Goal: Task Accomplishment & Management: Manage account settings

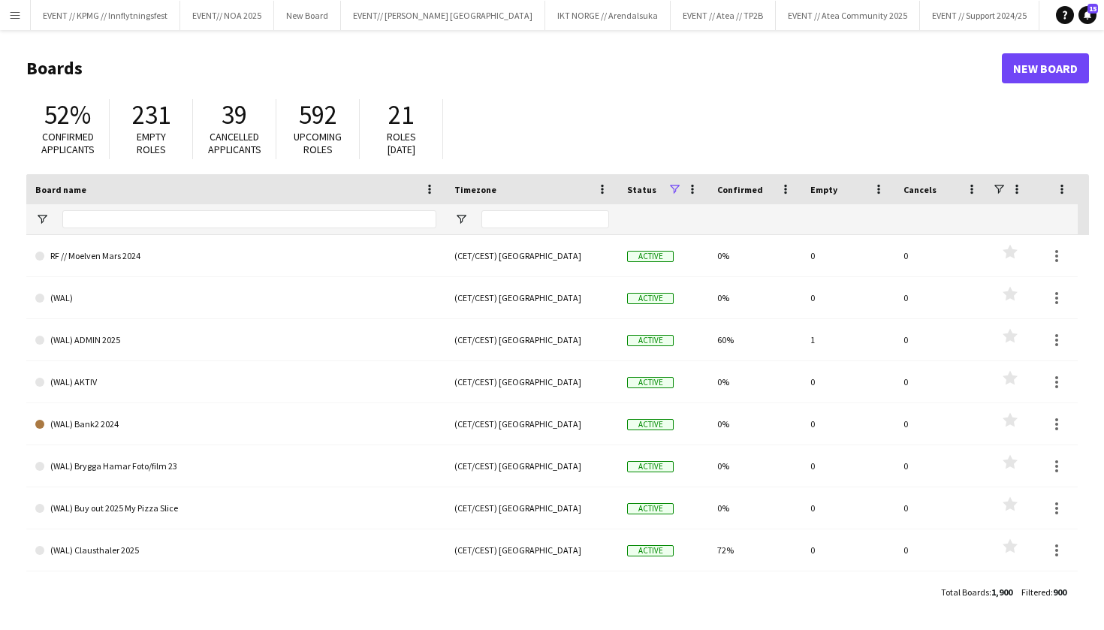
click at [125, 50] on header "Boards New Board" at bounding box center [557, 68] width 1062 height 47
click at [143, 20] on button "EVENT // KPMG // Innflytningsfest Close" at bounding box center [105, 15] width 149 height 29
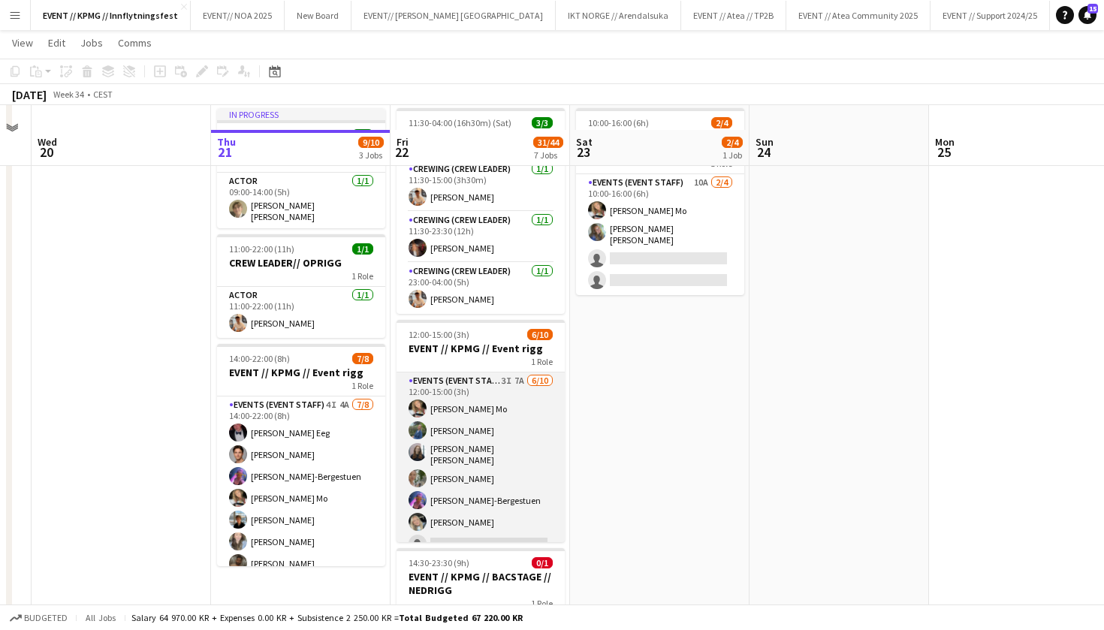
scroll to position [61, 0]
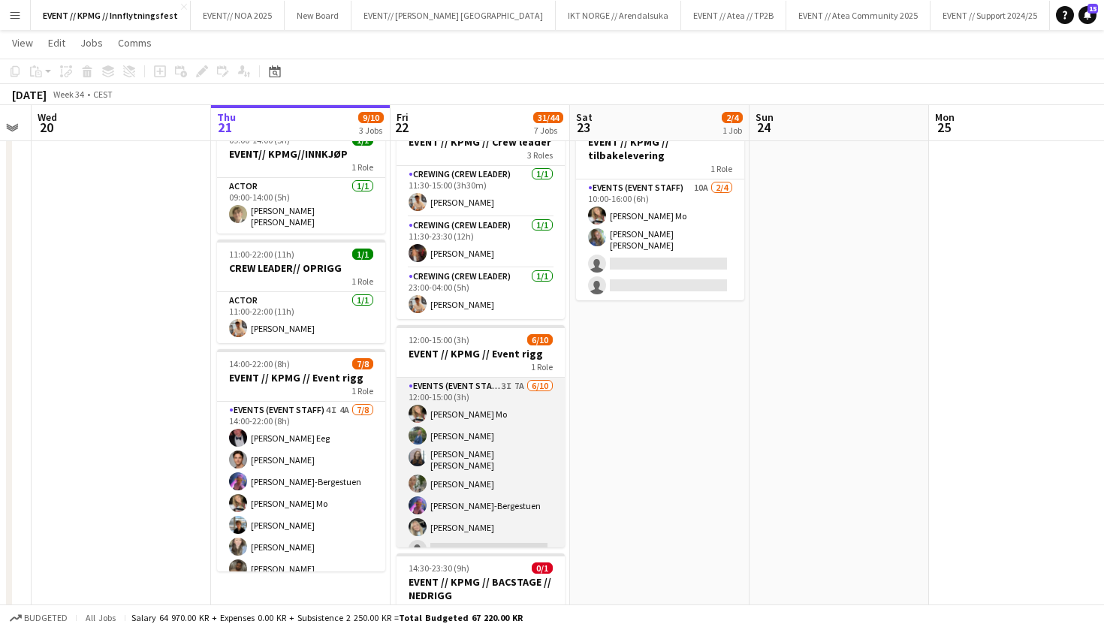
click at [506, 439] on app-card-role "Events (Event Staff) 3I 7A [DATE] 12:00-15:00 (3h) [PERSON_NAME] Mo [PERSON_NAM…" at bounding box center [480, 504] width 168 height 252
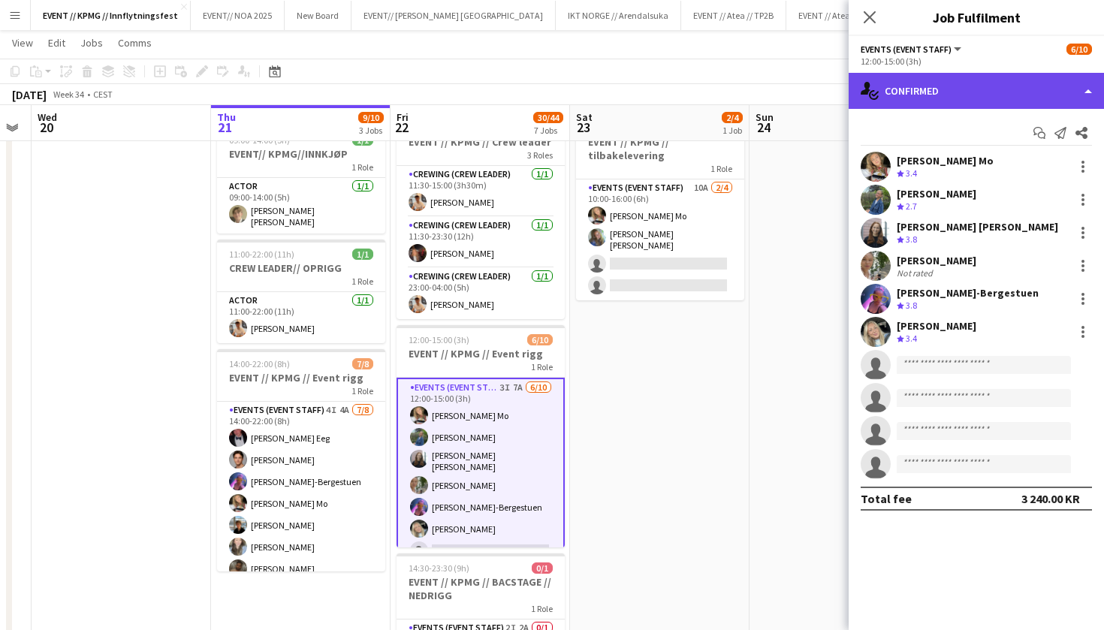
click at [1045, 75] on div "single-neutral-actions-check-2 Confirmed" at bounding box center [975, 91] width 255 height 36
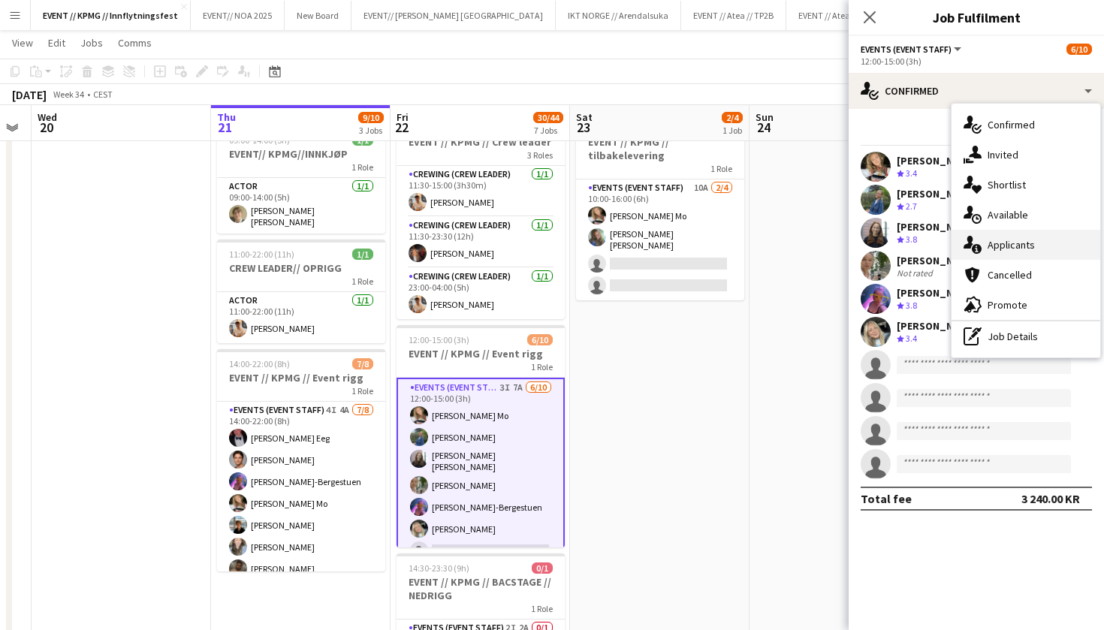
click at [1040, 247] on div "single-neutral-actions-information Applicants" at bounding box center [1025, 245] width 149 height 30
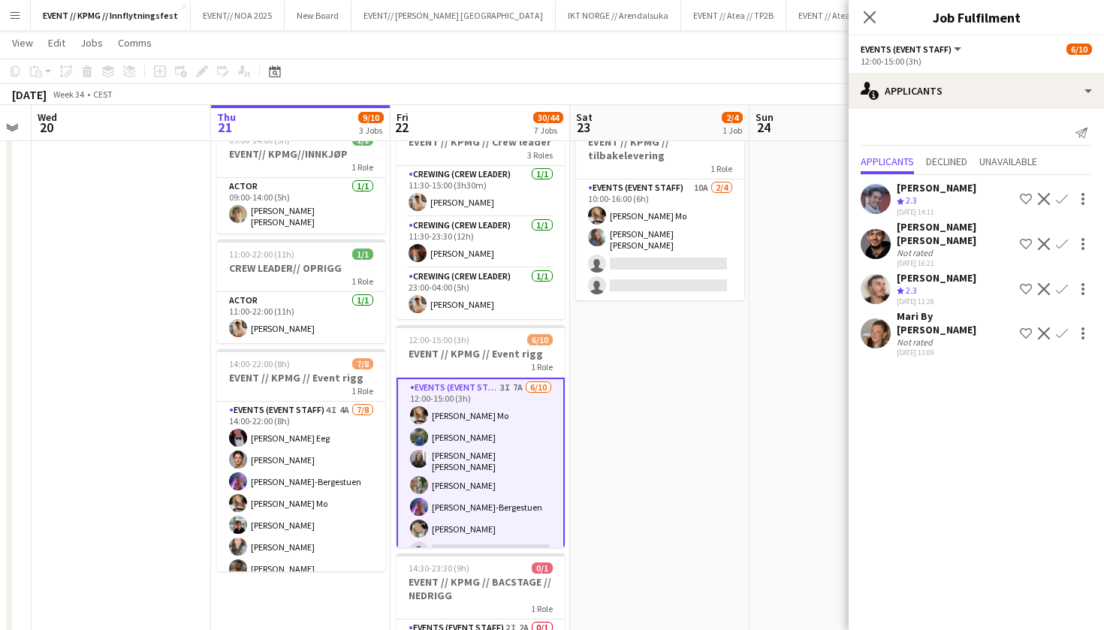
click at [863, 318] on app-user-avatar at bounding box center [875, 333] width 30 height 30
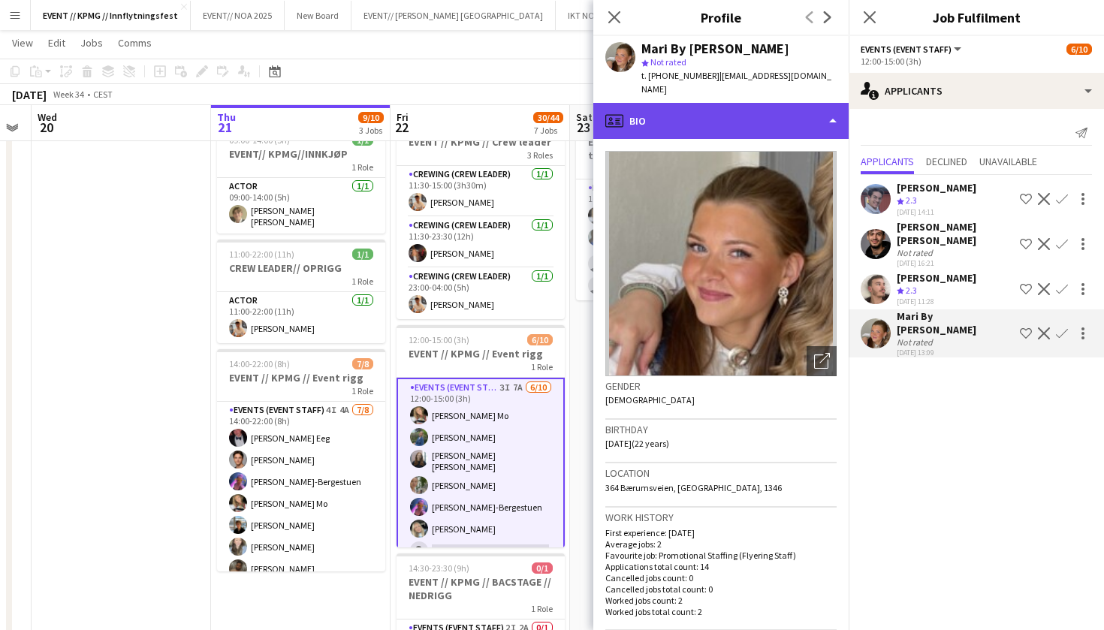
click at [796, 106] on div "profile Bio" at bounding box center [720, 121] width 255 height 36
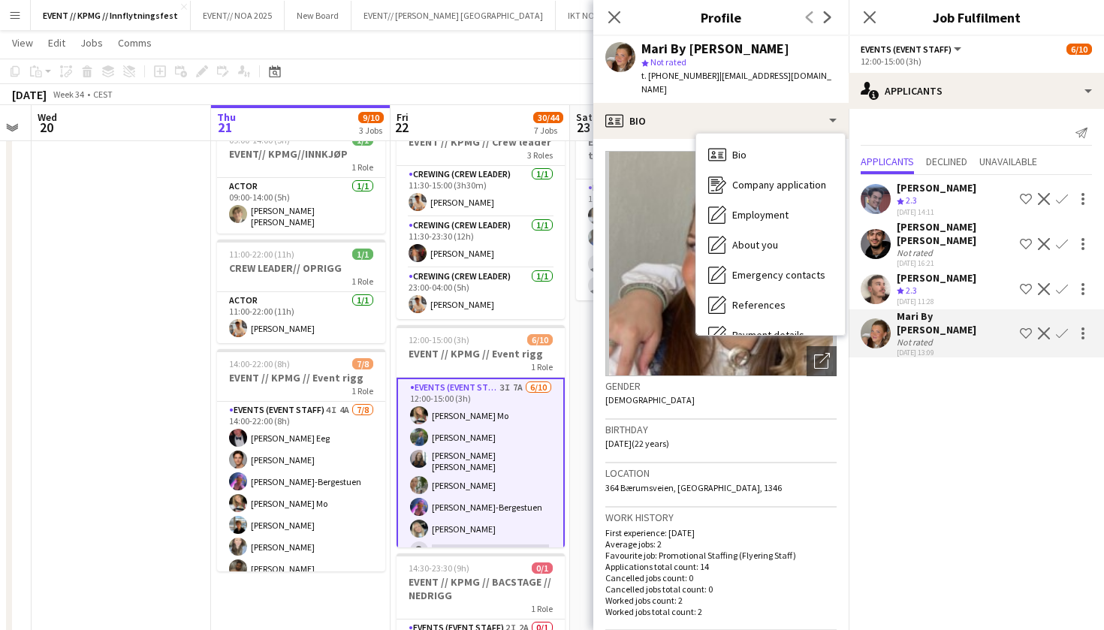
click at [1065, 324] on button "Confirm" at bounding box center [1062, 333] width 18 height 18
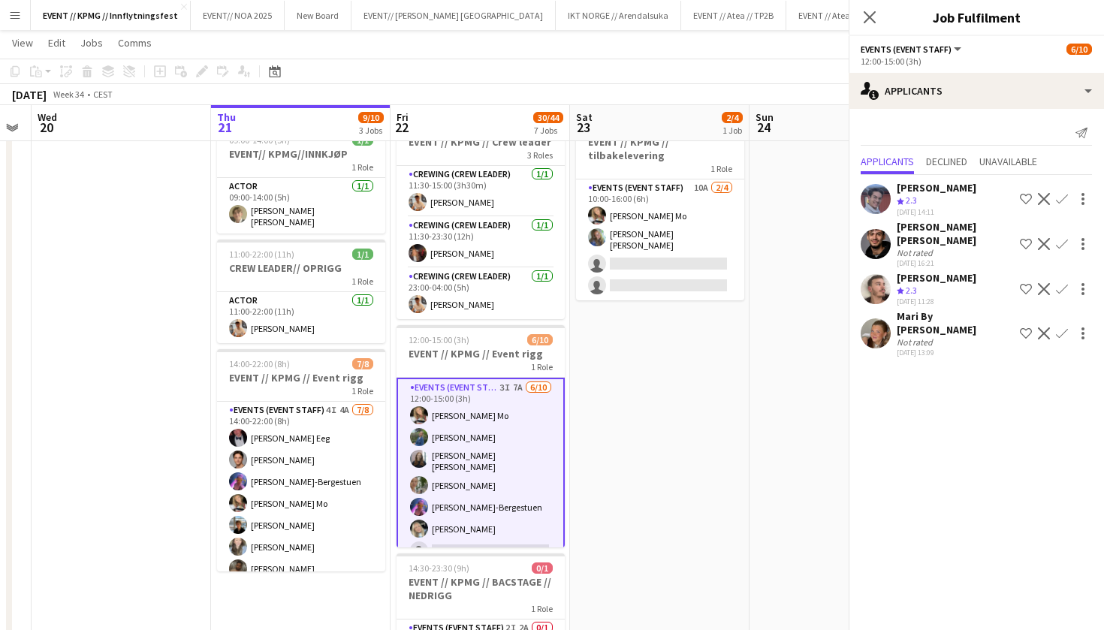
click at [1065, 327] on app-icon "Confirm" at bounding box center [1062, 333] width 12 height 12
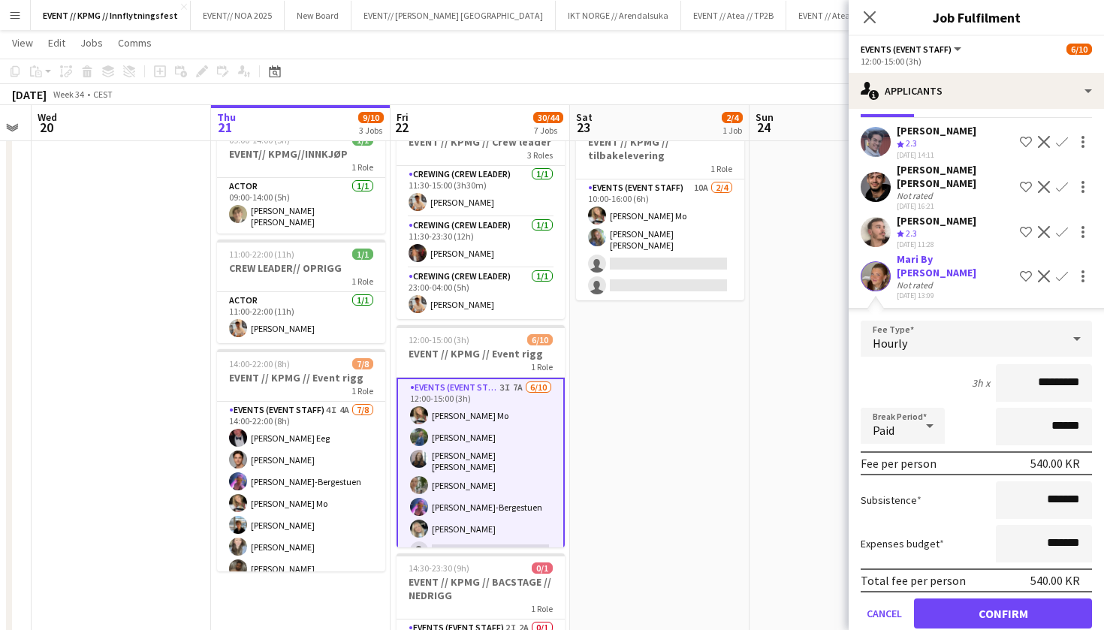
scroll to position [56, 0]
click at [997, 599] on button "Confirm" at bounding box center [1003, 614] width 178 height 30
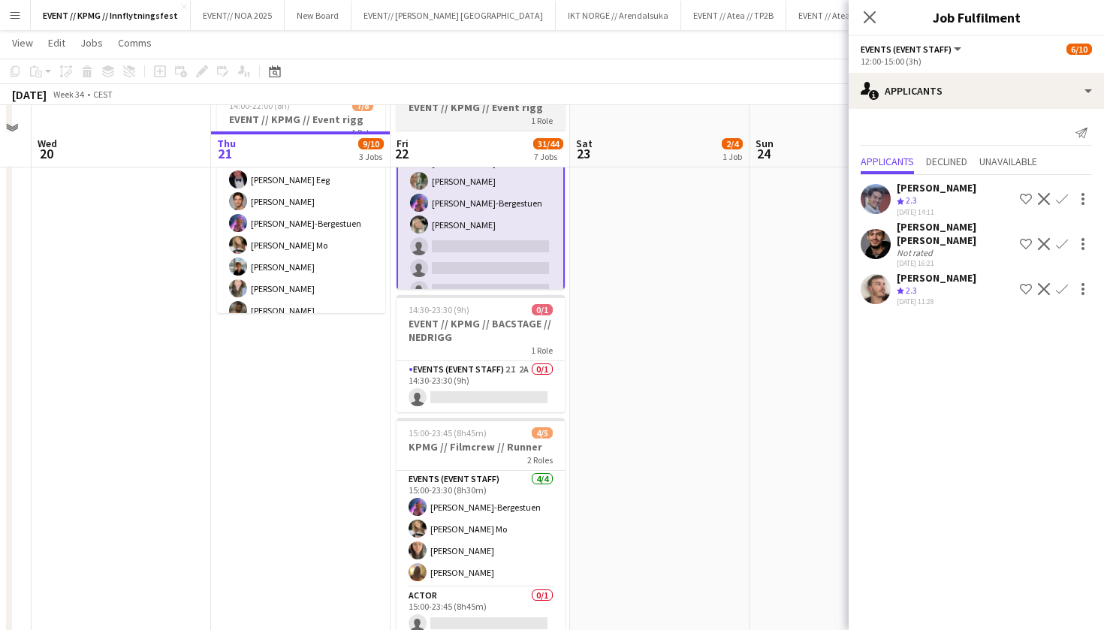
scroll to position [609, 0]
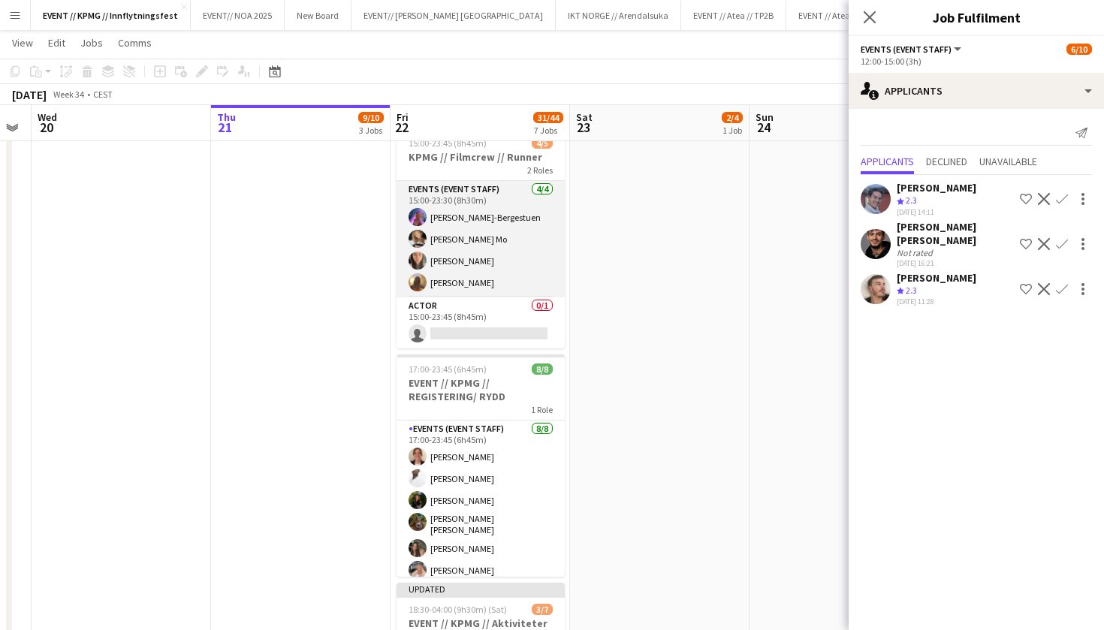
click at [502, 290] on app-card-role "Events (Event Staff) [DATE] 15:00-23:30 (8h30m) [PERSON_NAME] [PERSON_NAME] Mo …" at bounding box center [480, 239] width 168 height 116
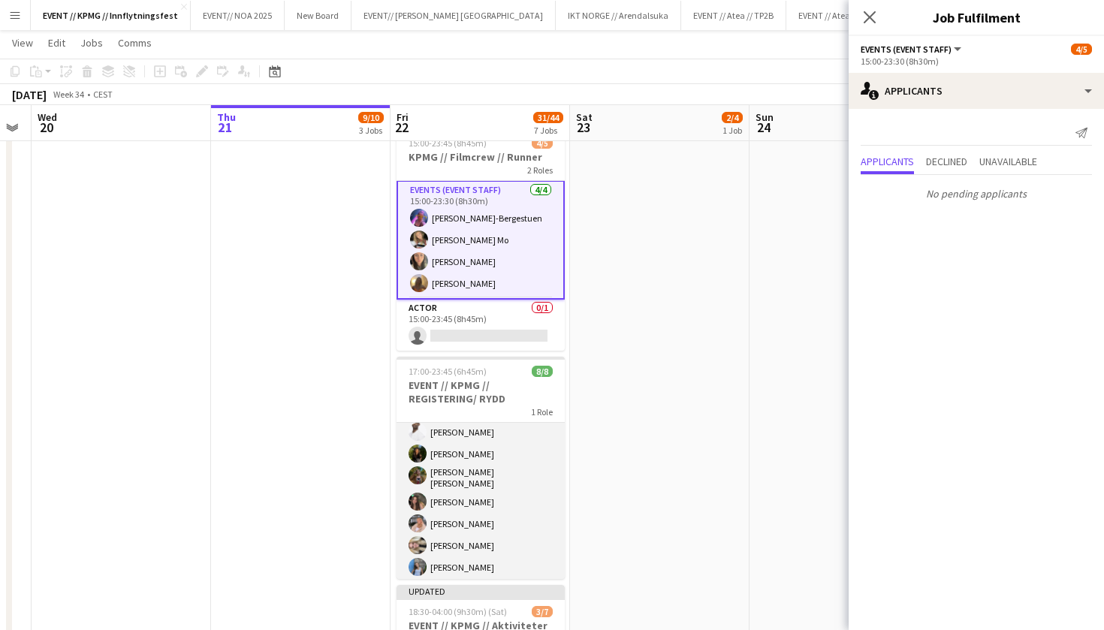
scroll to position [47, 0]
click at [486, 472] on app-card-role "Events (Event Staff) [DATE] 17:00-23:45 (6h45m) [PERSON_NAME] [PERSON_NAME] [PE…" at bounding box center [480, 479] width 168 height 208
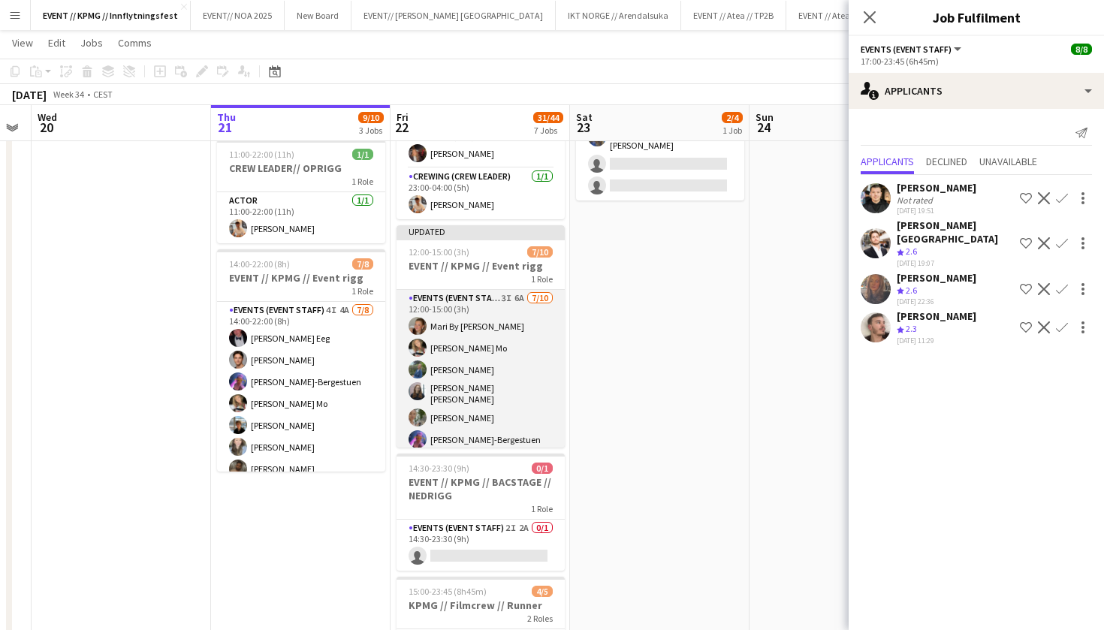
scroll to position [0, 0]
click at [488, 403] on app-card-role "Events (Event Staff) 3I 6A [DATE] 12:00-15:00 (3h) Mari By [PERSON_NAME] Mo [PE…" at bounding box center [480, 416] width 168 height 252
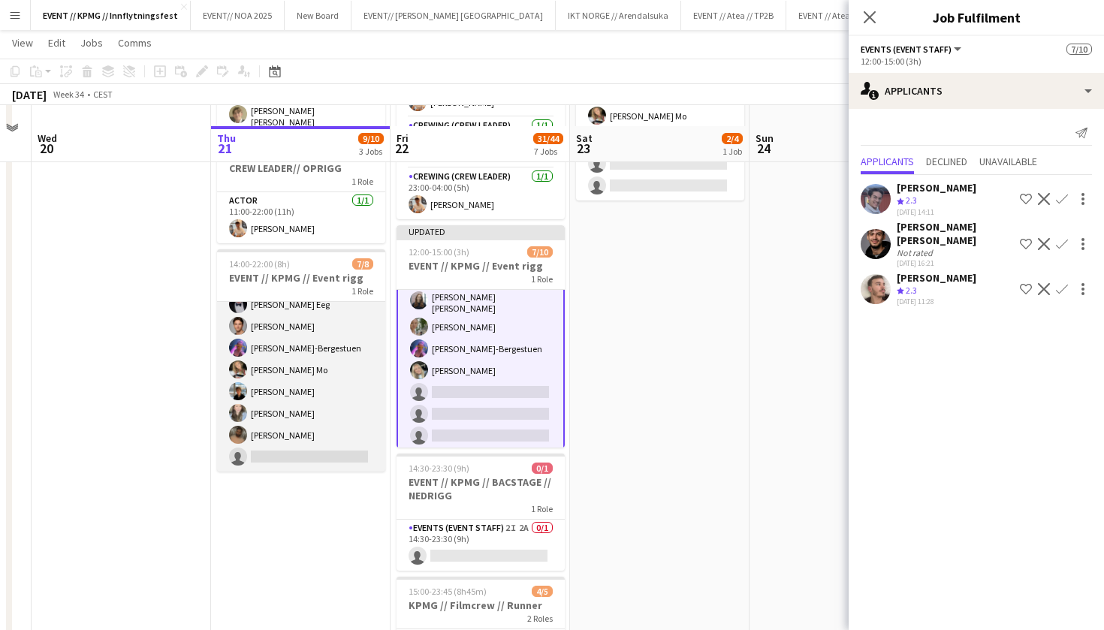
scroll to position [261, 0]
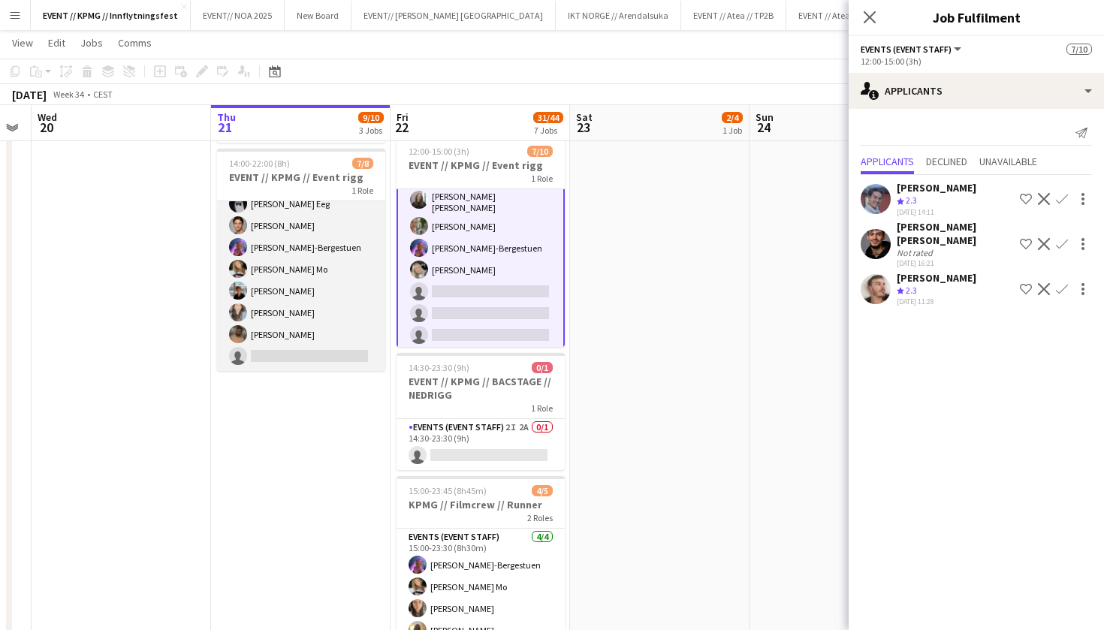
click at [330, 272] on app-card-role "Events (Event Staff) 4I 4A [DATE] 14:00-22:00 (8h) [PERSON_NAME] Eeg [PERSON_NA…" at bounding box center [301, 268] width 168 height 203
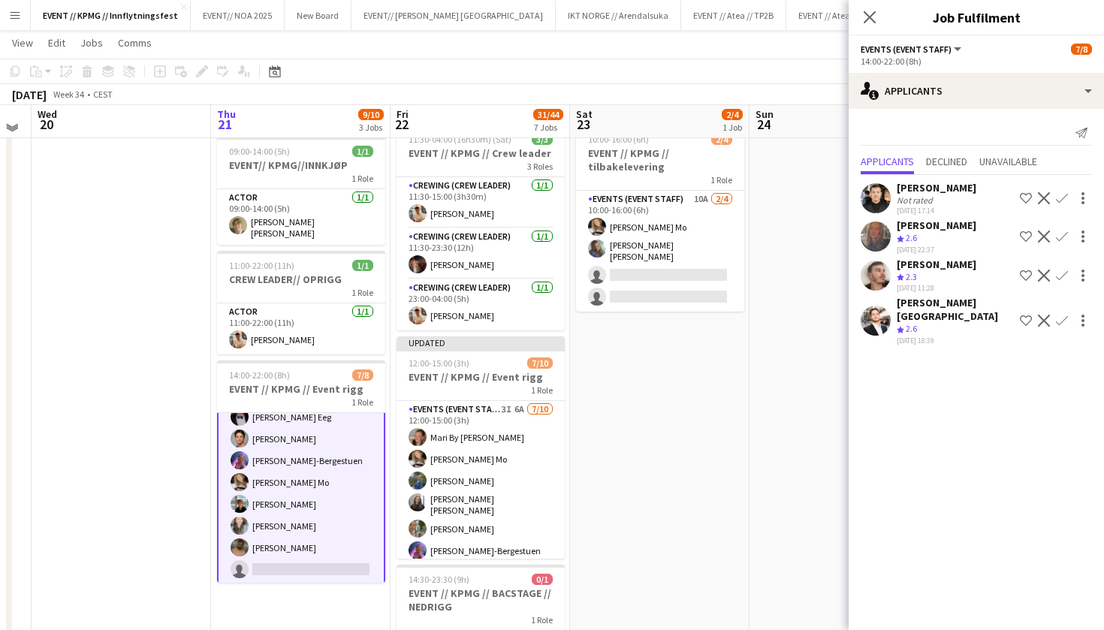
scroll to position [0, 0]
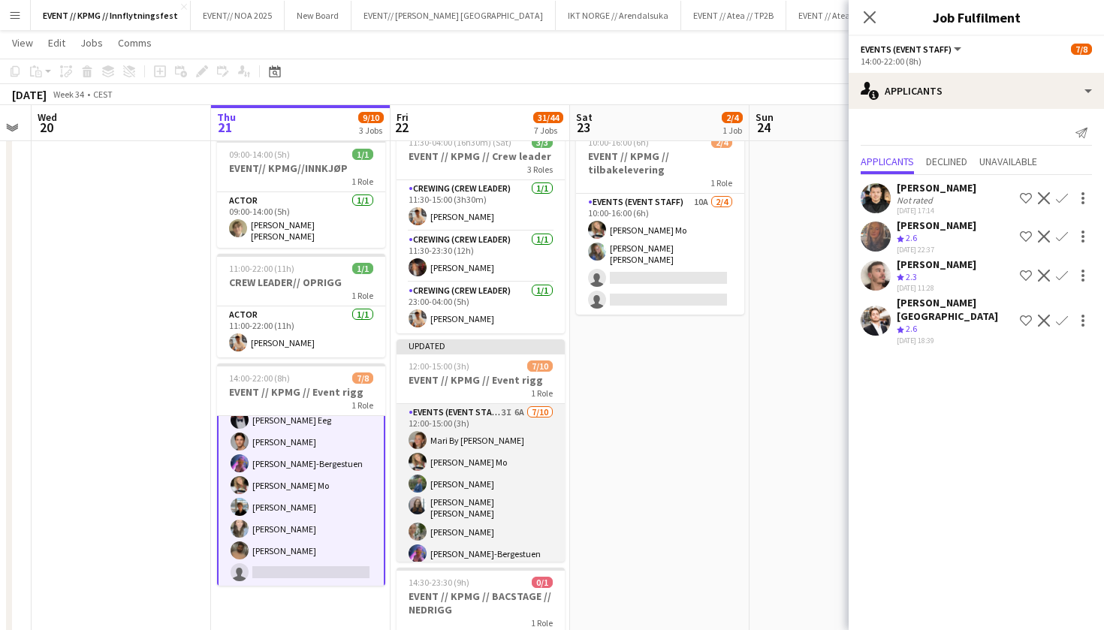
click at [475, 550] on app-card-role "Events (Event Staff) 3I 6A [DATE] 12:00-15:00 (3h) Mari By [PERSON_NAME] Mo [PE…" at bounding box center [480, 530] width 168 height 252
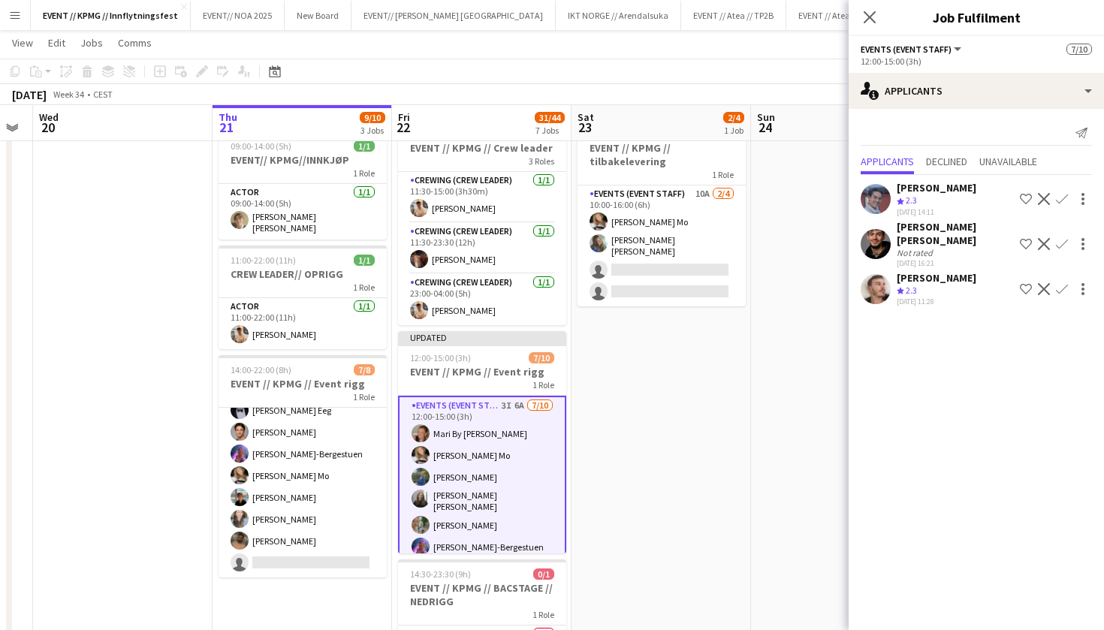
click at [495, 473] on app-card-role "Events (Event Staff) 3I 6A [DATE] 12:00-15:00 (3h) Mari By [PERSON_NAME] Mo [PE…" at bounding box center [482, 523] width 168 height 255
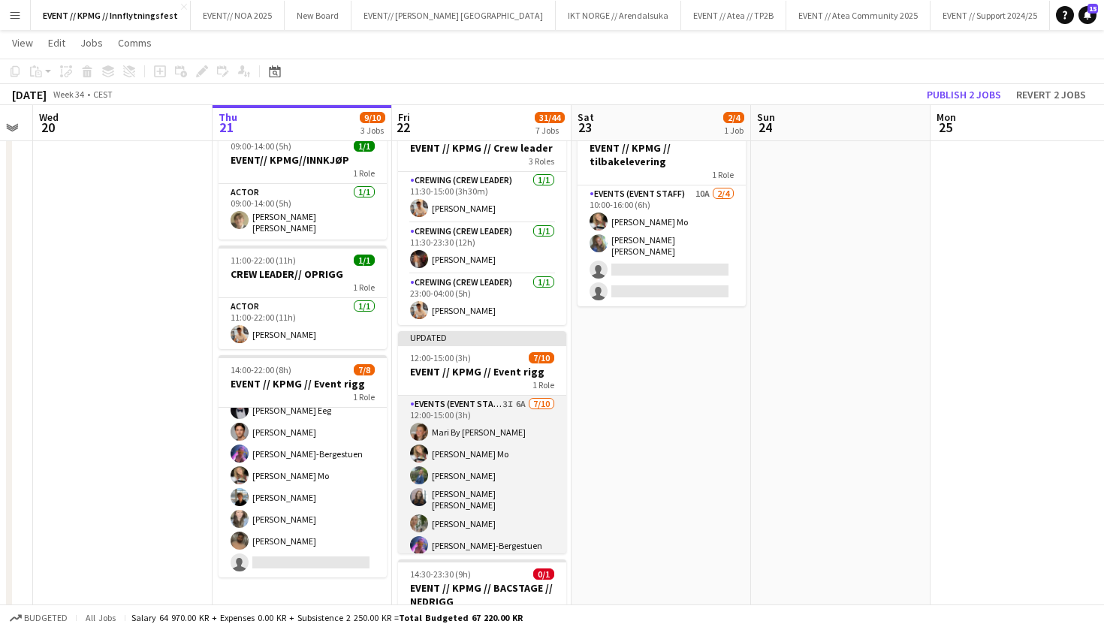
click at [466, 423] on app-card-role "Events (Event Staff) 3I 6A [DATE] 12:00-15:00 (3h) Mari By [PERSON_NAME] Mo [PE…" at bounding box center [482, 522] width 168 height 252
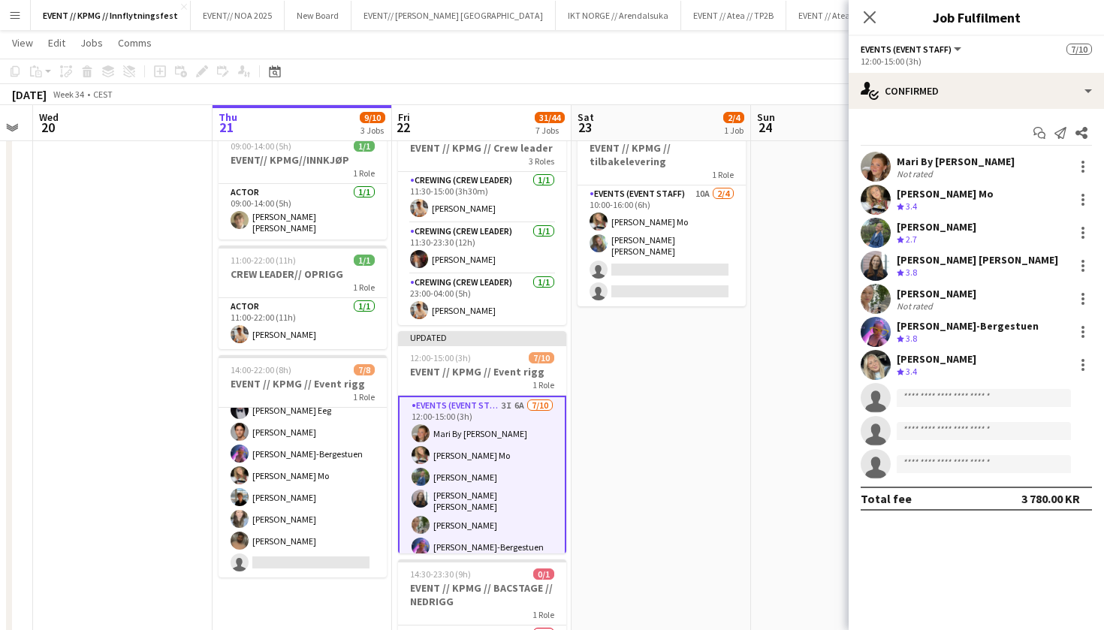
click at [937, 164] on div "Mari By [PERSON_NAME]" at bounding box center [955, 162] width 118 height 14
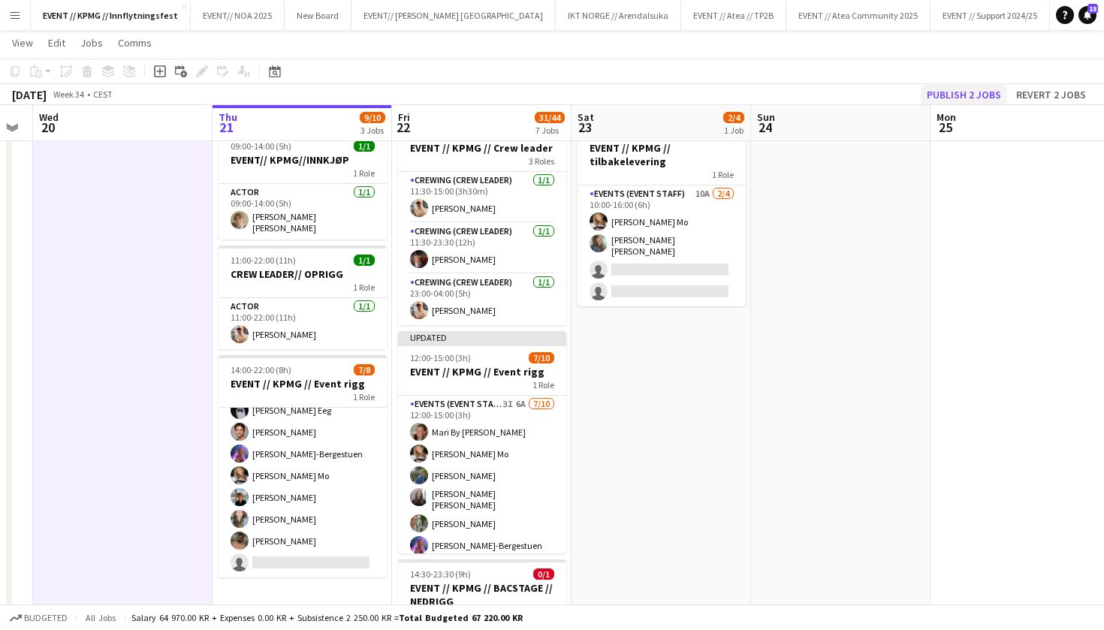
click at [975, 96] on button "Publish 2 jobs" at bounding box center [963, 95] width 86 height 20
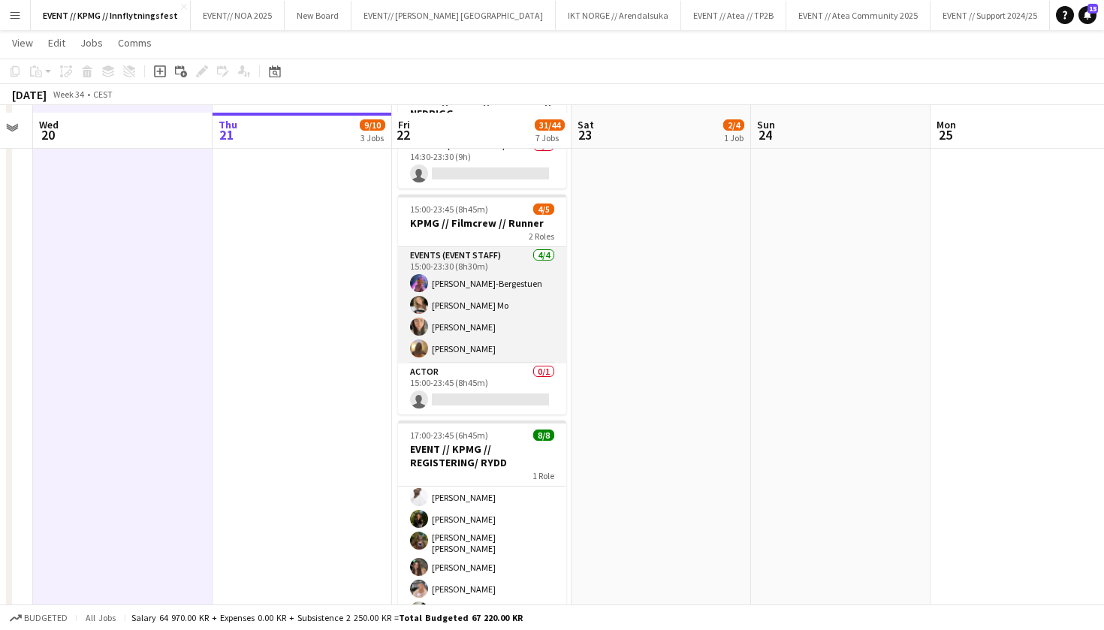
scroll to position [556, 0]
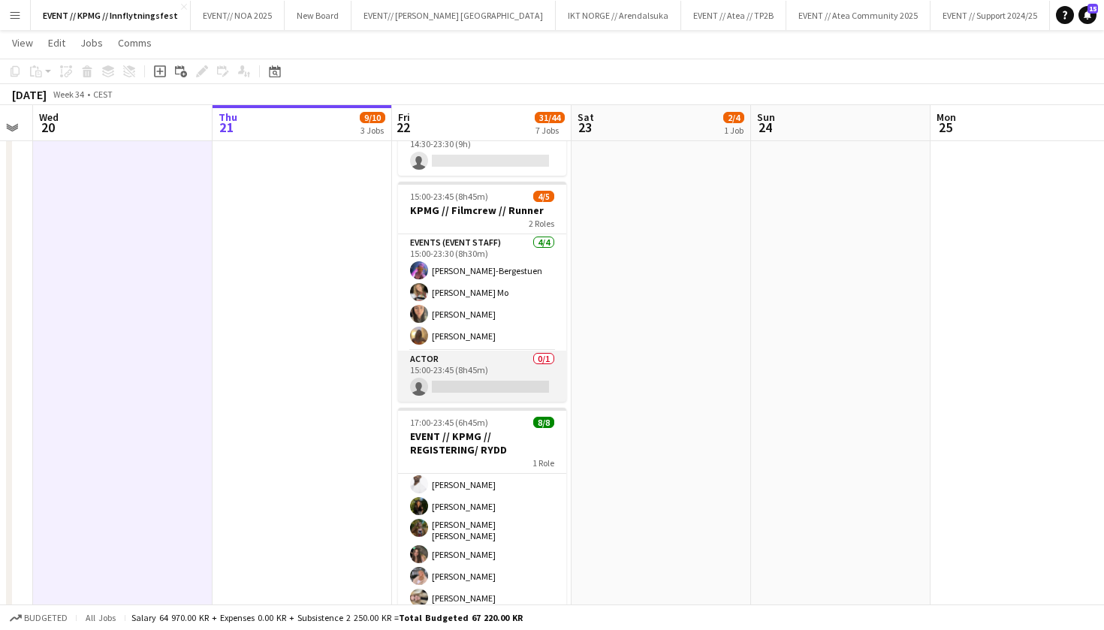
click at [482, 389] on app-card-role "Actor 0/1 15:00-23:45 (8h45m) single-neutral-actions" at bounding box center [482, 376] width 168 height 51
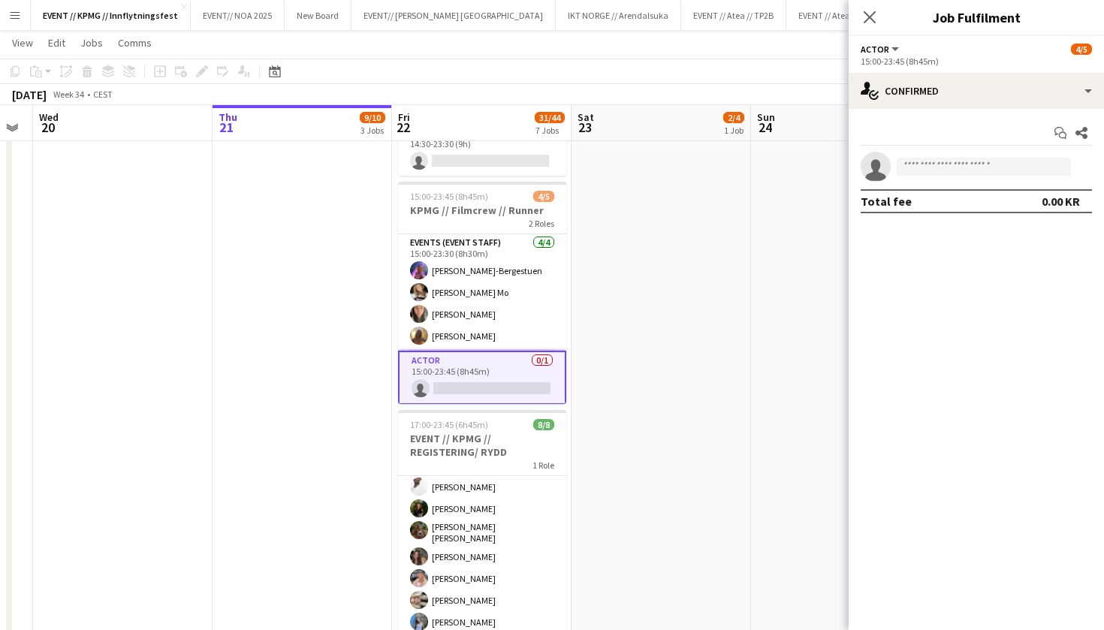
click at [676, 216] on app-date-cell "10:00-16:00 (6h) 2/4 EVENT // KPMG // tilbakelevering 1 Role Events (Event Staf…" at bounding box center [660, 374] width 179 height 1522
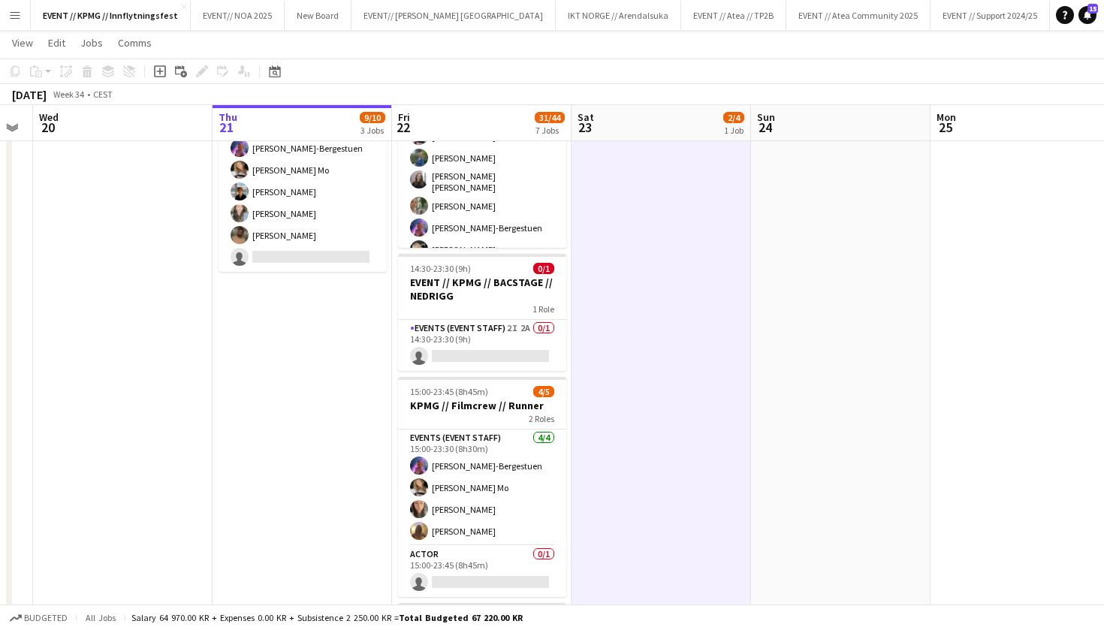
scroll to position [356, 0]
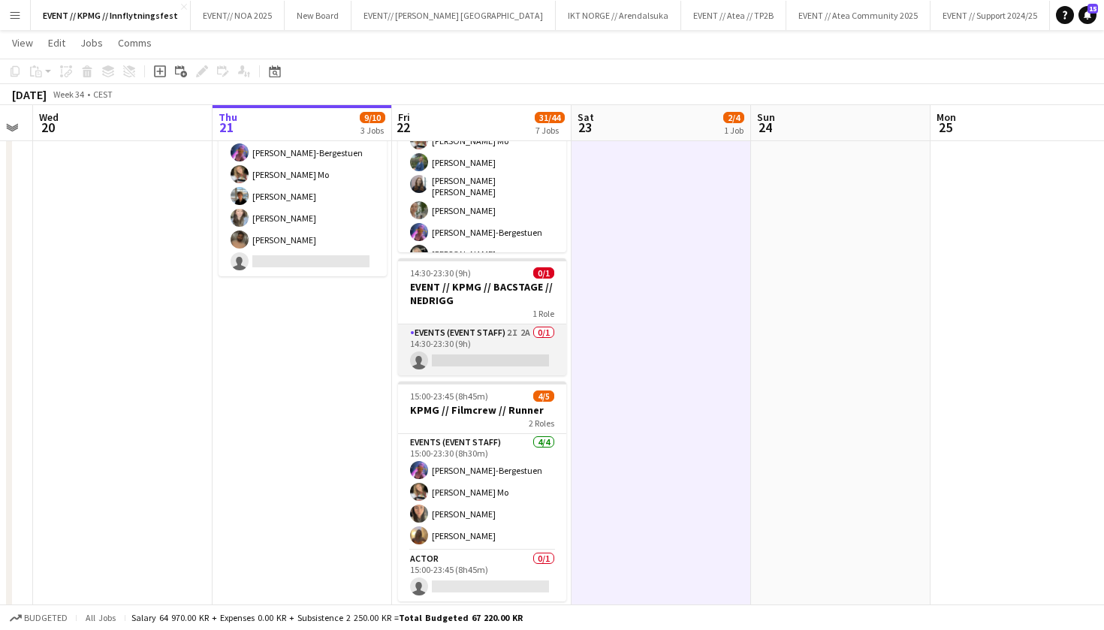
click at [493, 343] on app-card-role "Events (Event Staff) 2I 2A 0/1 14:30-23:30 (9h) single-neutral-actions" at bounding box center [482, 349] width 168 height 51
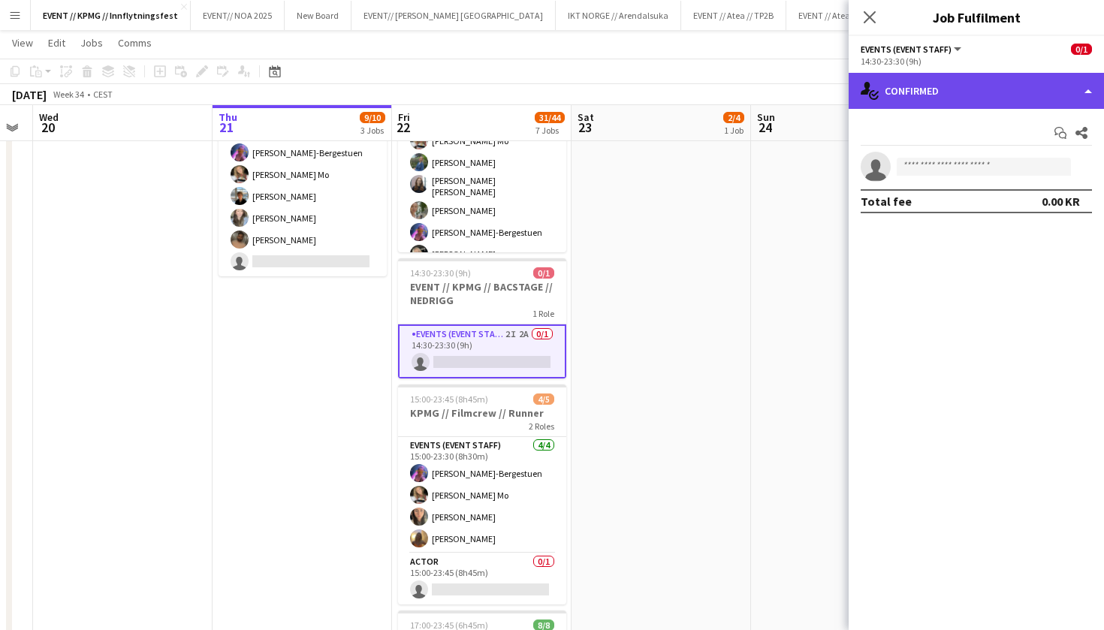
click at [975, 100] on div "single-neutral-actions-check-2 Confirmed" at bounding box center [975, 91] width 255 height 36
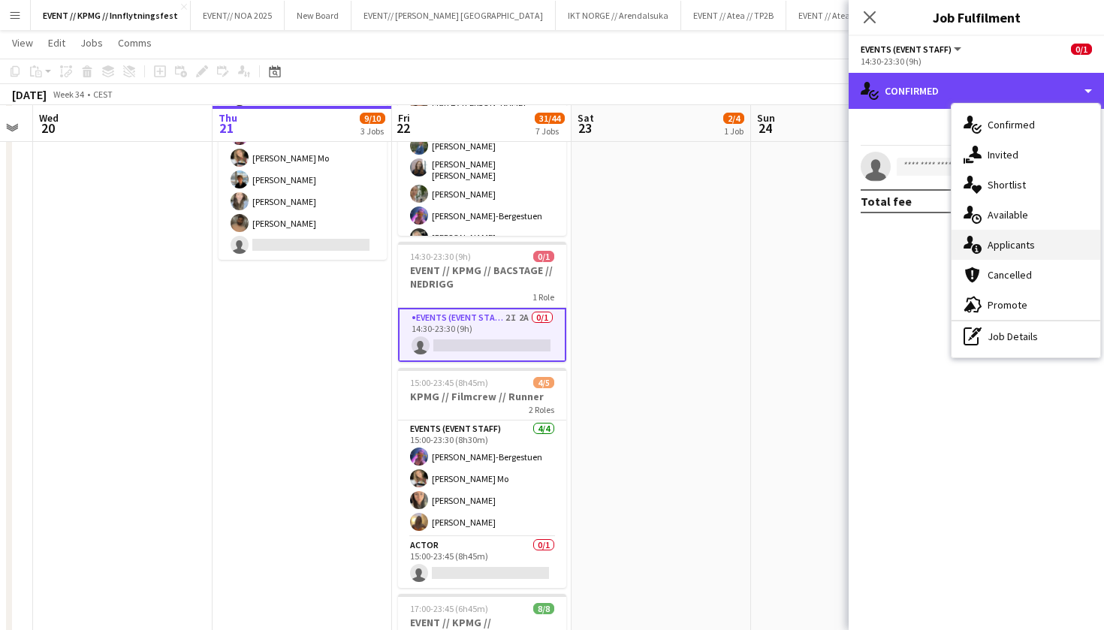
scroll to position [373, 0]
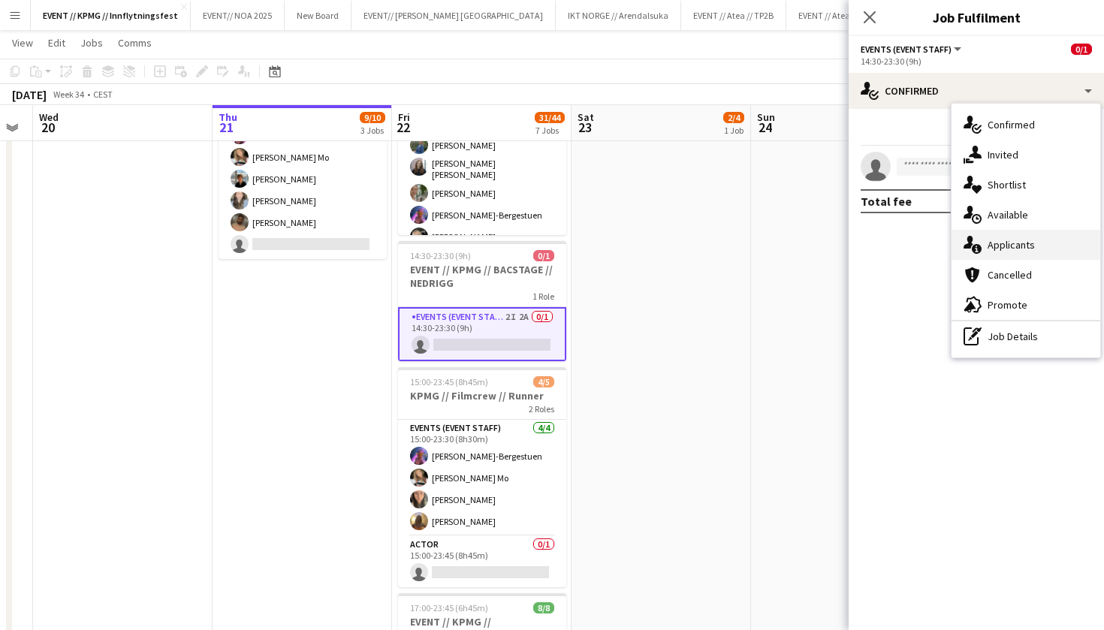
click at [1027, 253] on div "single-neutral-actions-information Applicants" at bounding box center [1025, 245] width 149 height 30
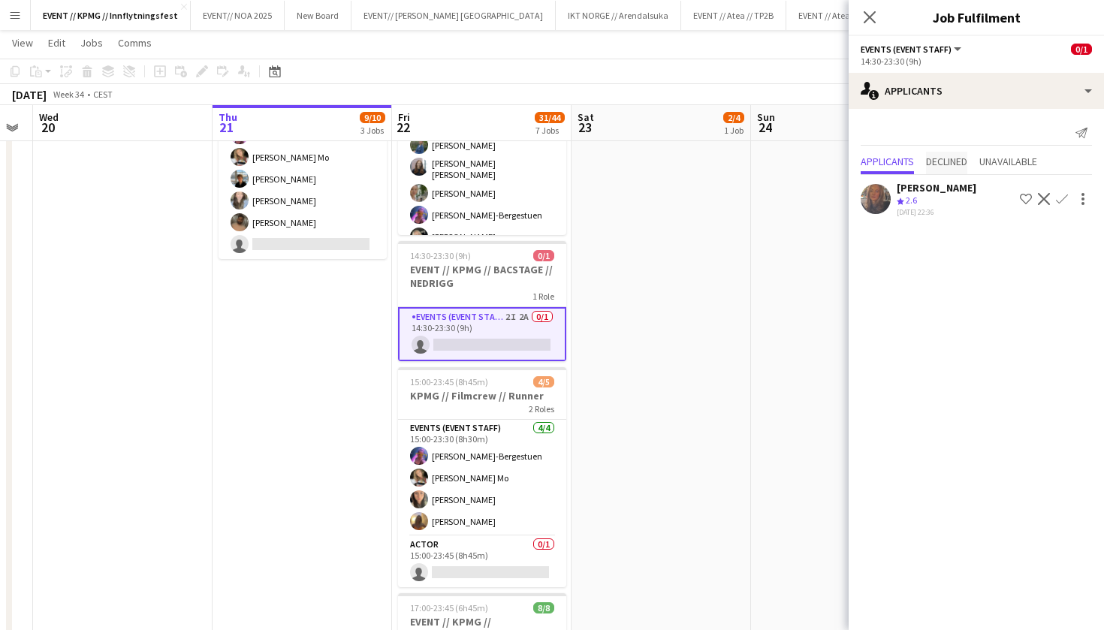
click at [950, 165] on span "Declined" at bounding box center [946, 161] width 41 height 11
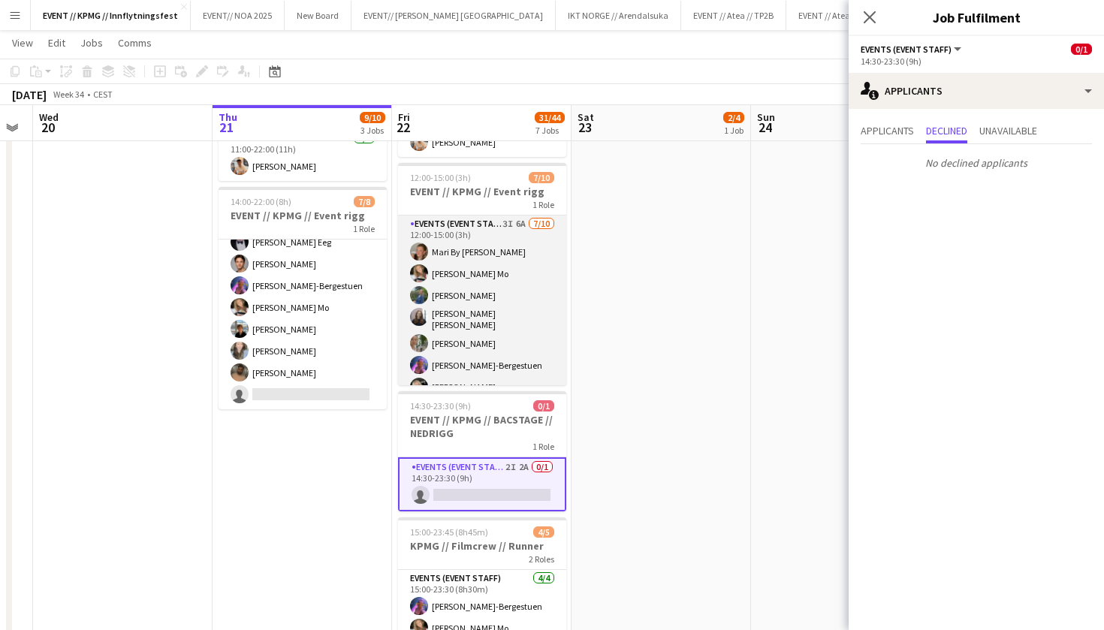
click at [462, 252] on app-card-role "Events (Event Staff) 3I 6A [DATE] 12:00-15:00 (3h) Mari By [PERSON_NAME] Mo [PE…" at bounding box center [482, 341] width 168 height 252
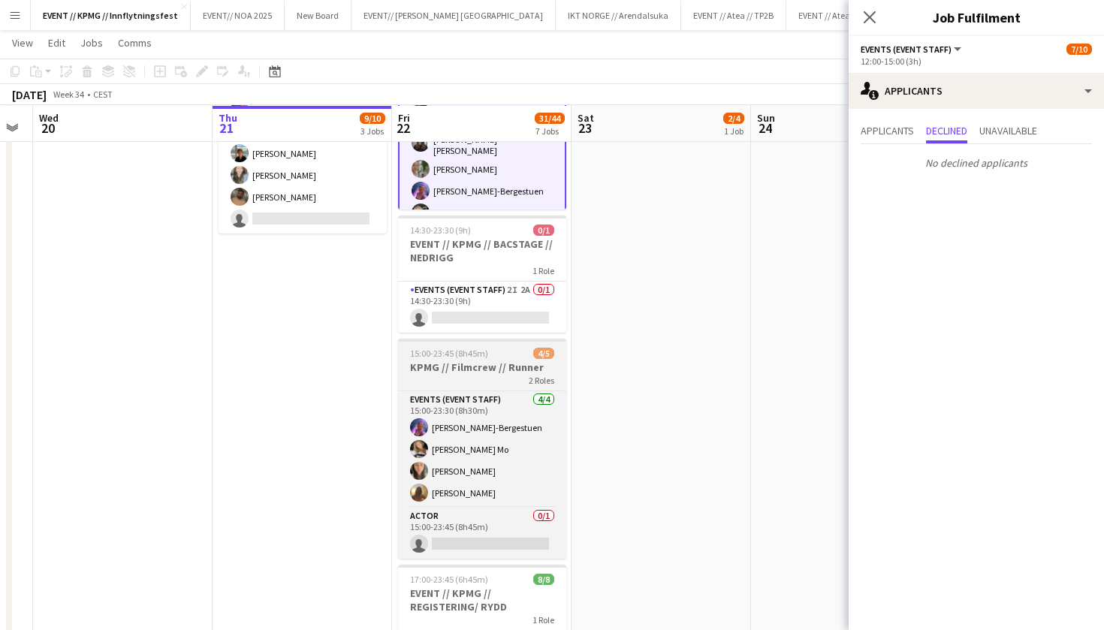
scroll to position [399, 0]
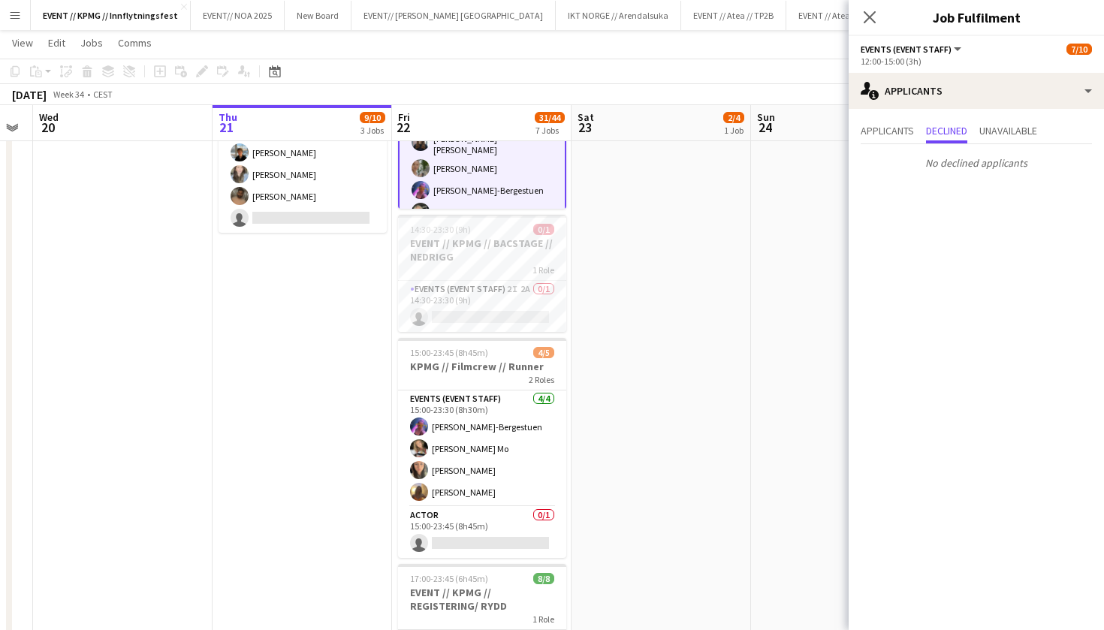
click at [646, 367] on app-date-cell "10:00-16:00 (6h) 2/4 EVENT // KPMG // tilbakelevering 1 Role Events (Event Staf…" at bounding box center [660, 530] width 179 height 1522
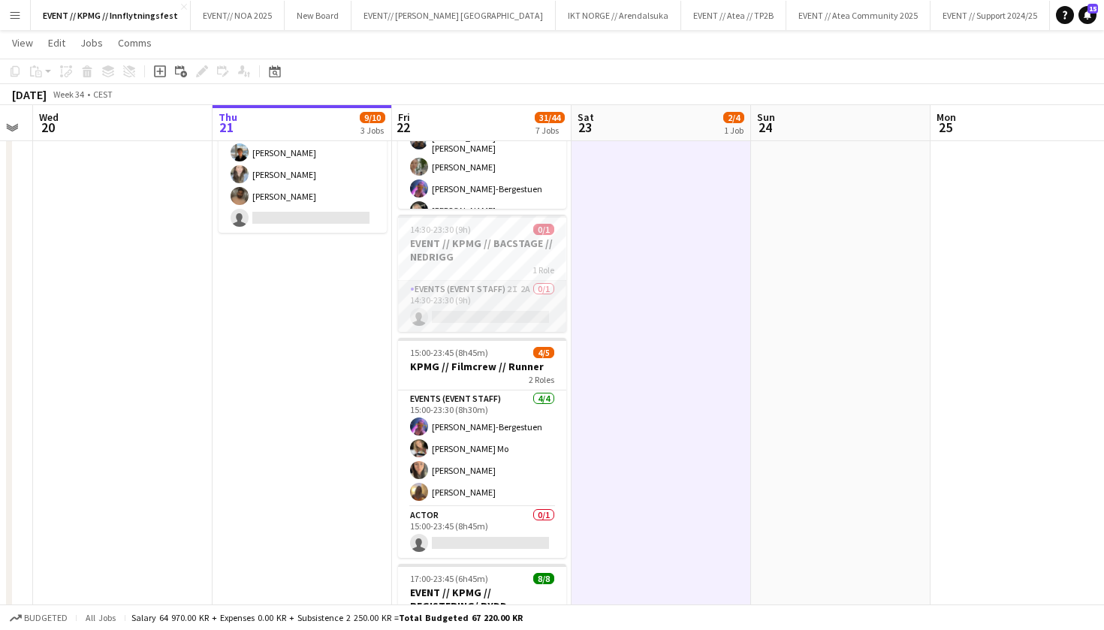
click at [495, 290] on app-card-role "Events (Event Staff) 2I 2A 0/1 14:30-23:30 (9h) single-neutral-actions" at bounding box center [482, 306] width 168 height 51
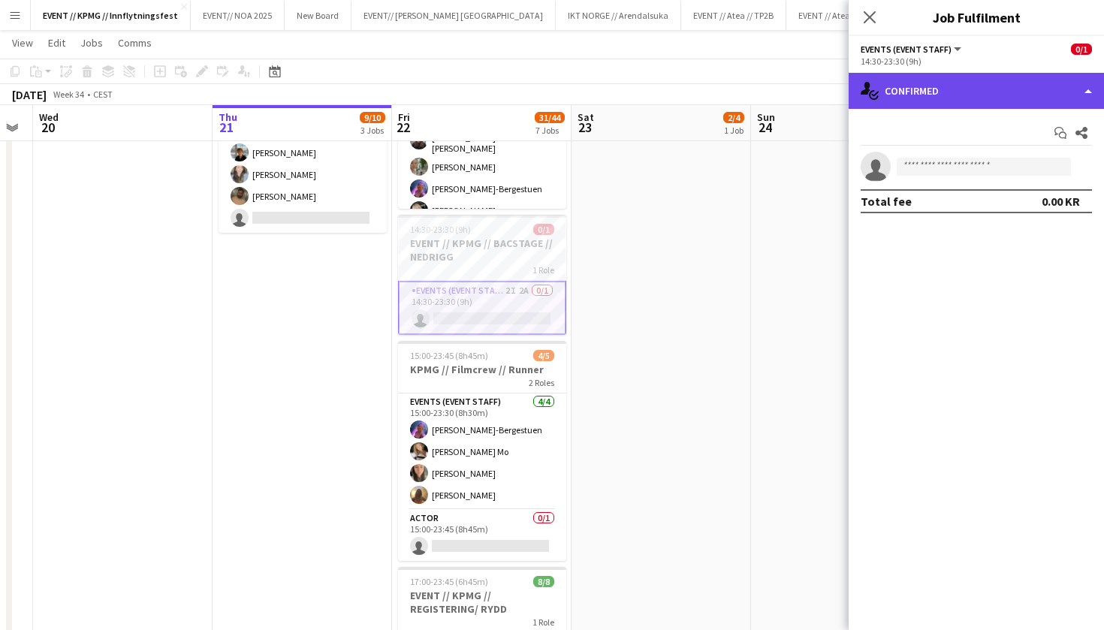
click at [917, 90] on div "single-neutral-actions-check-2 Confirmed" at bounding box center [975, 91] width 255 height 36
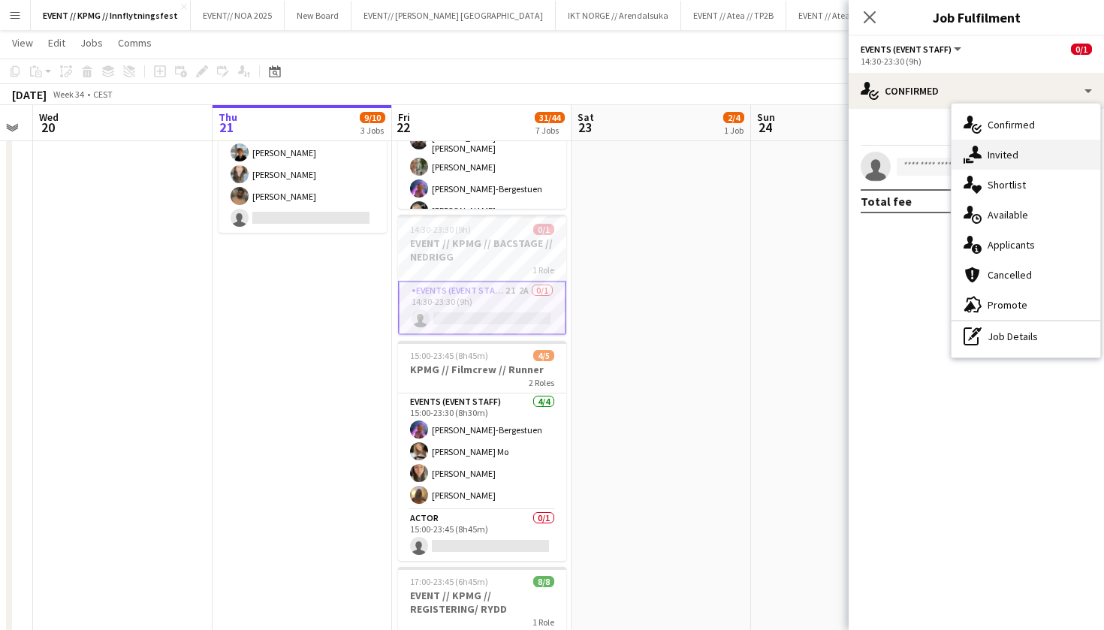
click at [980, 158] on icon at bounding box center [975, 152] width 13 height 13
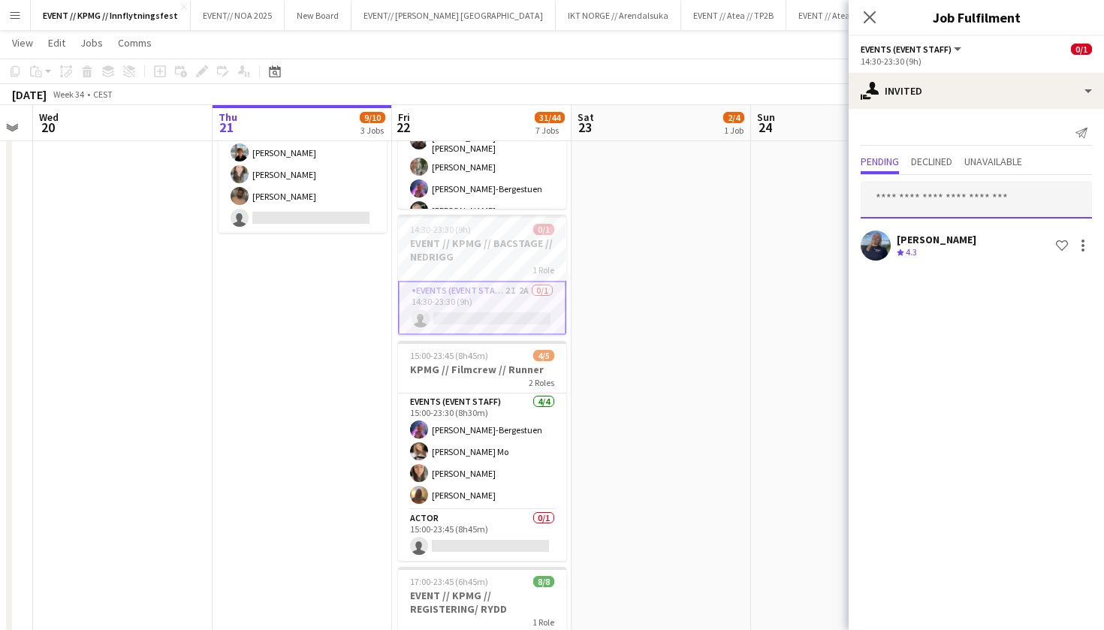
click at [959, 191] on input "text" at bounding box center [975, 200] width 231 height 38
click at [943, 167] on span "Declined" at bounding box center [931, 161] width 41 height 11
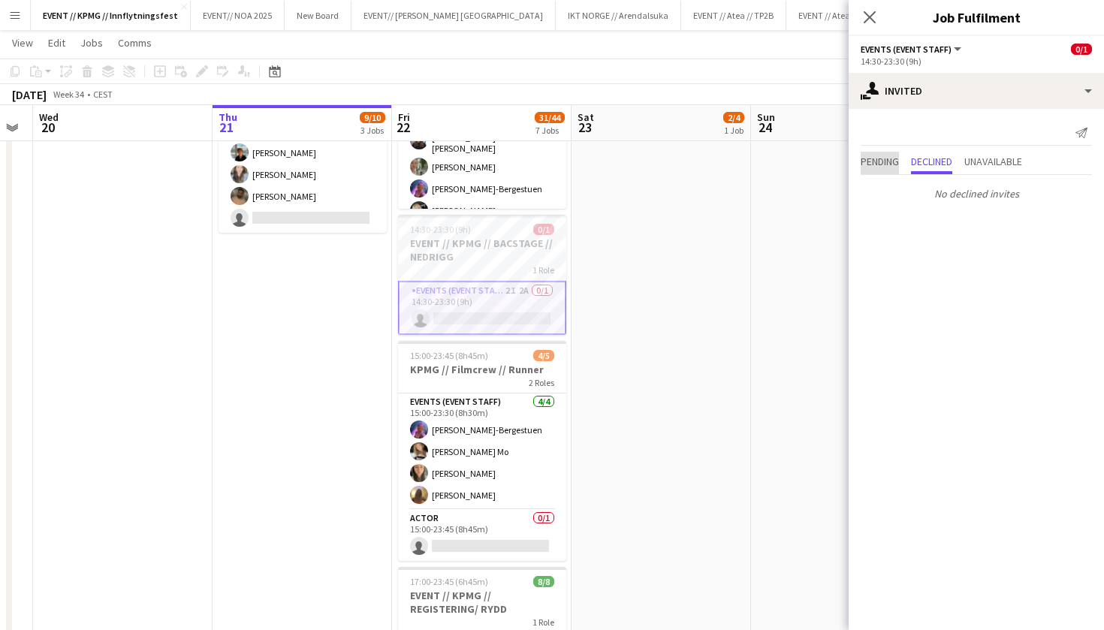
click at [893, 173] on span "Pending" at bounding box center [879, 163] width 38 height 23
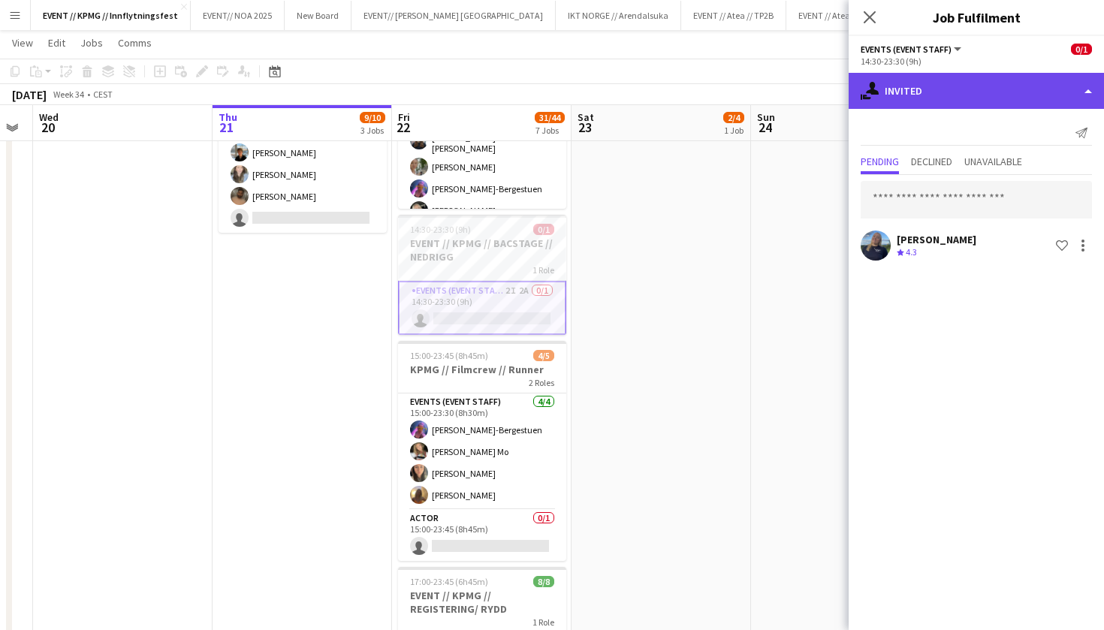
click at [994, 83] on div "single-neutral-actions-share-1 Invited" at bounding box center [975, 91] width 255 height 36
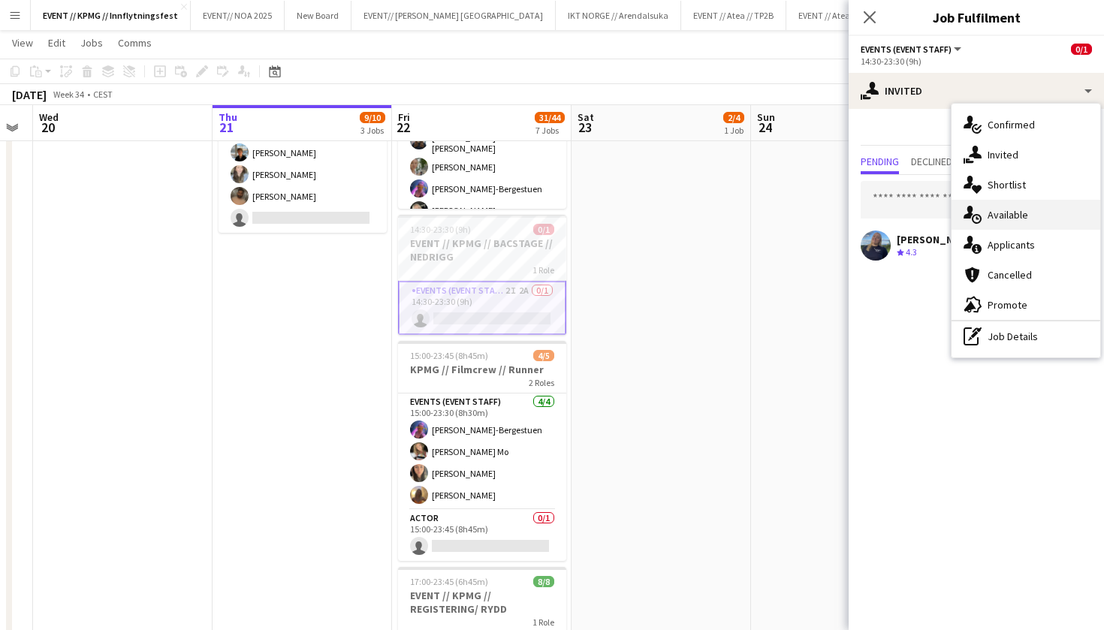
click at [1048, 220] on div "single-neutral-actions-upload Available" at bounding box center [1025, 215] width 149 height 30
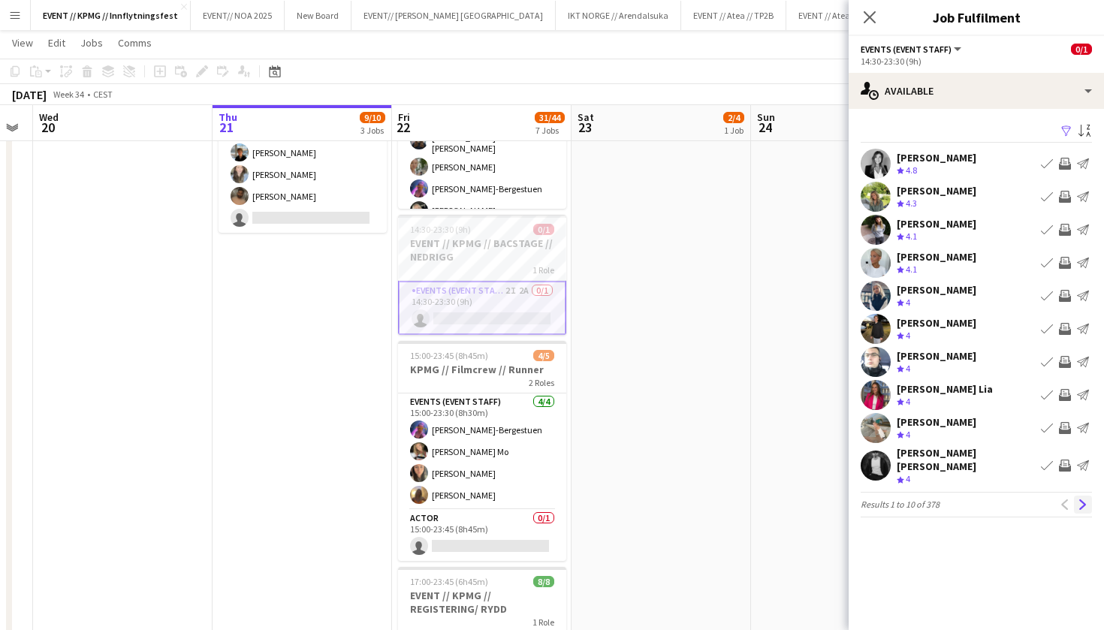
click at [1090, 501] on button "Next" at bounding box center [1083, 505] width 18 height 18
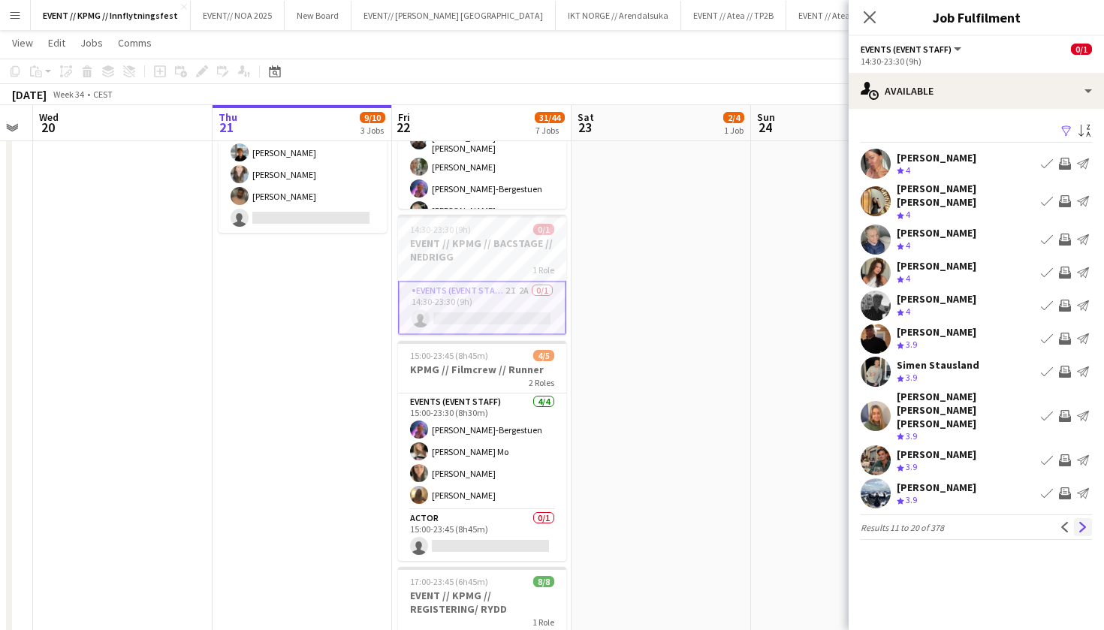
click at [1090, 518] on button "Next" at bounding box center [1083, 527] width 18 height 18
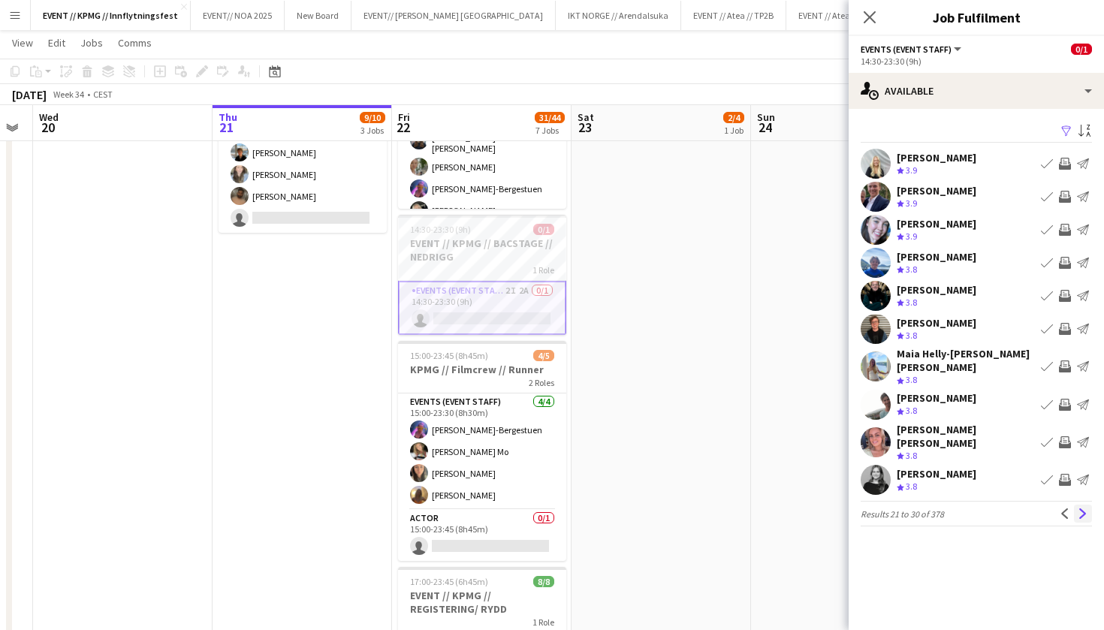
click at [1090, 505] on button "Next" at bounding box center [1083, 514] width 18 height 18
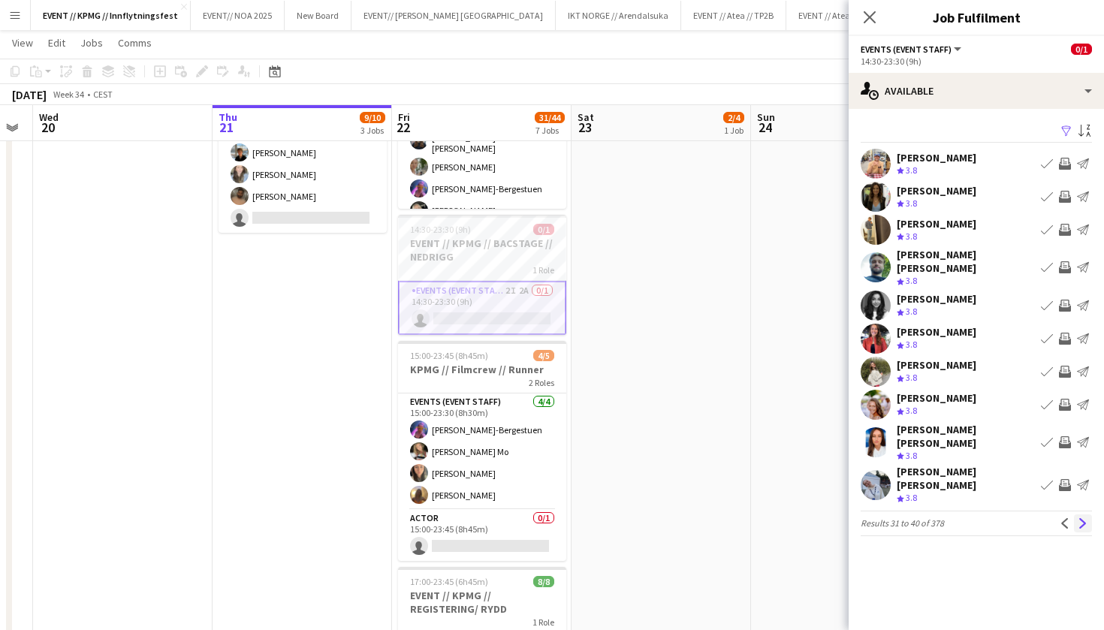
click at [1090, 514] on button "Next" at bounding box center [1083, 523] width 18 height 18
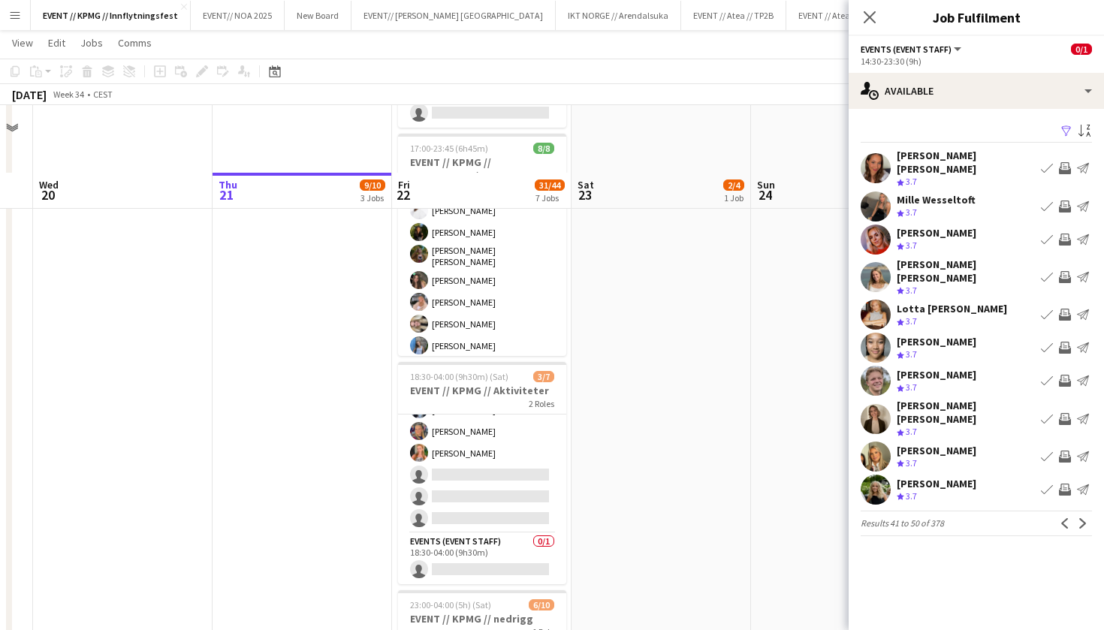
scroll to position [903, 0]
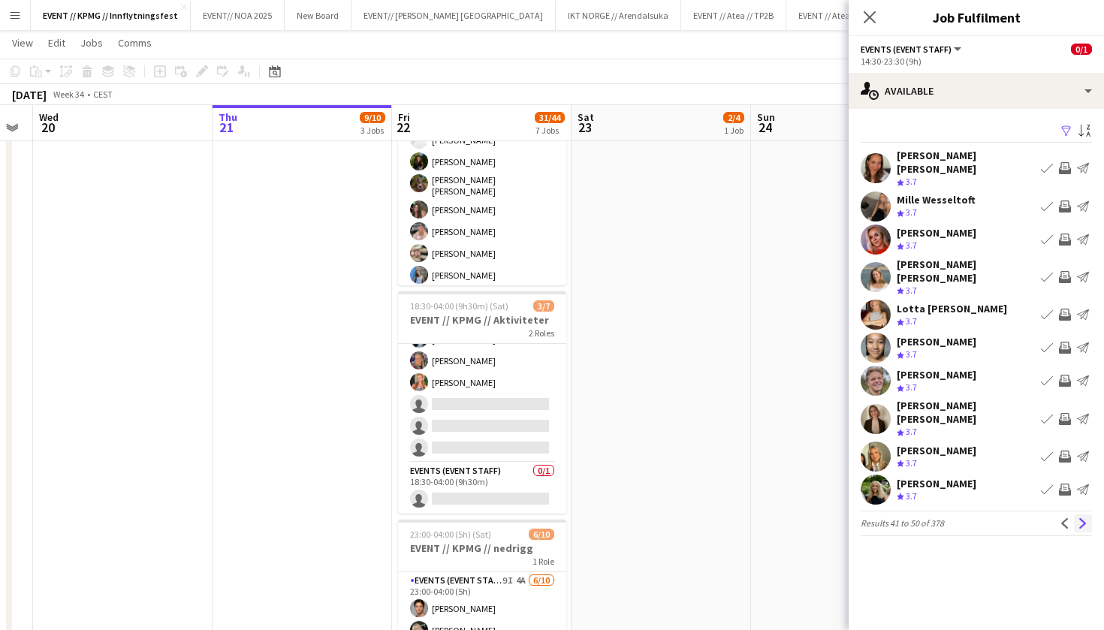
click at [1086, 518] on app-icon "Next" at bounding box center [1082, 523] width 11 height 11
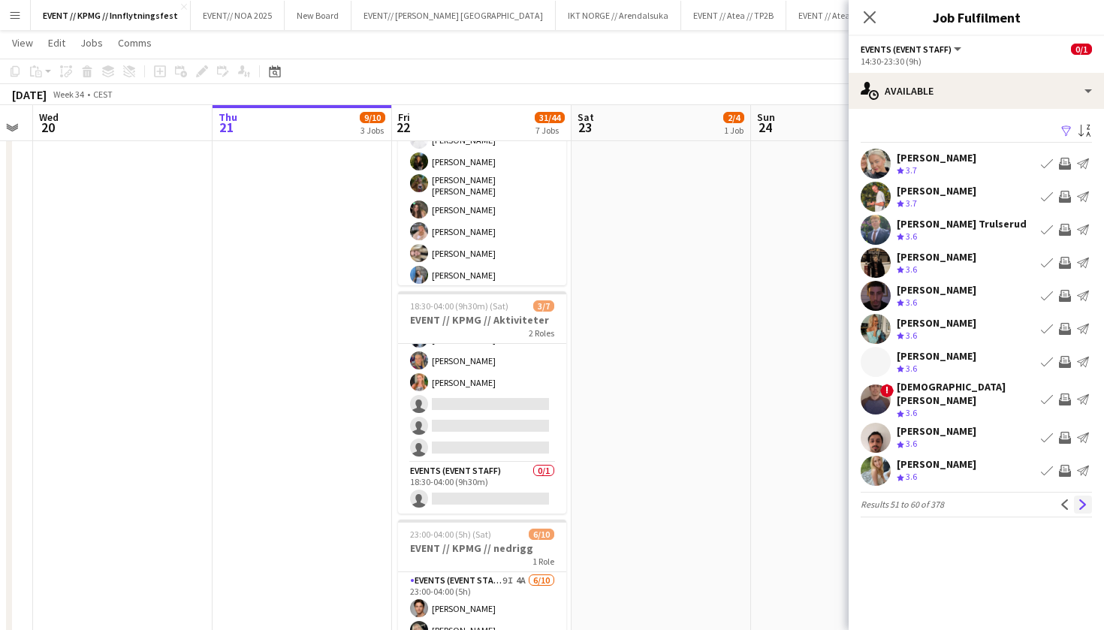
click at [1083, 499] on app-icon "Next" at bounding box center [1082, 504] width 11 height 11
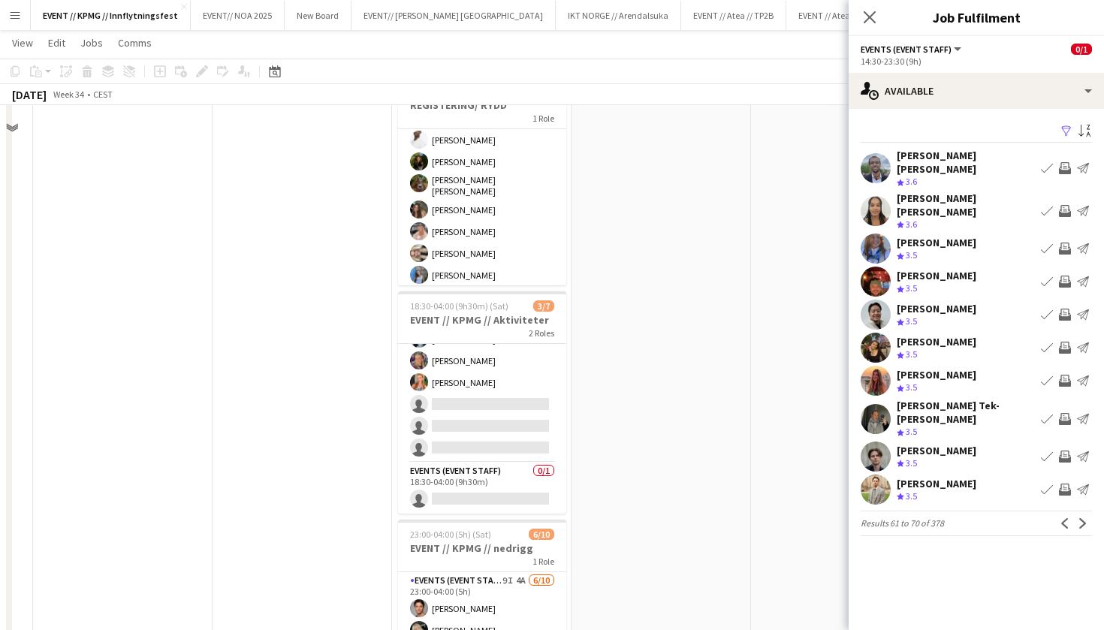
scroll to position [431, 0]
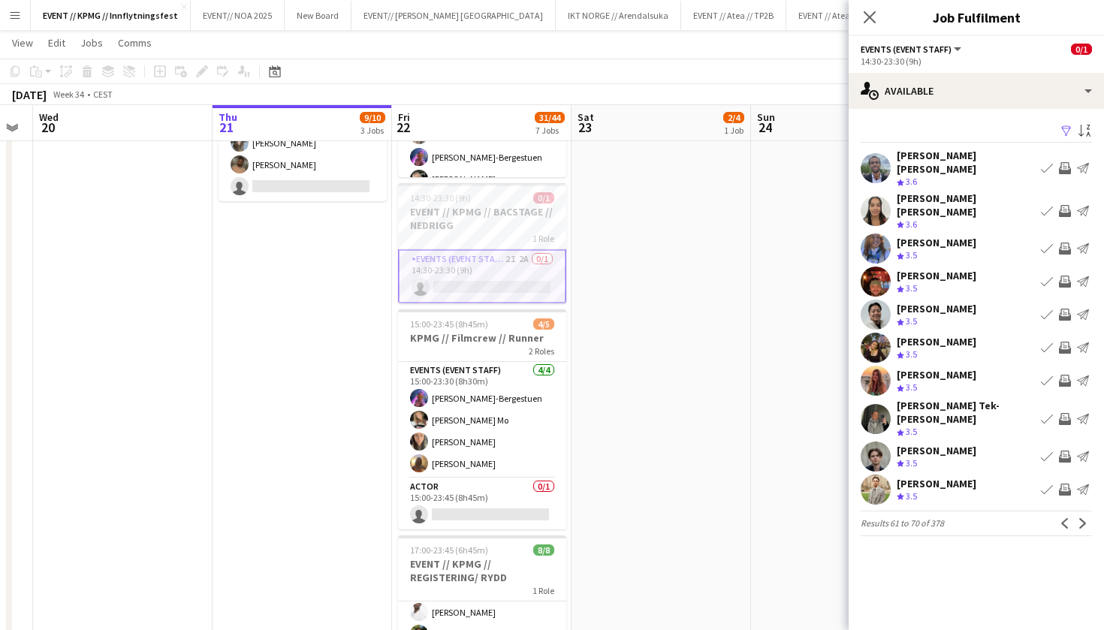
click at [498, 275] on app-card-role "Events (Event Staff) 2I 2A 0/1 14:30-23:30 (9h) single-neutral-actions" at bounding box center [482, 276] width 168 height 54
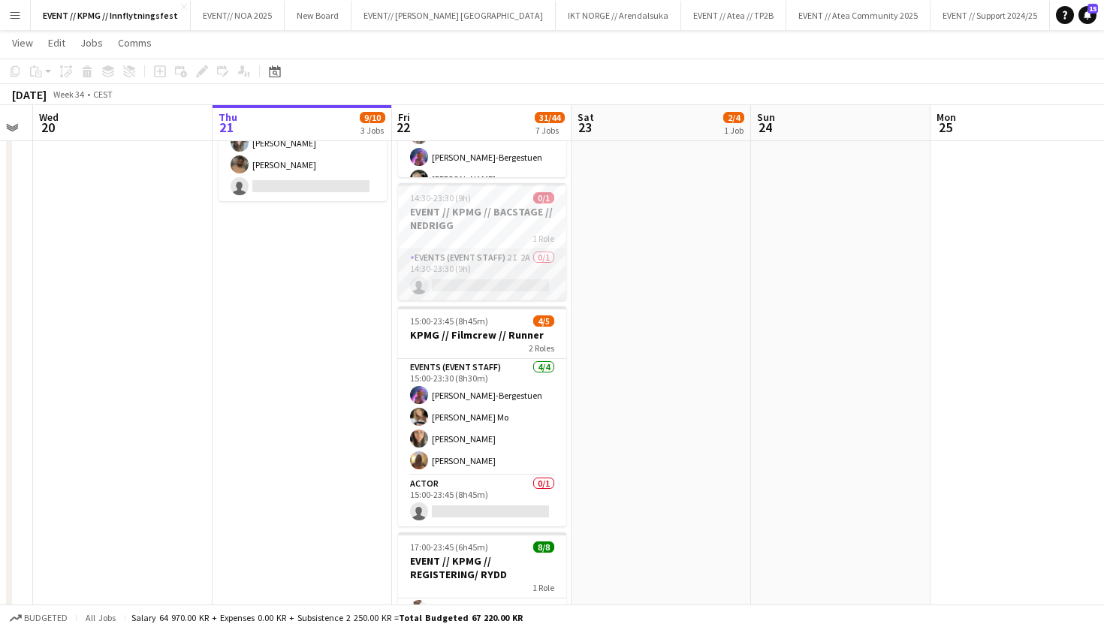
click at [463, 292] on app-card-role "Events (Event Staff) 2I 2A 0/1 14:30-23:30 (9h) single-neutral-actions" at bounding box center [482, 274] width 168 height 51
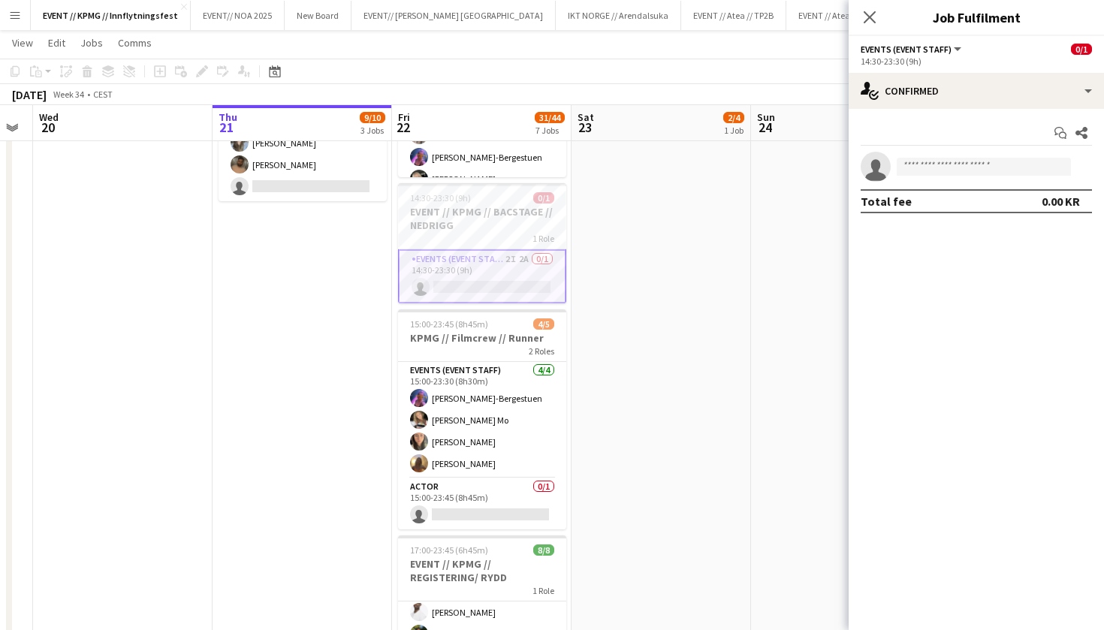
click at [514, 282] on app-card-role "Events (Event Staff) 2I 2A 0/1 14:30-23:30 (9h) single-neutral-actions" at bounding box center [482, 276] width 168 height 54
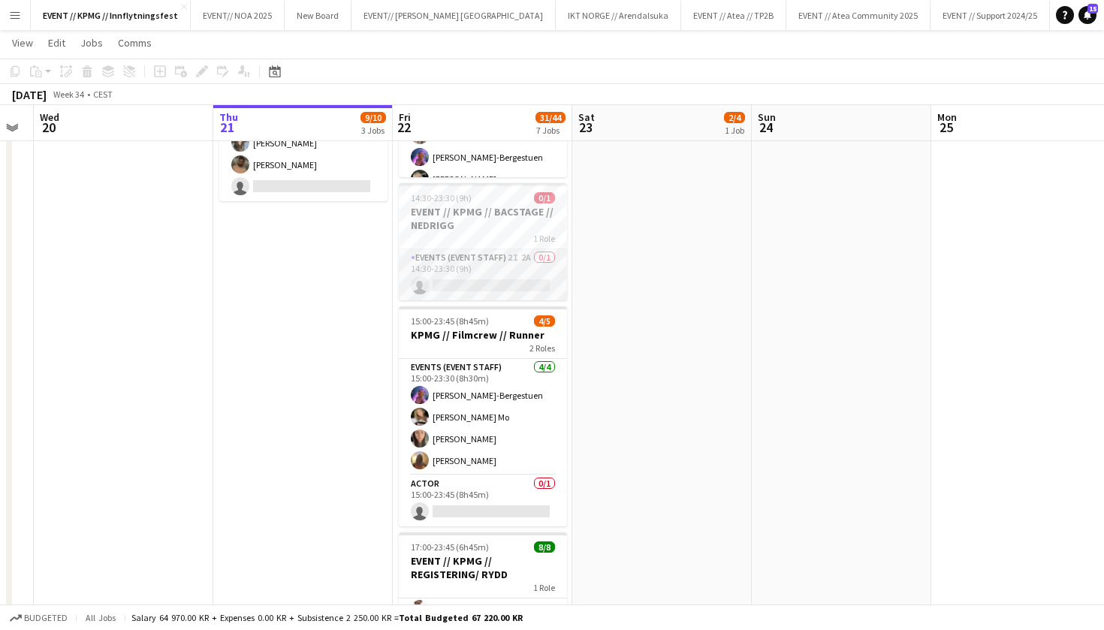
click at [514, 282] on app-card-role "Events (Event Staff) 2I 2A 0/1 14:30-23:30 (9h) single-neutral-actions" at bounding box center [483, 274] width 168 height 51
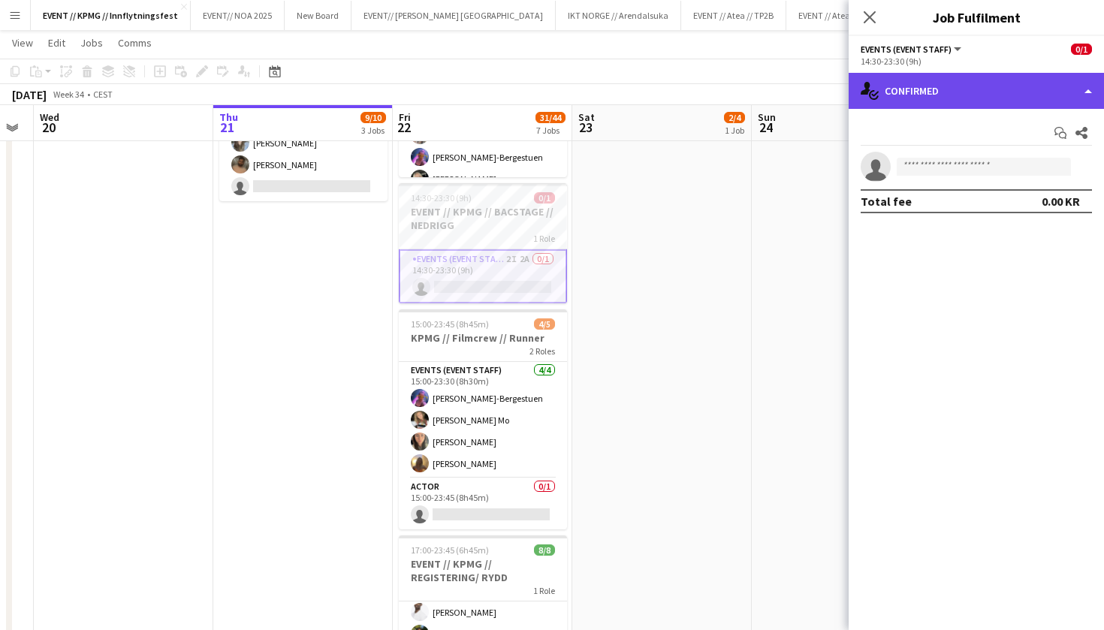
click at [983, 73] on div "single-neutral-actions-check-2 Confirmed" at bounding box center [975, 91] width 255 height 36
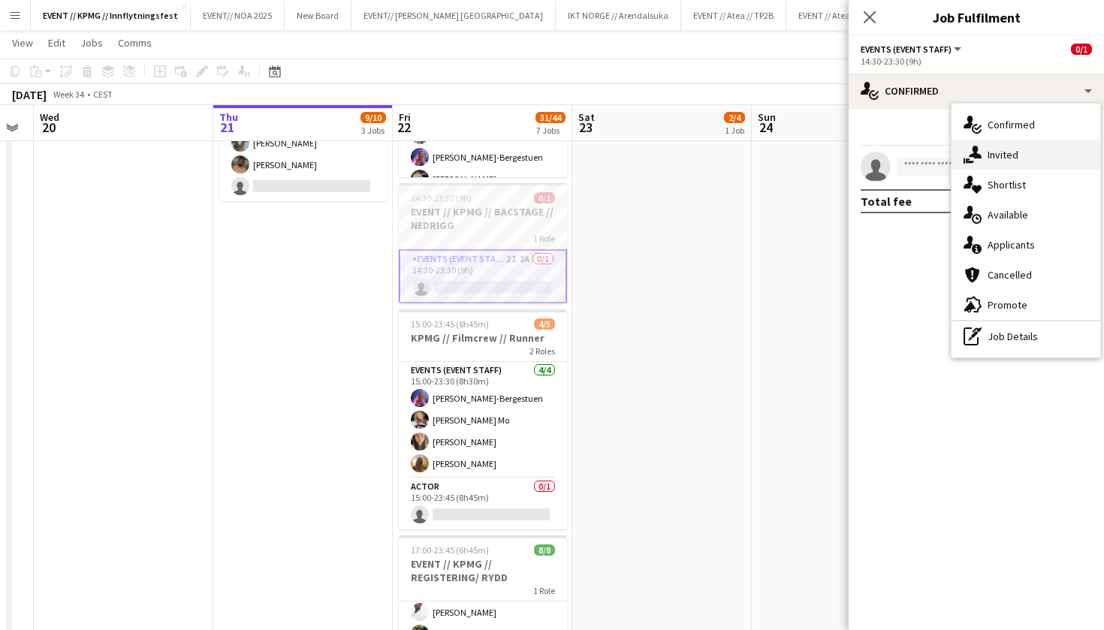
click at [1002, 152] on div "single-neutral-actions-share-1 Invited" at bounding box center [1025, 155] width 149 height 30
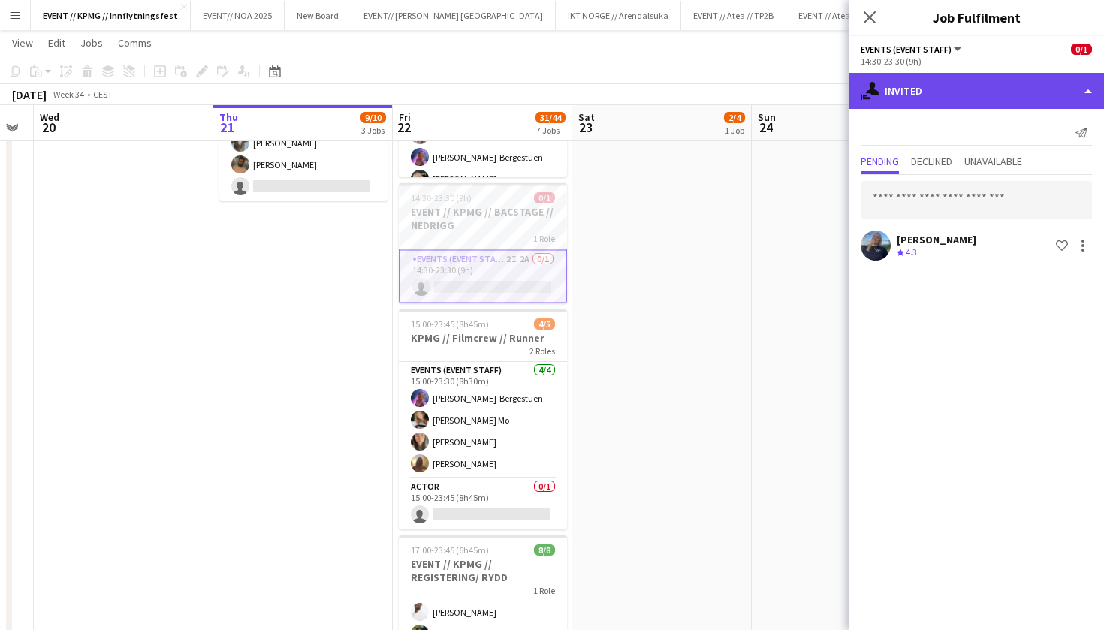
click at [1020, 75] on div "single-neutral-actions-share-1 Invited" at bounding box center [975, 91] width 255 height 36
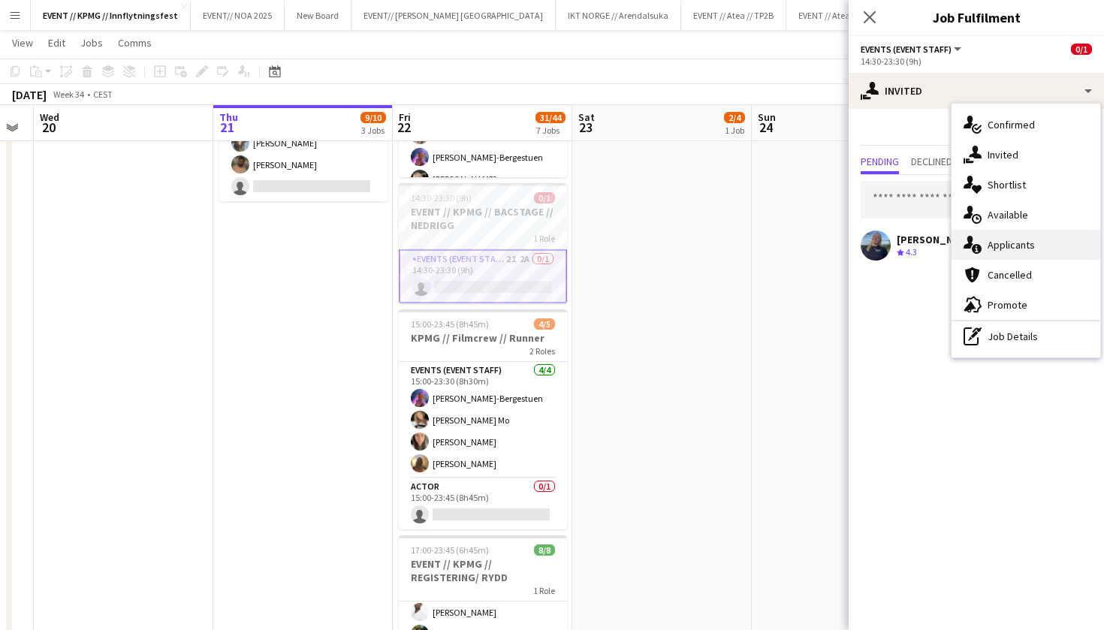
click at [1034, 252] on div "single-neutral-actions-information Applicants" at bounding box center [1025, 245] width 149 height 30
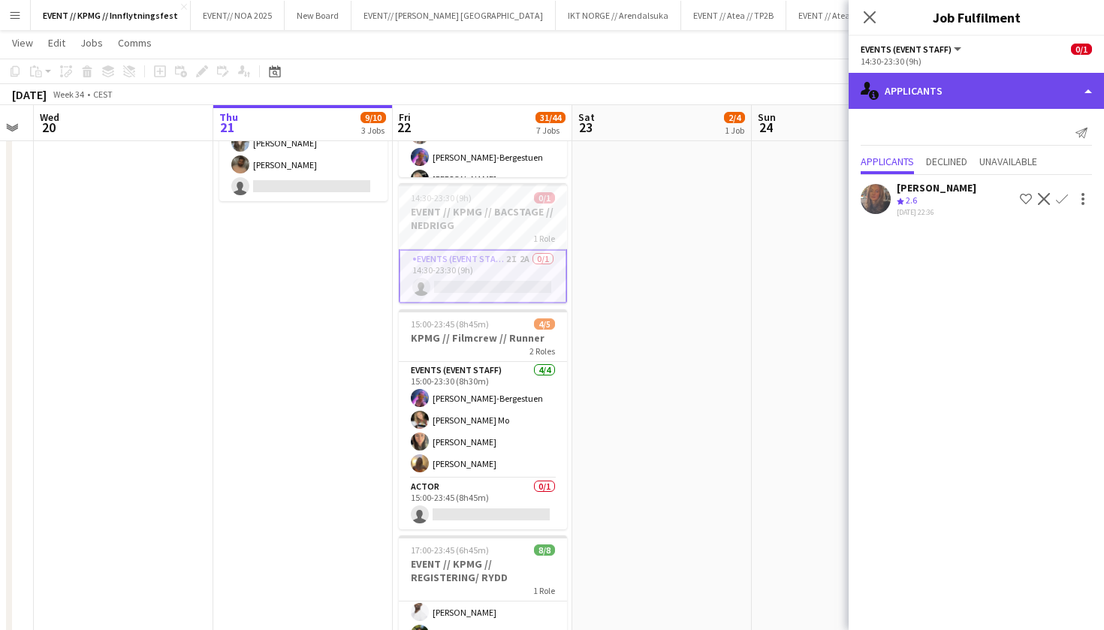
click at [1019, 90] on div "single-neutral-actions-information Applicants" at bounding box center [975, 91] width 255 height 36
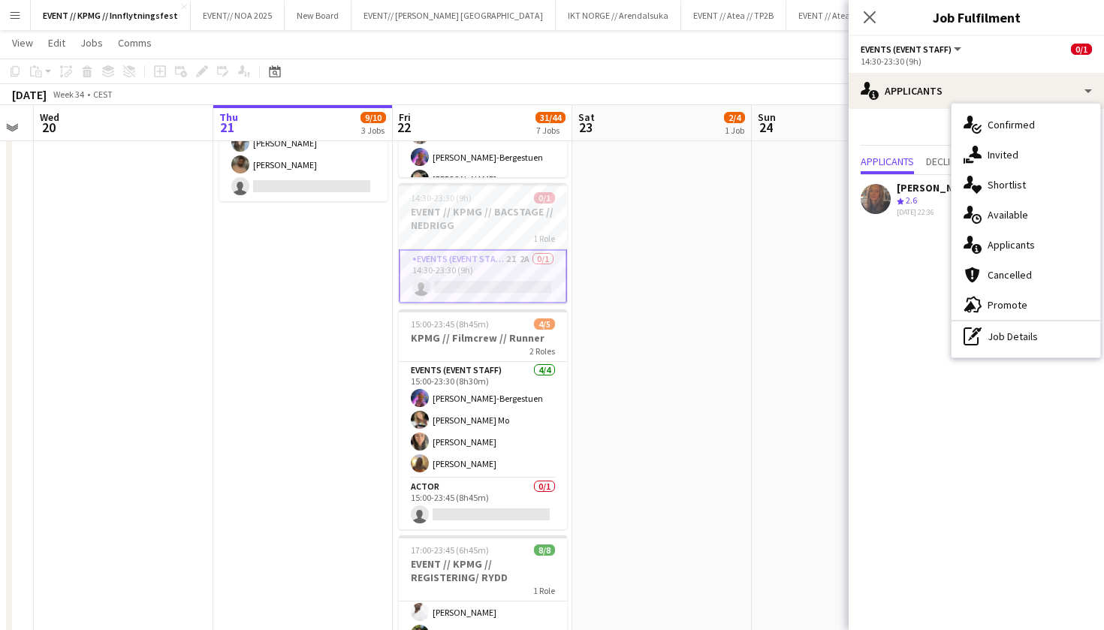
click at [996, 155] on div "single-neutral-actions-share-1 Invited" at bounding box center [1025, 155] width 149 height 30
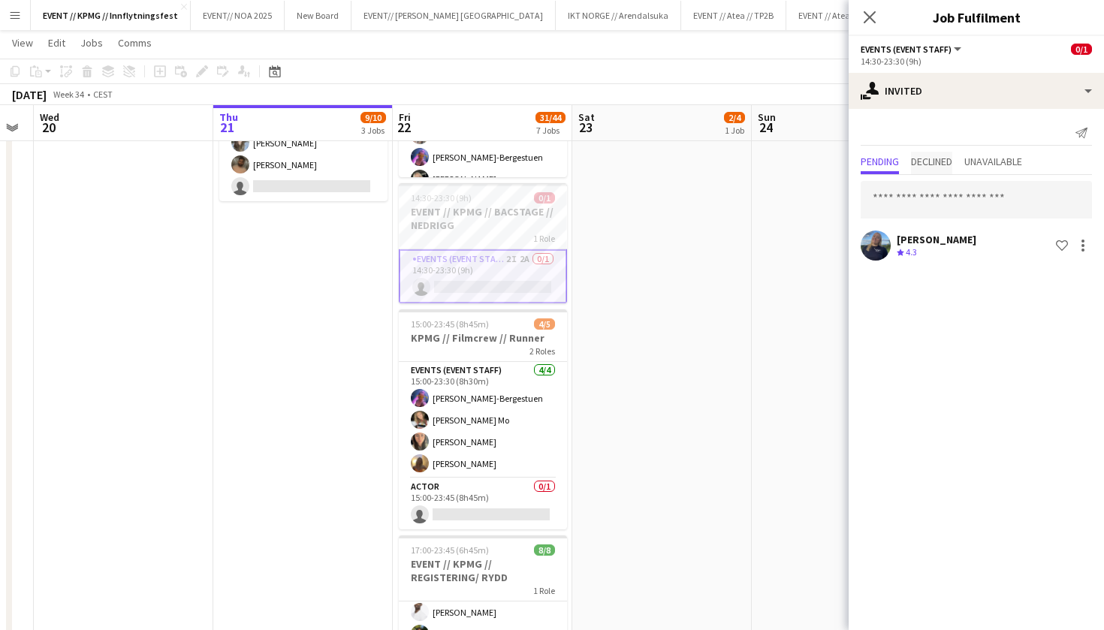
click at [926, 172] on span "Declined" at bounding box center [931, 163] width 41 height 23
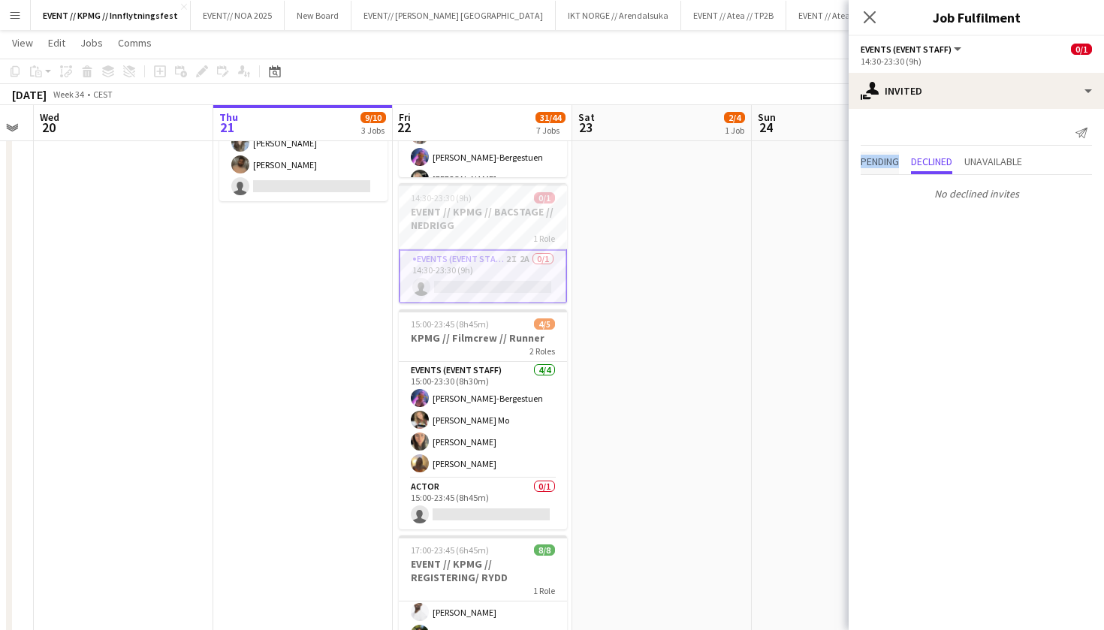
click at [901, 169] on div "Pending Declined Unavailable" at bounding box center [975, 163] width 231 height 23
click at [882, 169] on span "Pending" at bounding box center [879, 163] width 38 height 23
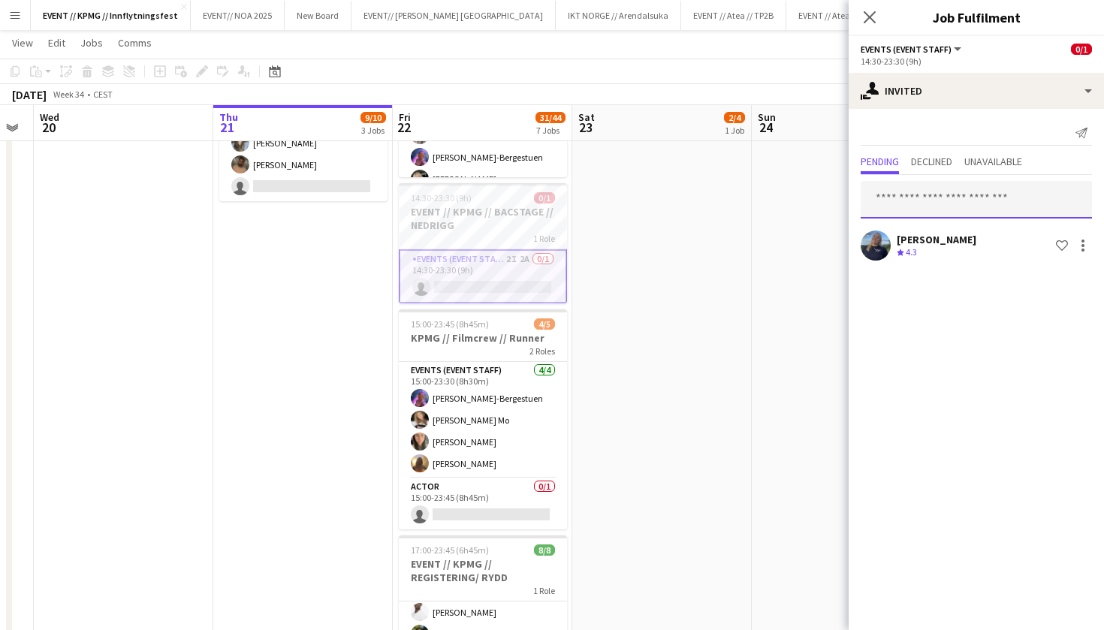
click at [900, 189] on input "text" at bounding box center [975, 200] width 231 height 38
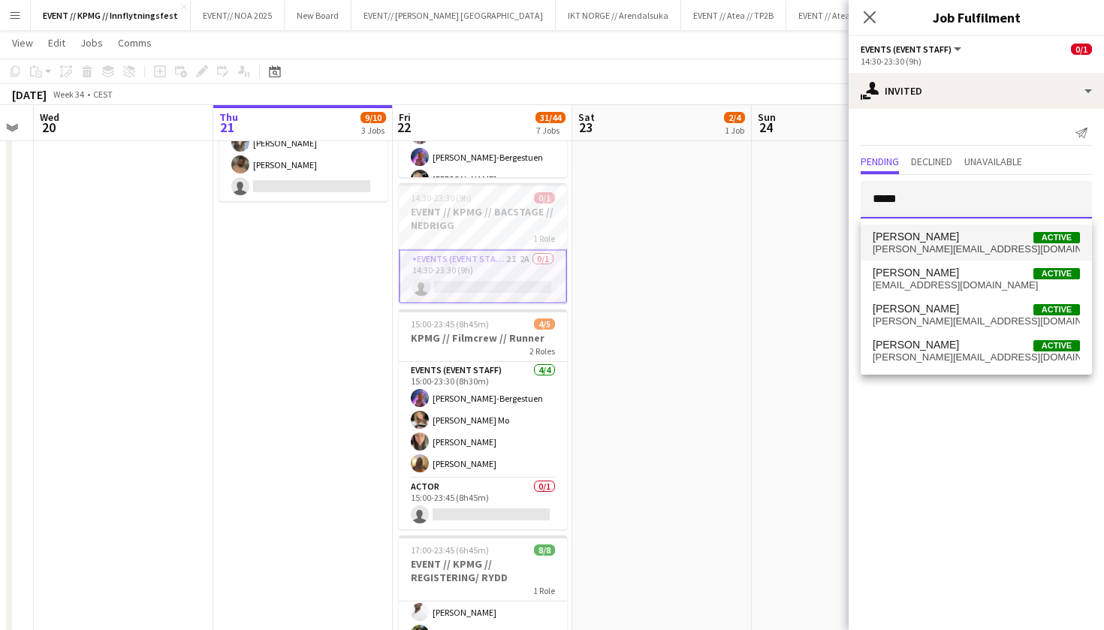
type input "*****"
drag, startPoint x: 920, startPoint y: 224, endPoint x: 932, endPoint y: 245, distance: 24.0
click at [932, 245] on span "[PERSON_NAME][EMAIL_ADDRESS][DOMAIN_NAME]" at bounding box center [975, 249] width 207 height 12
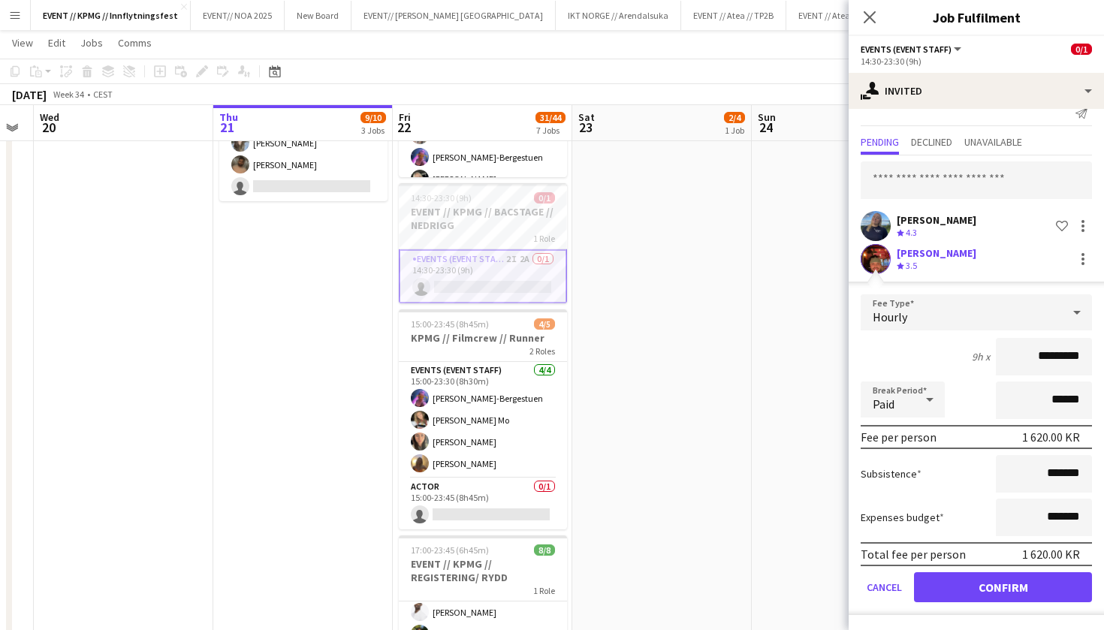
scroll to position [20, 0]
click at [972, 592] on button "Confirm" at bounding box center [1003, 587] width 178 height 30
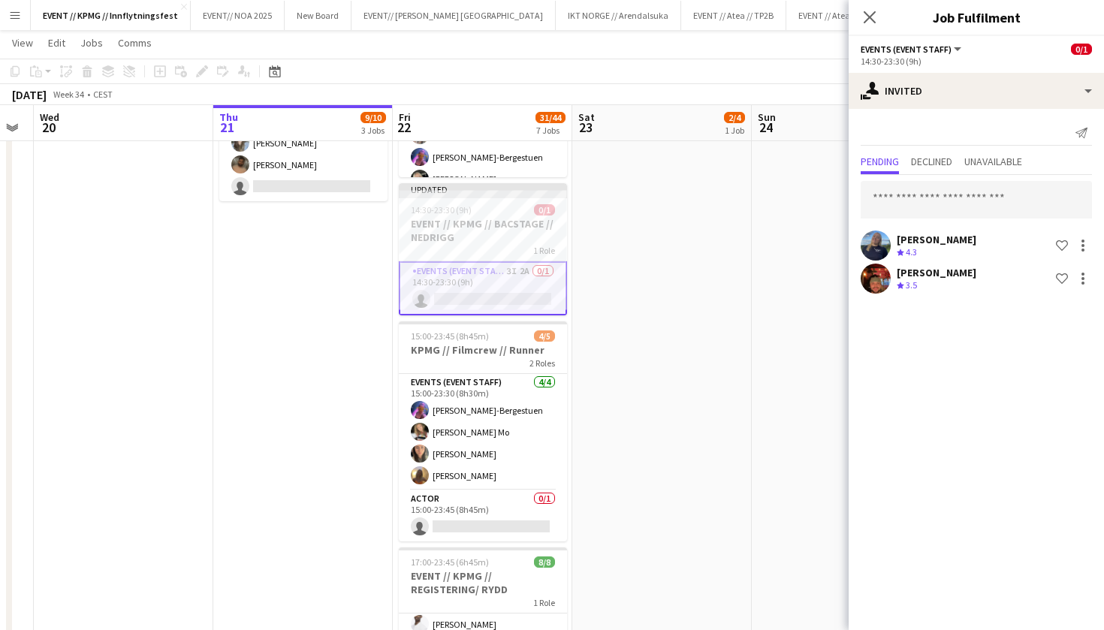
scroll to position [0, 0]
click at [944, 205] on input "text" at bounding box center [975, 200] width 231 height 38
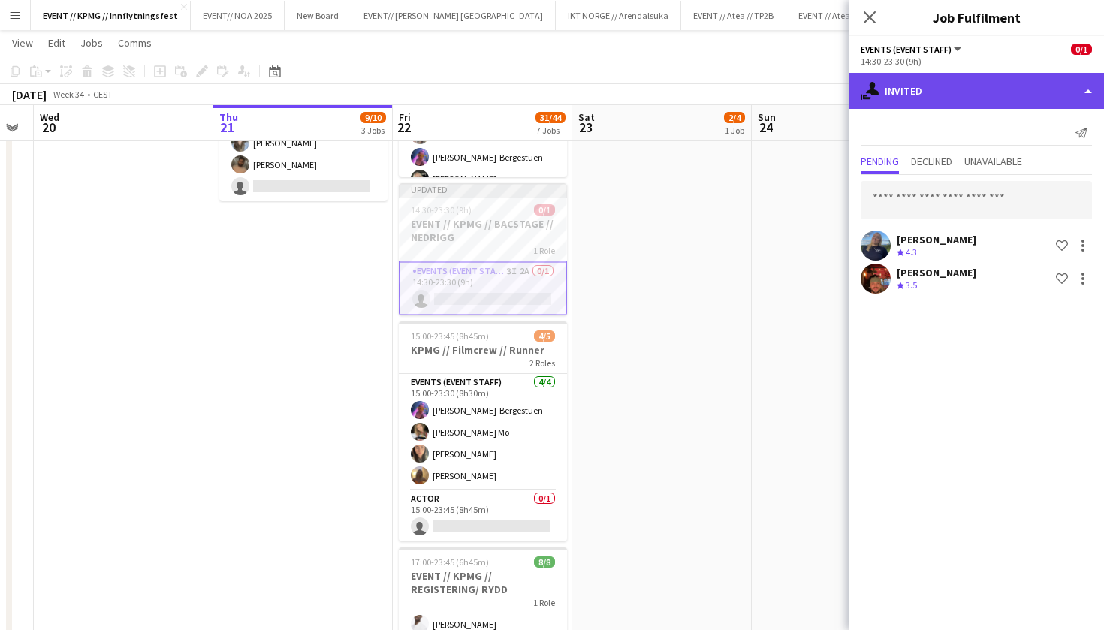
click at [996, 102] on div "single-neutral-actions-share-1 Invited" at bounding box center [975, 91] width 255 height 36
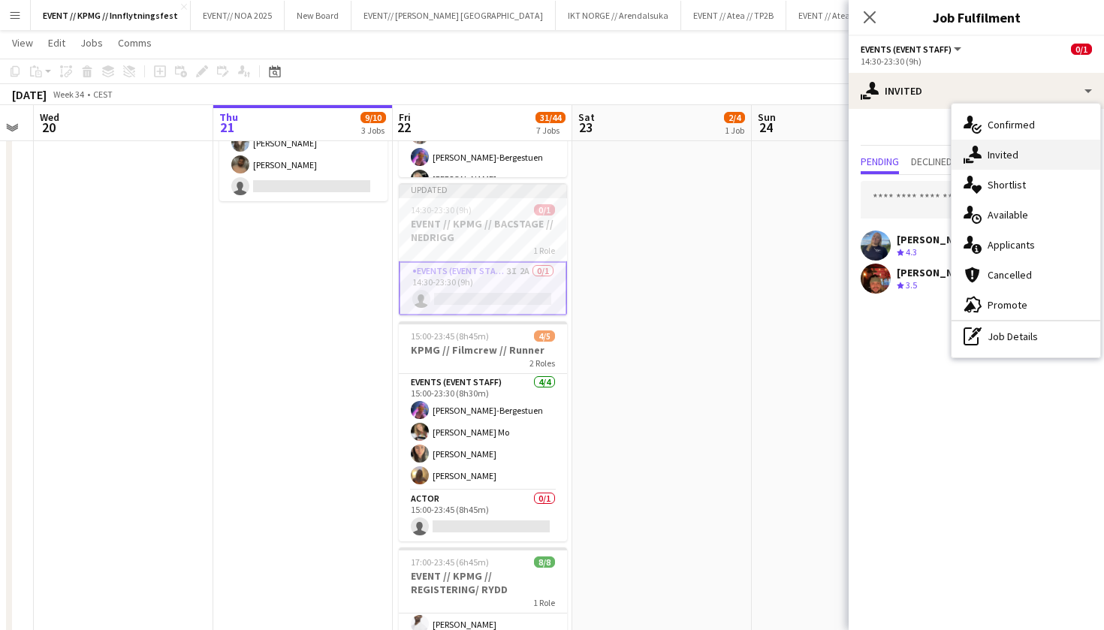
click at [1044, 144] on div "single-neutral-actions-share-1 Invited" at bounding box center [1025, 155] width 149 height 30
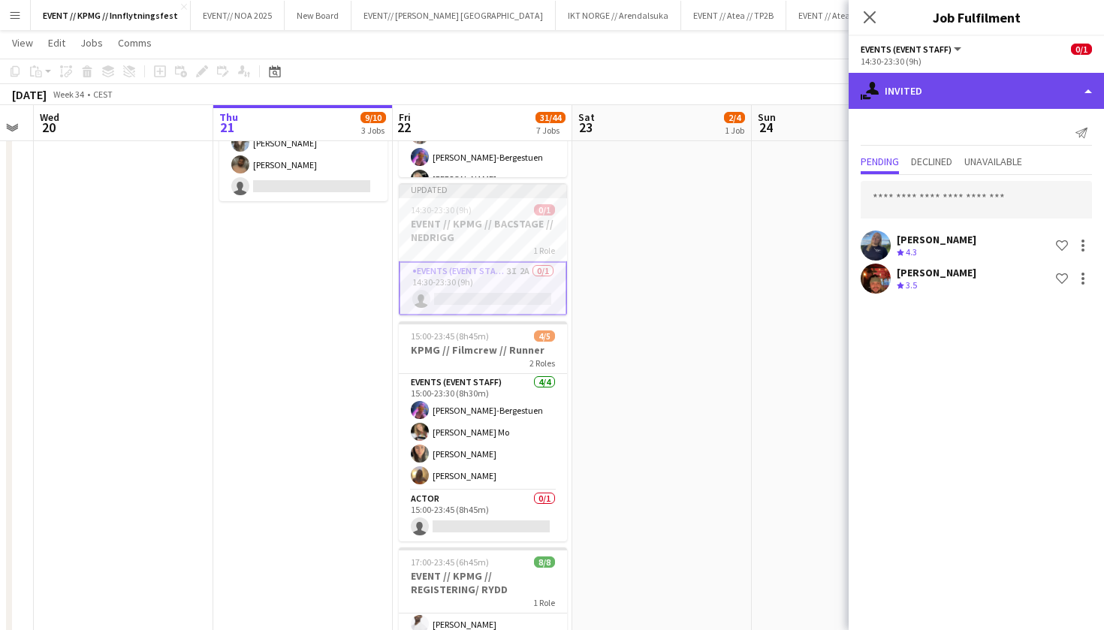
click at [964, 77] on div "single-neutral-actions-share-1 Invited" at bounding box center [975, 91] width 255 height 36
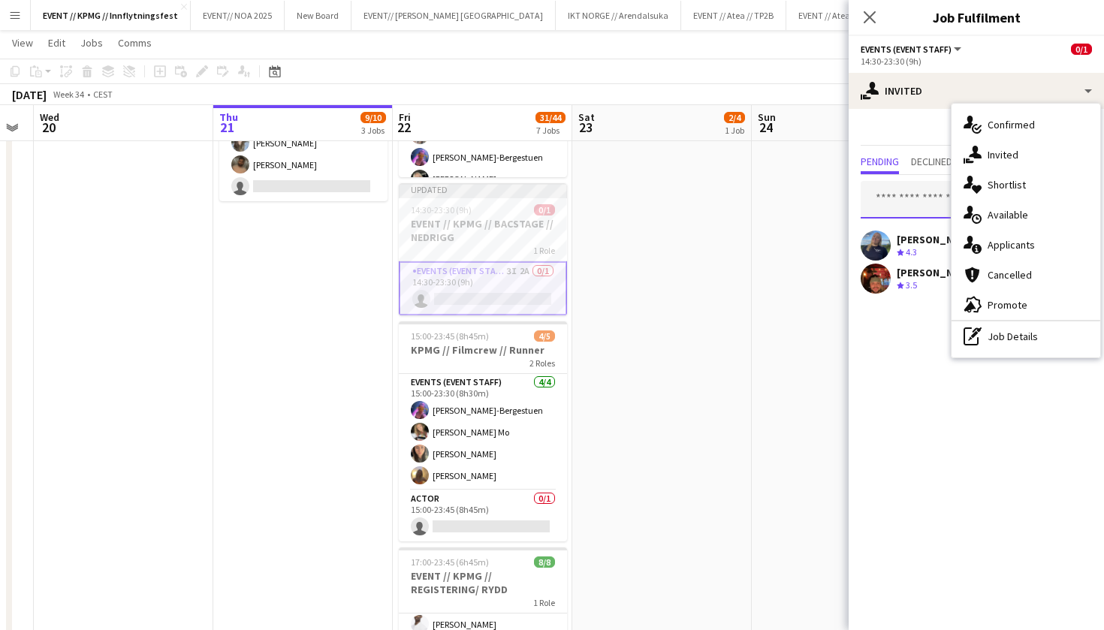
click at [900, 195] on input "text" at bounding box center [975, 200] width 231 height 38
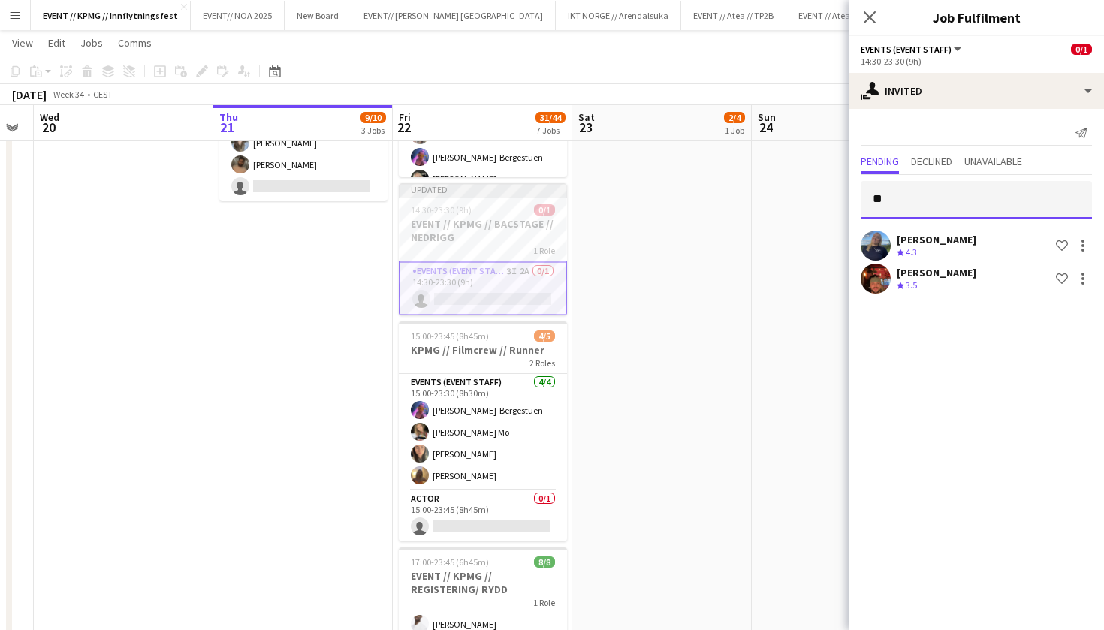
type input "*"
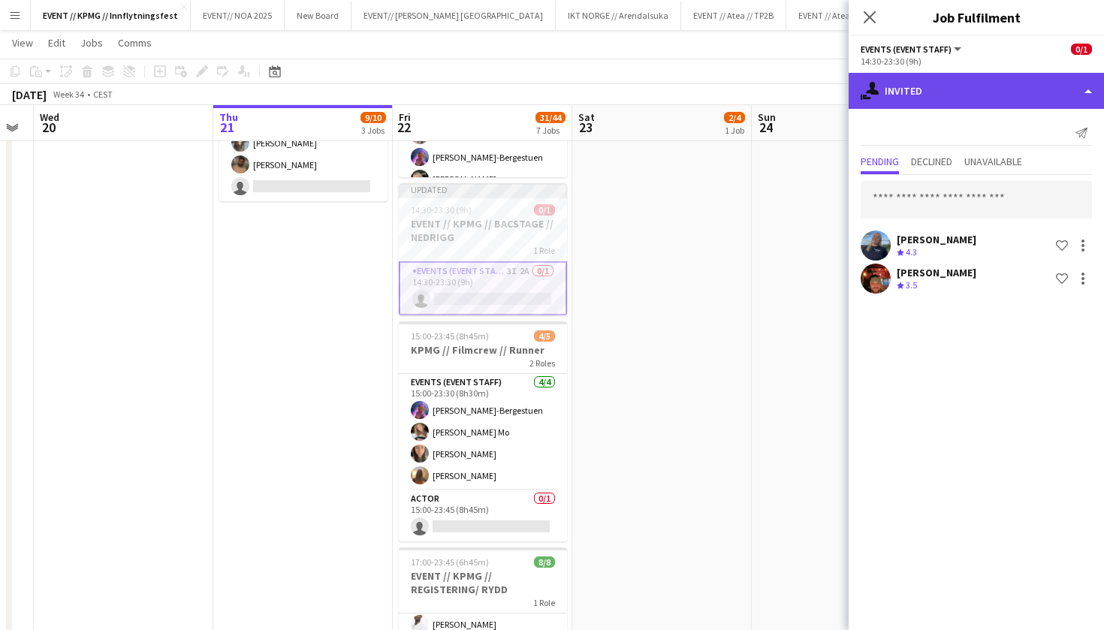
click at [1074, 95] on div "single-neutral-actions-share-1 Invited" at bounding box center [975, 91] width 255 height 36
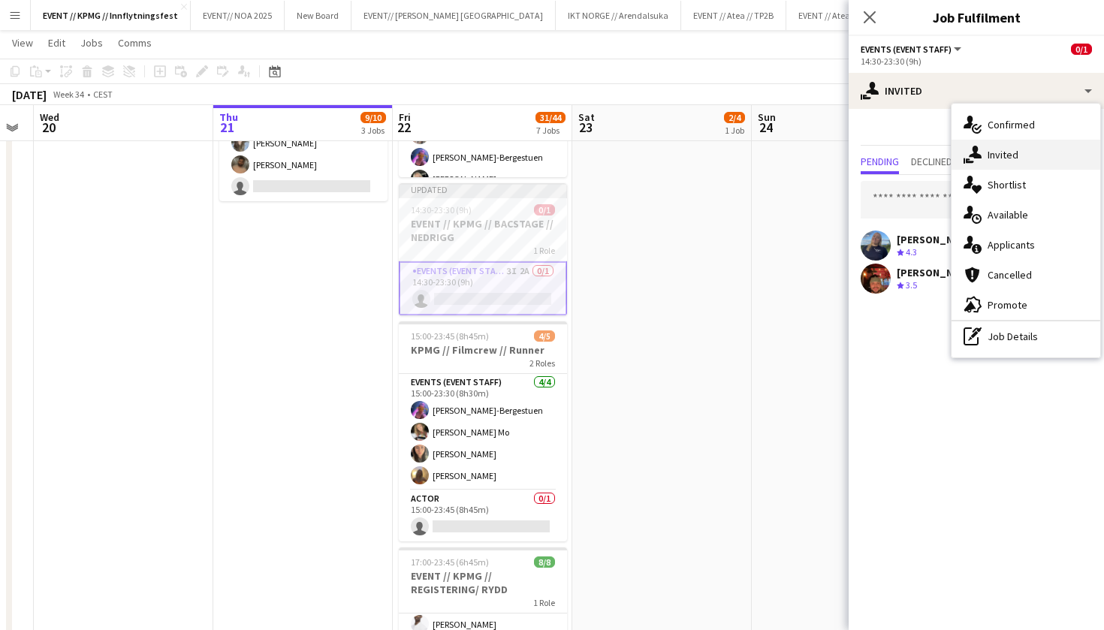
click at [1048, 161] on div "single-neutral-actions-share-1 Invited" at bounding box center [1025, 155] width 149 height 30
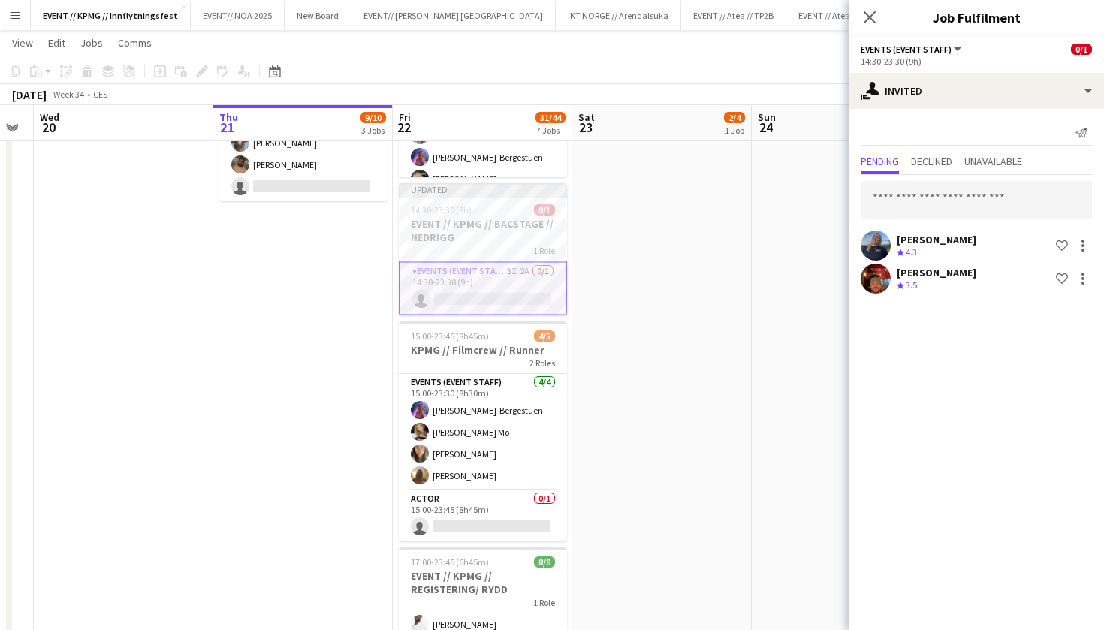
click at [963, 111] on div "Send notification Pending Declined Unavailable [PERSON_NAME] Crew rating 4.3 Sh…" at bounding box center [975, 209] width 255 height 200
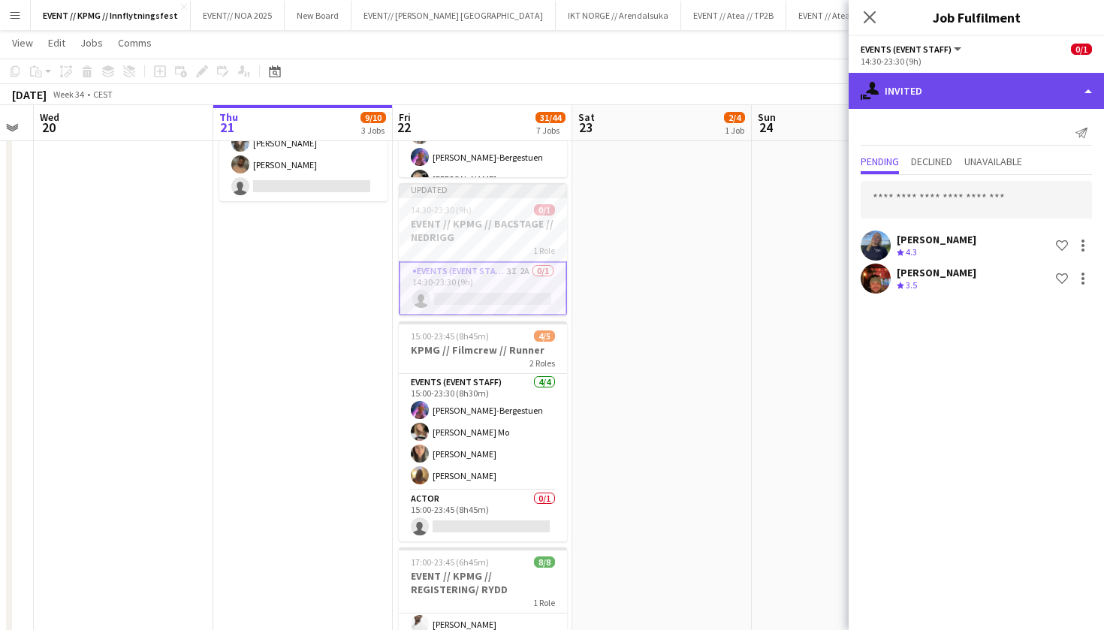
click at [985, 107] on div "single-neutral-actions-share-1 Invited" at bounding box center [975, 91] width 255 height 36
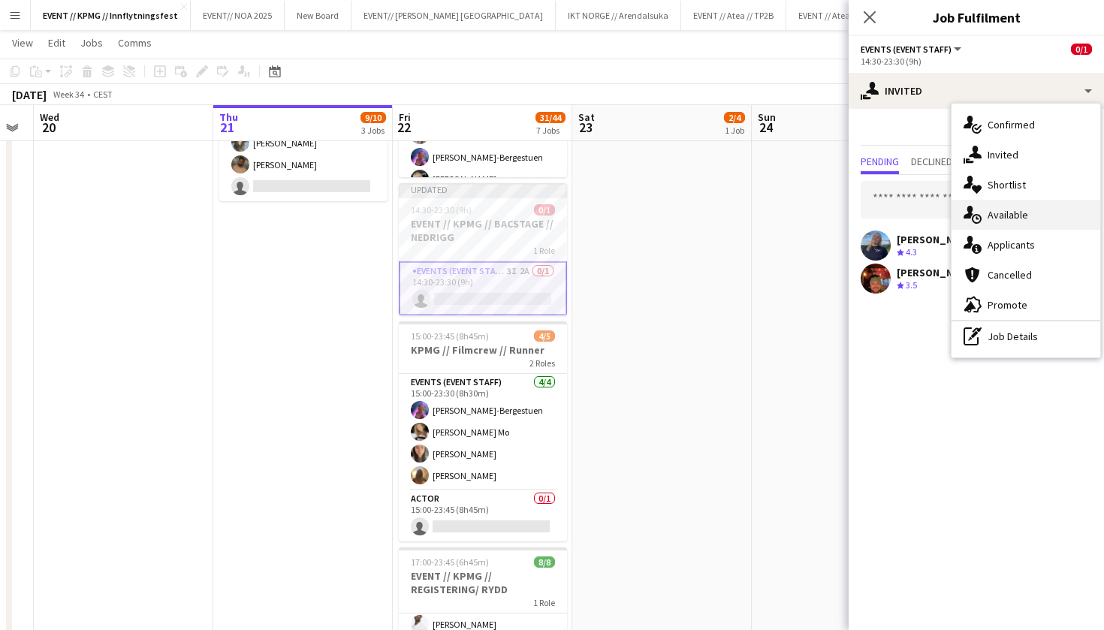
click at [1037, 215] on div "single-neutral-actions-upload Available" at bounding box center [1025, 215] width 149 height 30
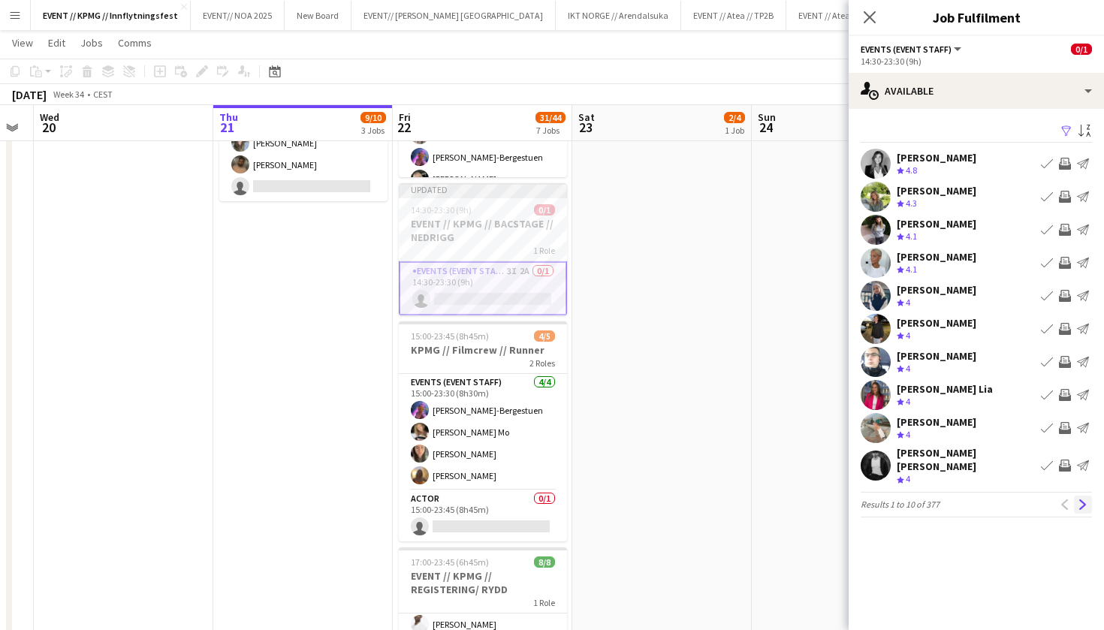
click at [1080, 499] on app-icon "Next" at bounding box center [1082, 504] width 11 height 11
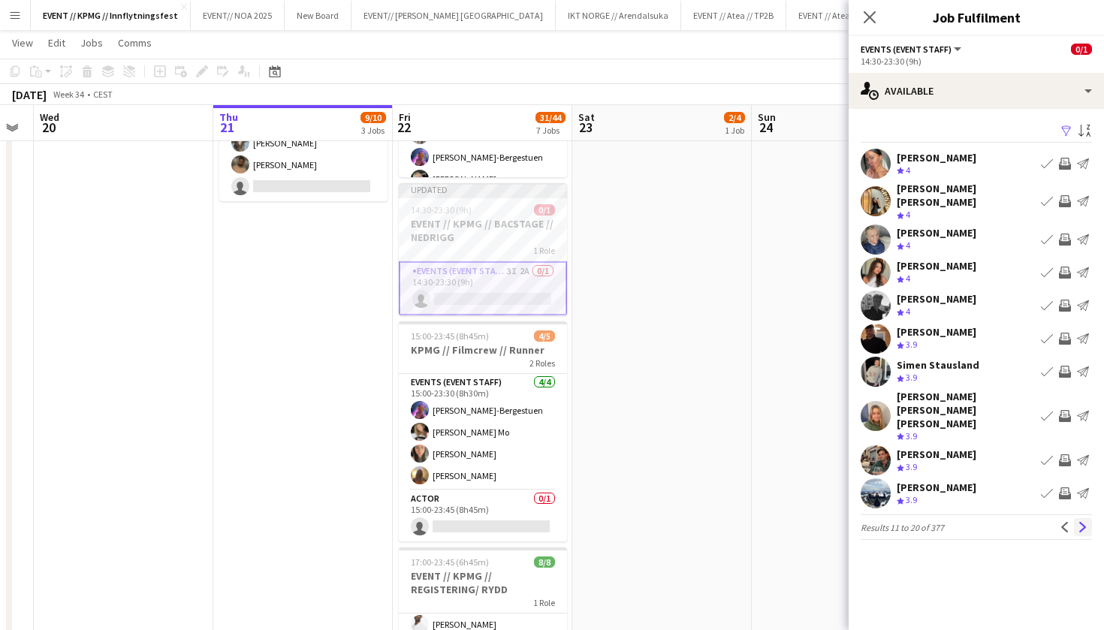
click at [1080, 522] on app-icon "Next" at bounding box center [1082, 527] width 11 height 11
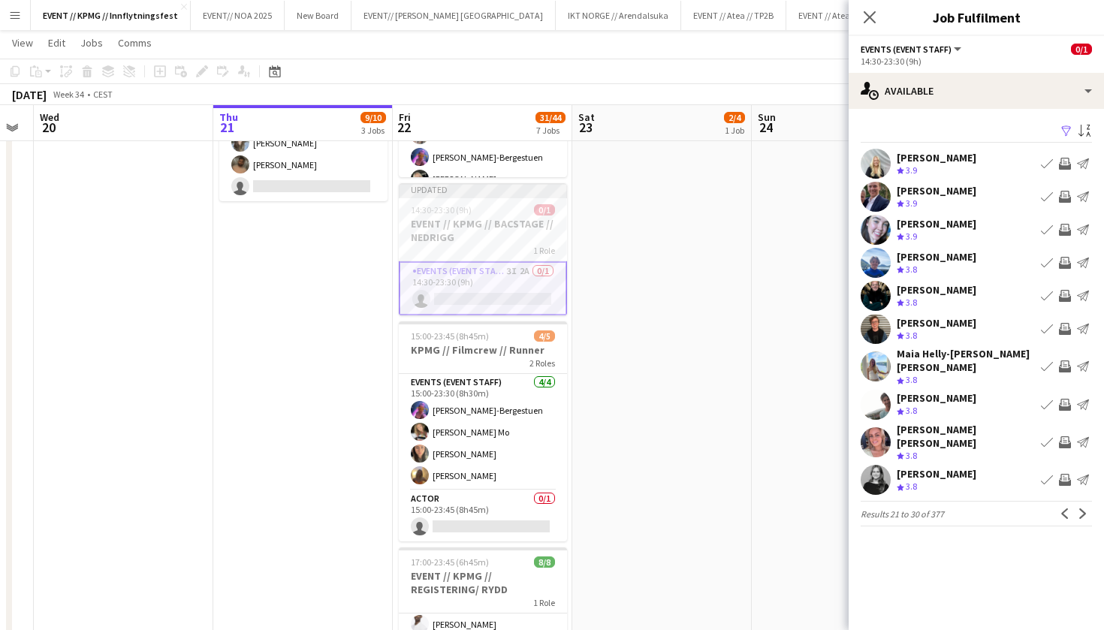
click at [1080, 504] on app-pager "Results 21 to 30 of 377 Previous Next" at bounding box center [975, 514] width 231 height 26
click at [956, 450] on div "Crew rating 3.8" at bounding box center [965, 456] width 138 height 13
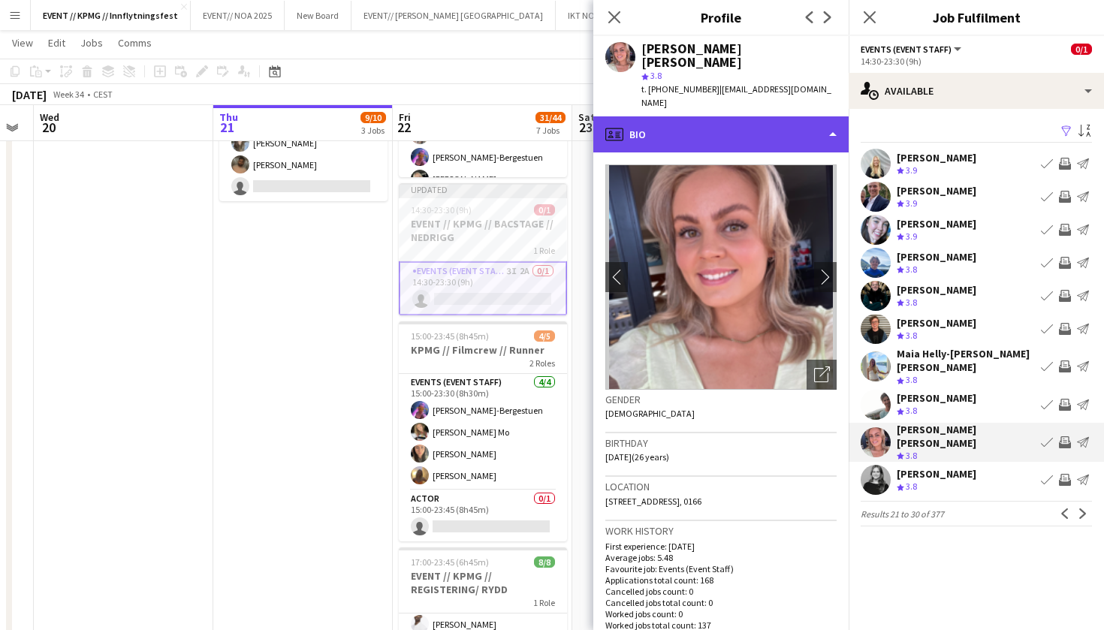
click at [792, 116] on div "profile Bio" at bounding box center [720, 134] width 255 height 36
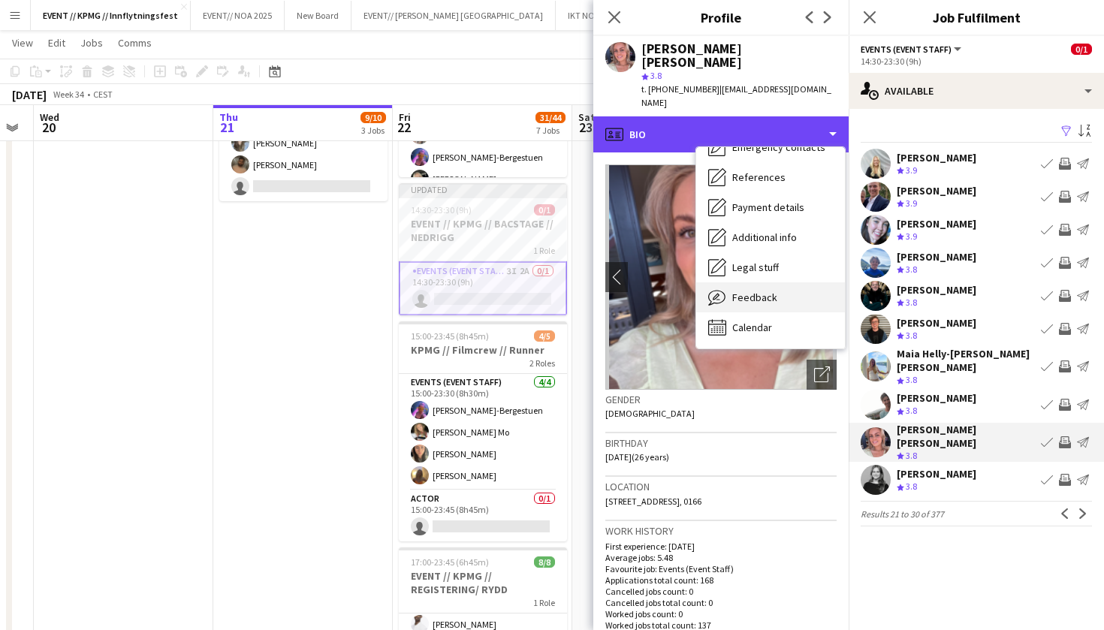
scroll to position [141, 0]
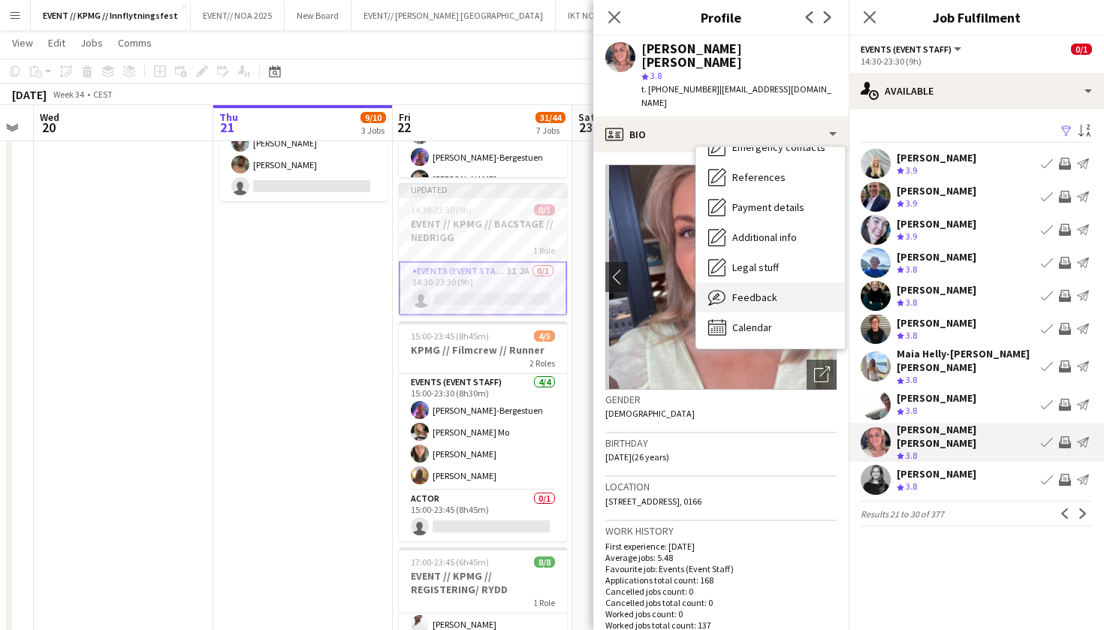
click at [752, 291] on span "Feedback" at bounding box center [754, 298] width 45 height 14
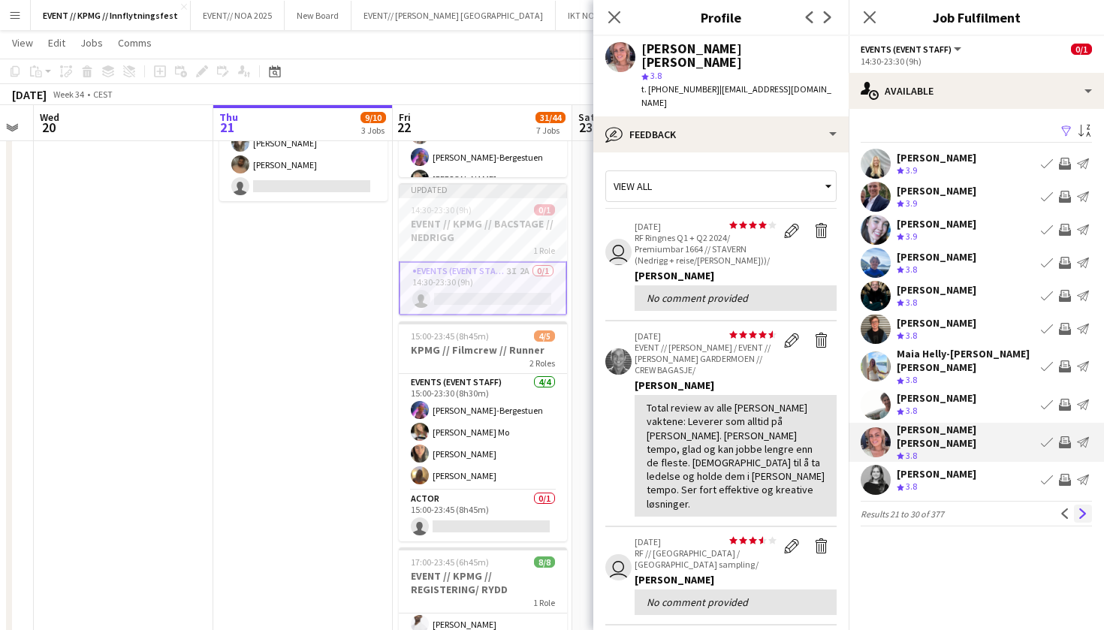
click at [1077, 505] on button "Next" at bounding box center [1083, 514] width 18 height 18
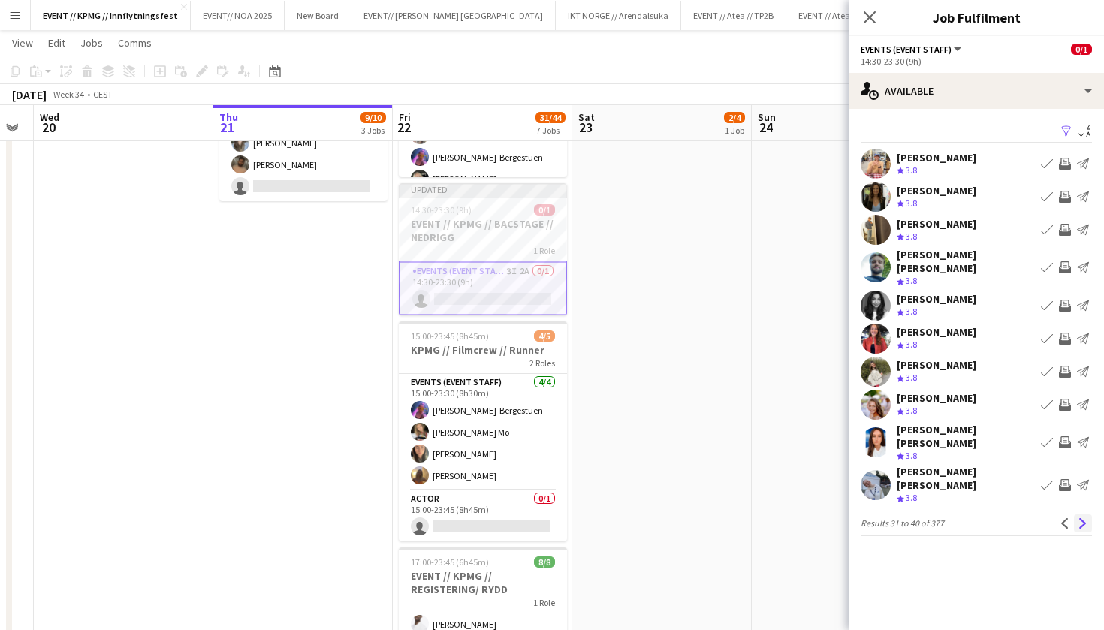
click at [1077, 514] on button "Next" at bounding box center [1083, 523] width 18 height 18
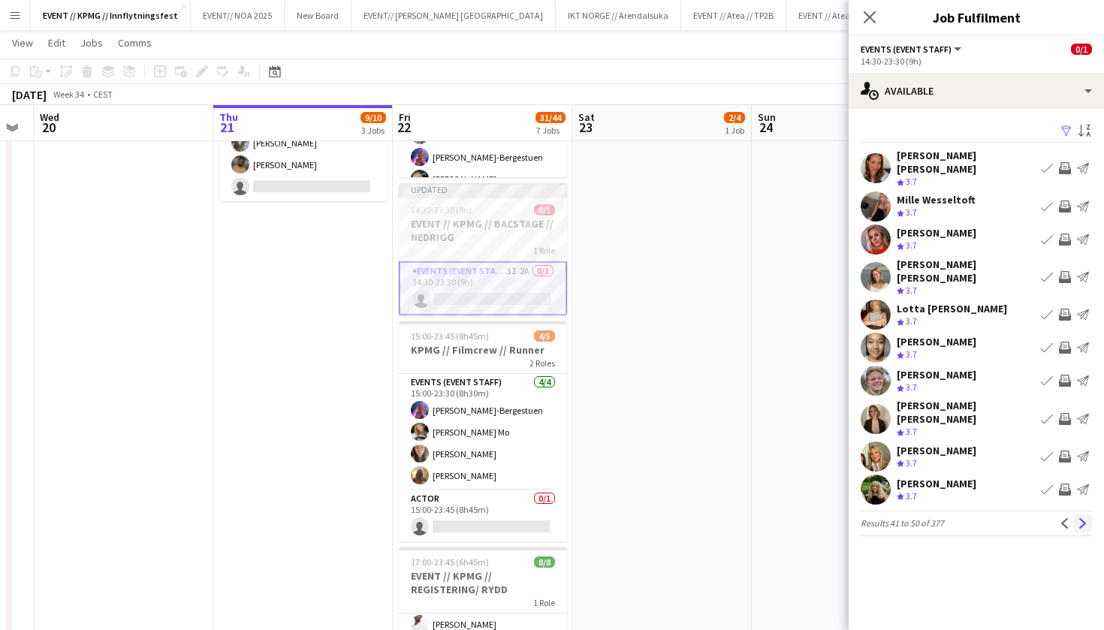
click at [1079, 518] on app-icon "Next" at bounding box center [1082, 523] width 11 height 11
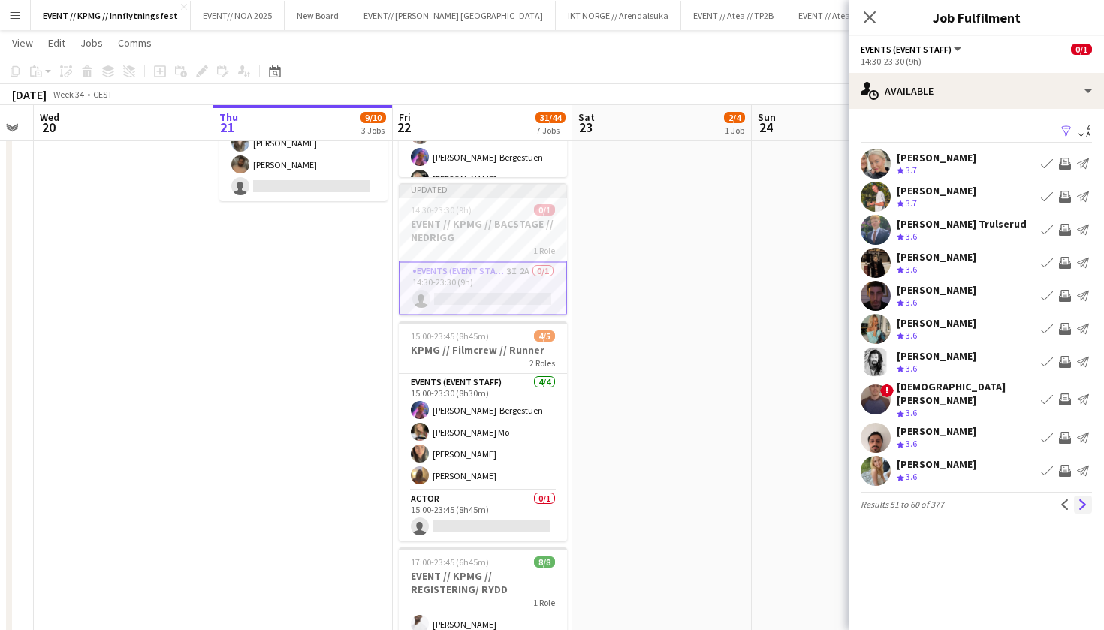
click at [1080, 499] on app-icon "Next" at bounding box center [1082, 504] width 11 height 11
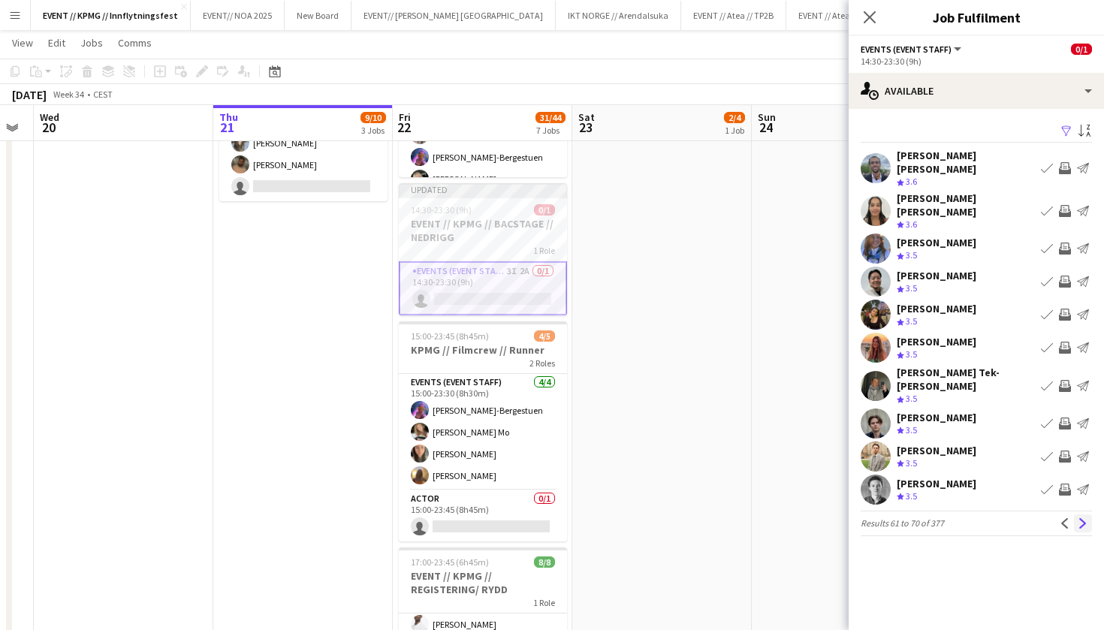
click at [1080, 518] on app-icon "Next" at bounding box center [1082, 523] width 11 height 11
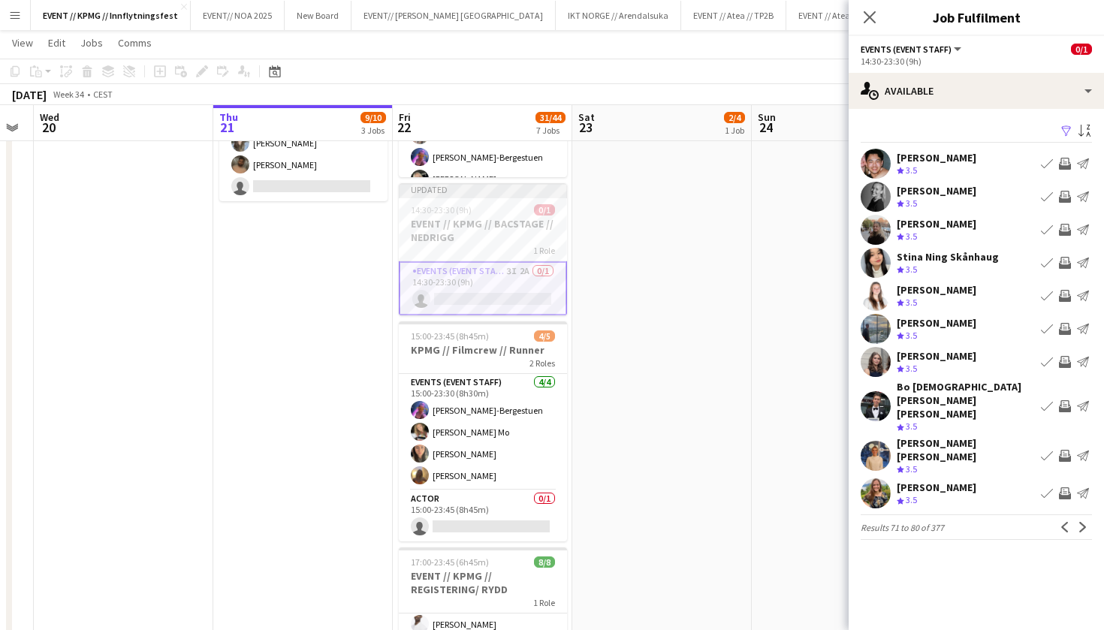
click at [1080, 522] on app-icon "Next" at bounding box center [1082, 527] width 11 height 11
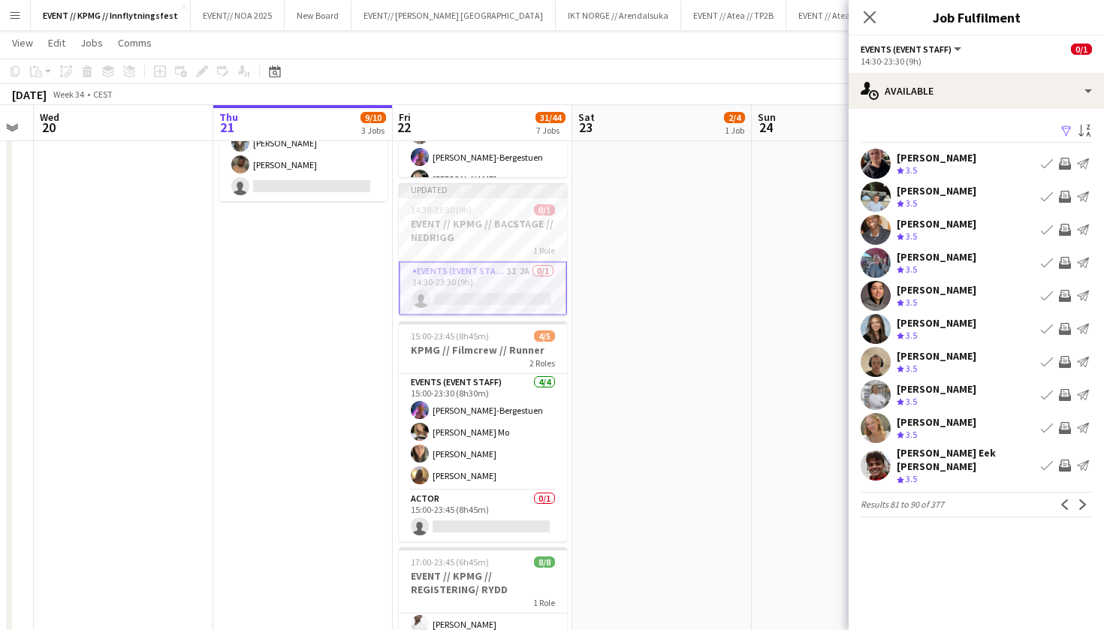
click at [489, 311] on app-card-role "Events (Event Staff) 3I 2A 0/1 14:30-23:30 (9h) single-neutral-actions" at bounding box center [483, 288] width 168 height 54
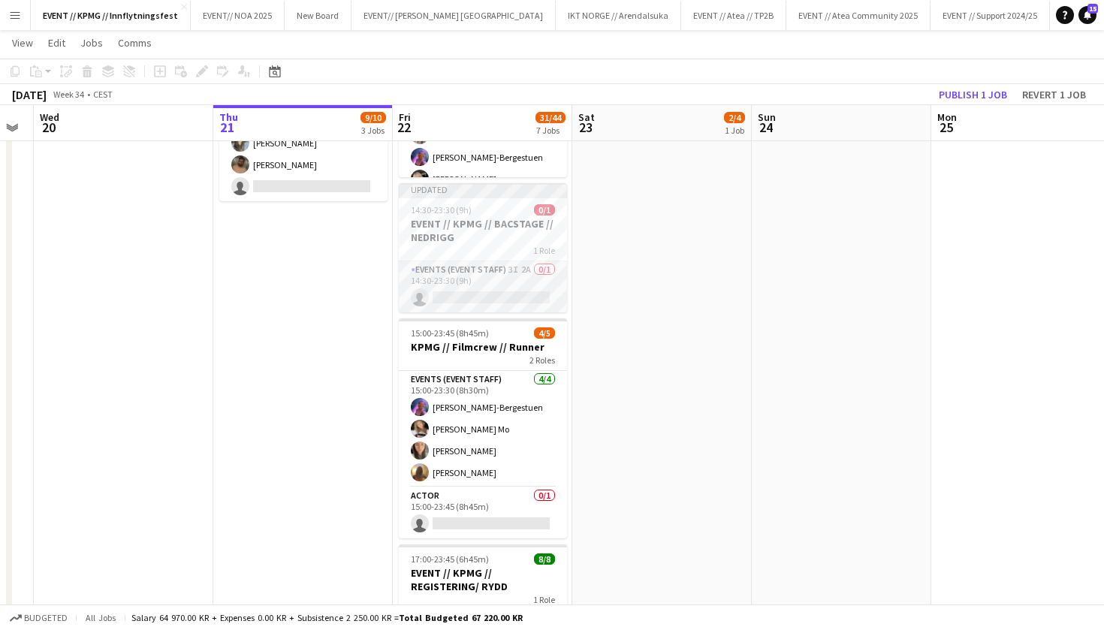
click at [502, 304] on app-card-role "Events (Event Staff) 3I 2A 0/1 14:30-23:30 (9h) single-neutral-actions" at bounding box center [483, 286] width 168 height 51
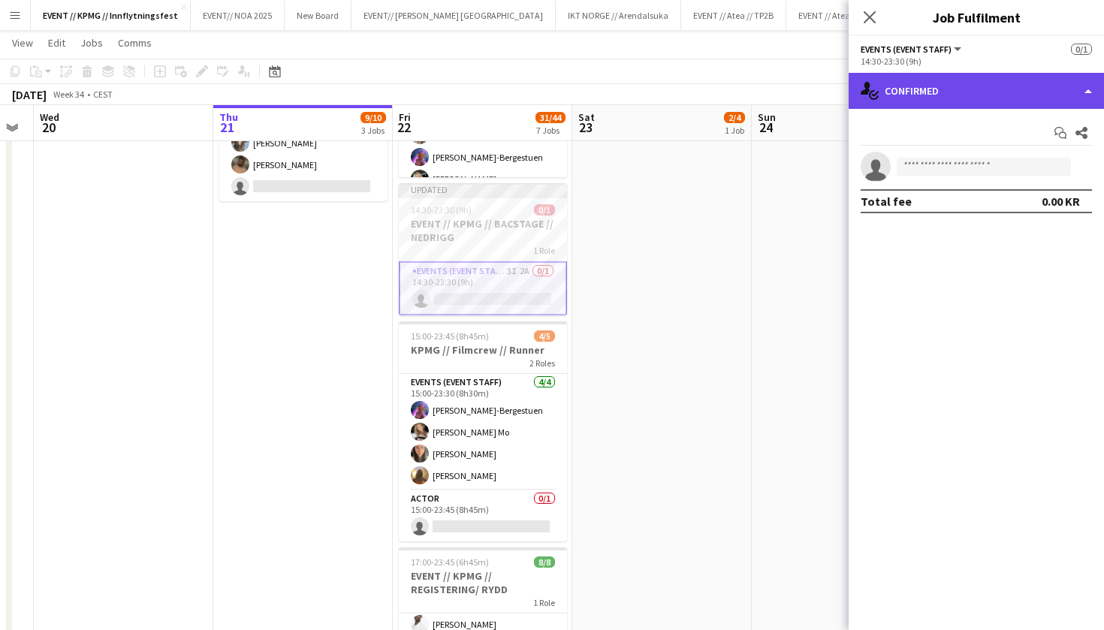
click at [938, 98] on div "single-neutral-actions-check-2 Confirmed" at bounding box center [975, 91] width 255 height 36
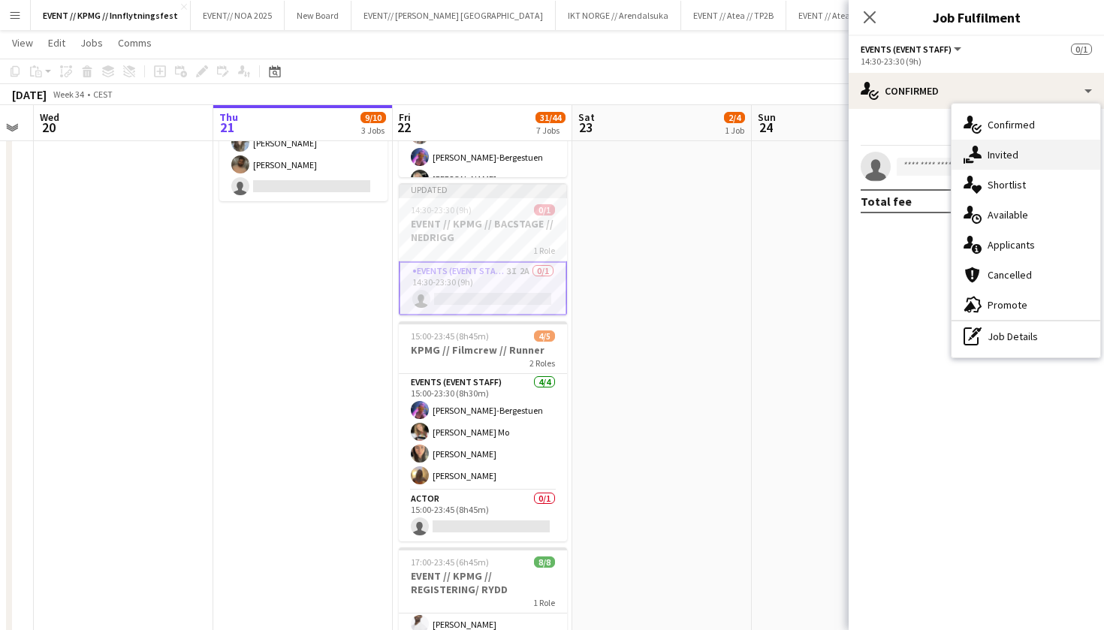
click at [972, 147] on icon "single-neutral-actions-share-1" at bounding box center [972, 155] width 18 height 18
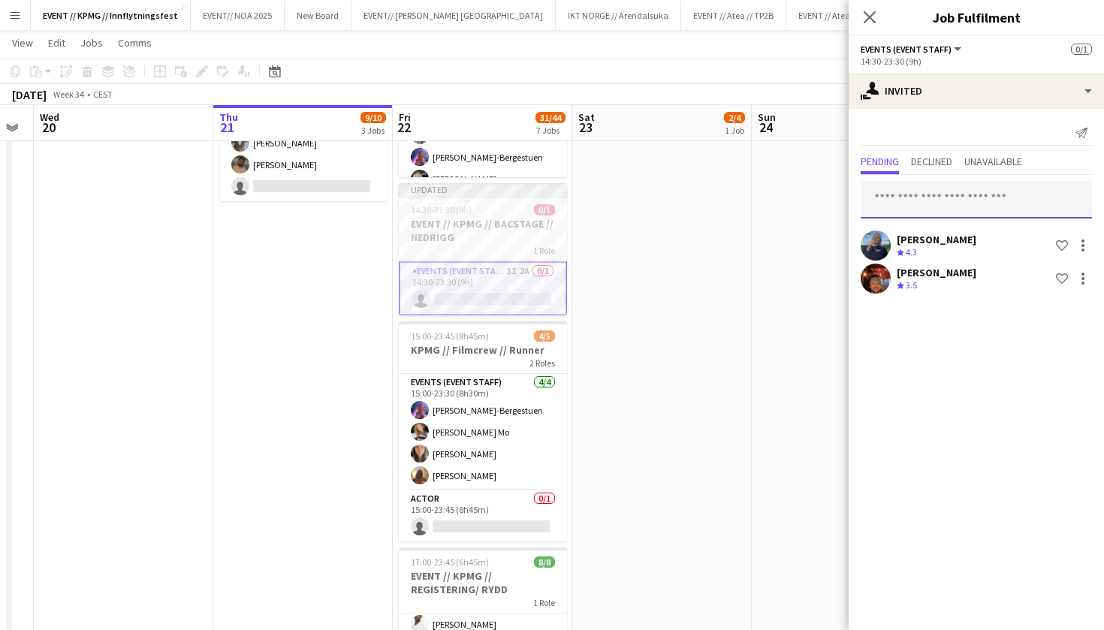
click at [886, 203] on input "text" at bounding box center [975, 200] width 231 height 38
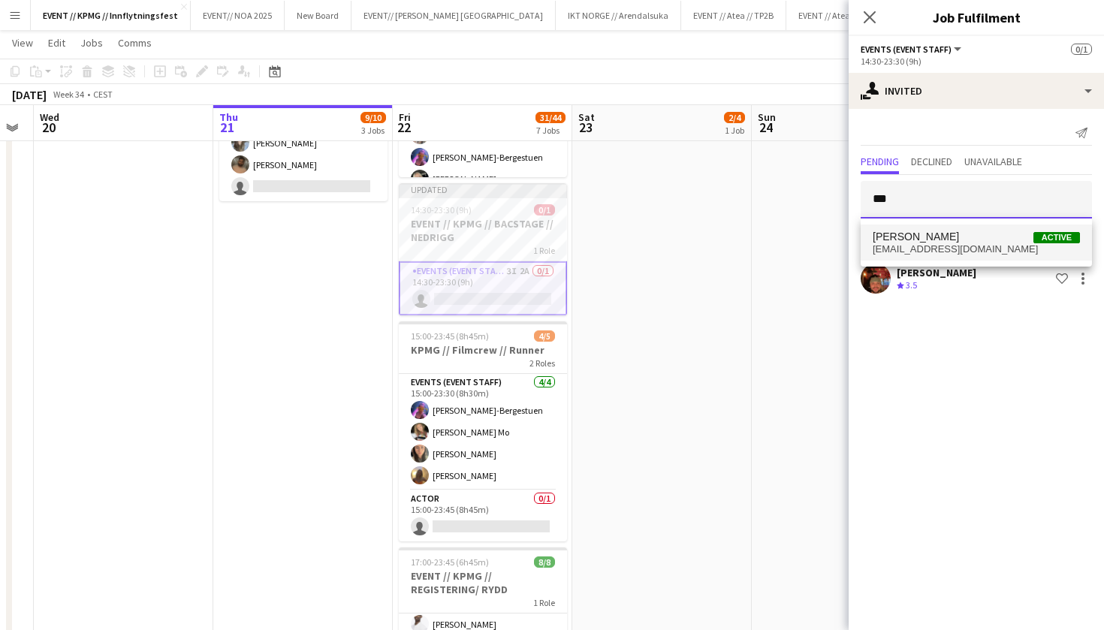
type input "***"
click at [964, 237] on span "[PERSON_NAME] Active" at bounding box center [975, 236] width 207 height 13
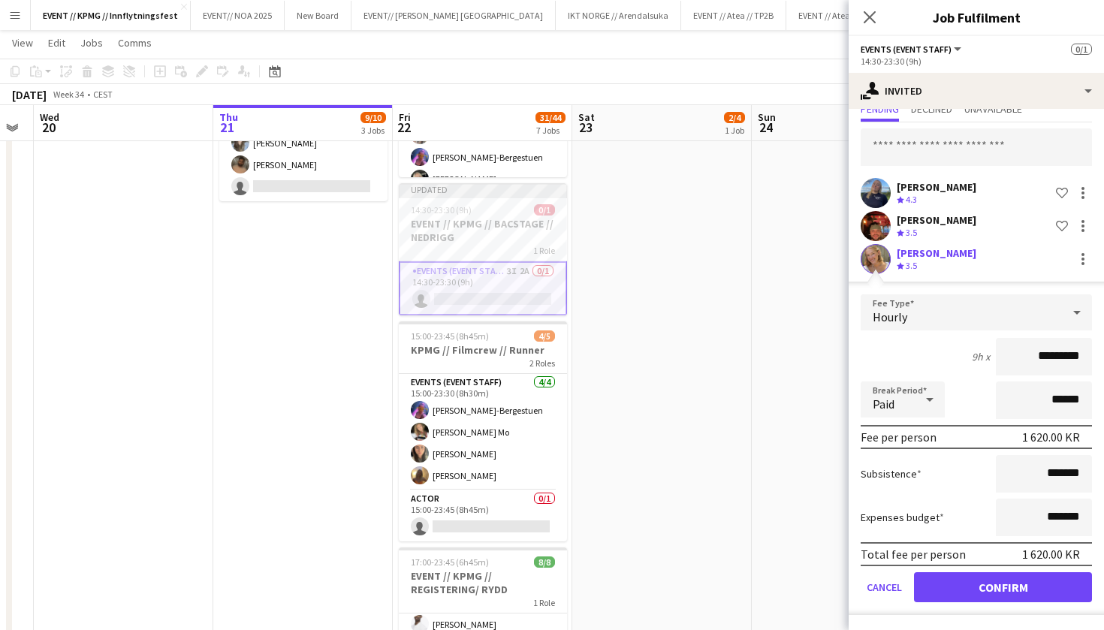
scroll to position [53, 0]
click at [960, 600] on button "Confirm" at bounding box center [1003, 587] width 178 height 30
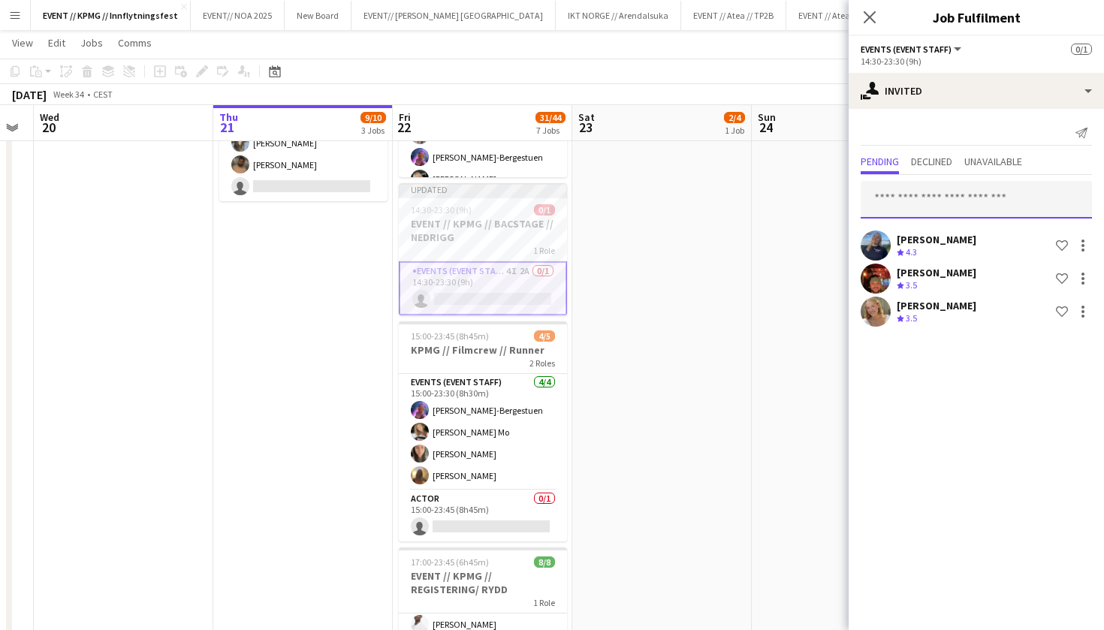
click at [966, 210] on input "text" at bounding box center [975, 200] width 231 height 38
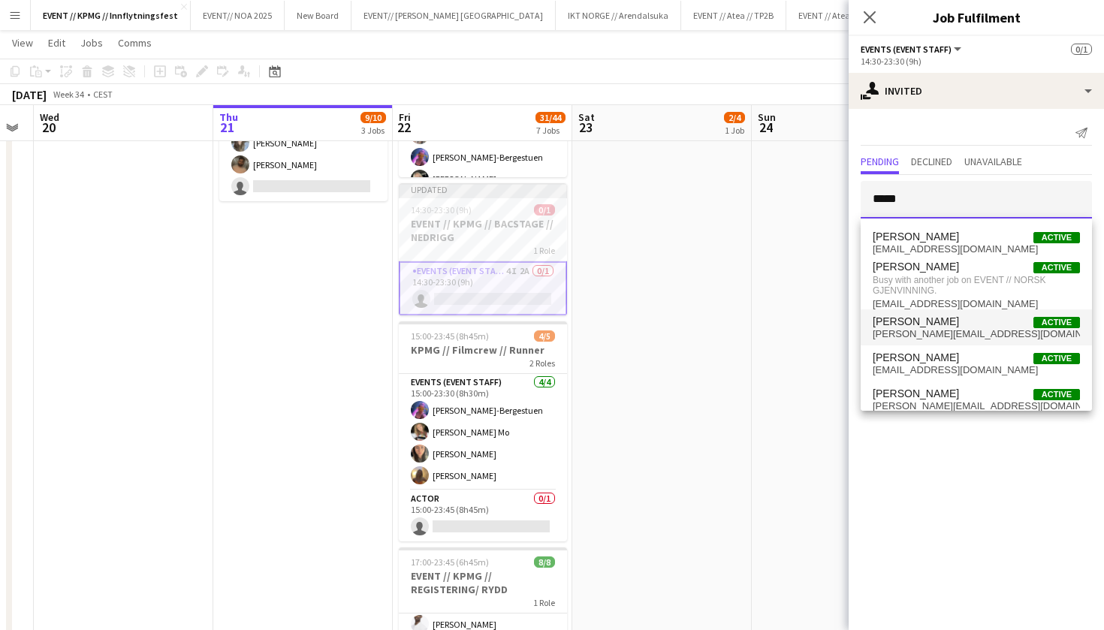
type input "*****"
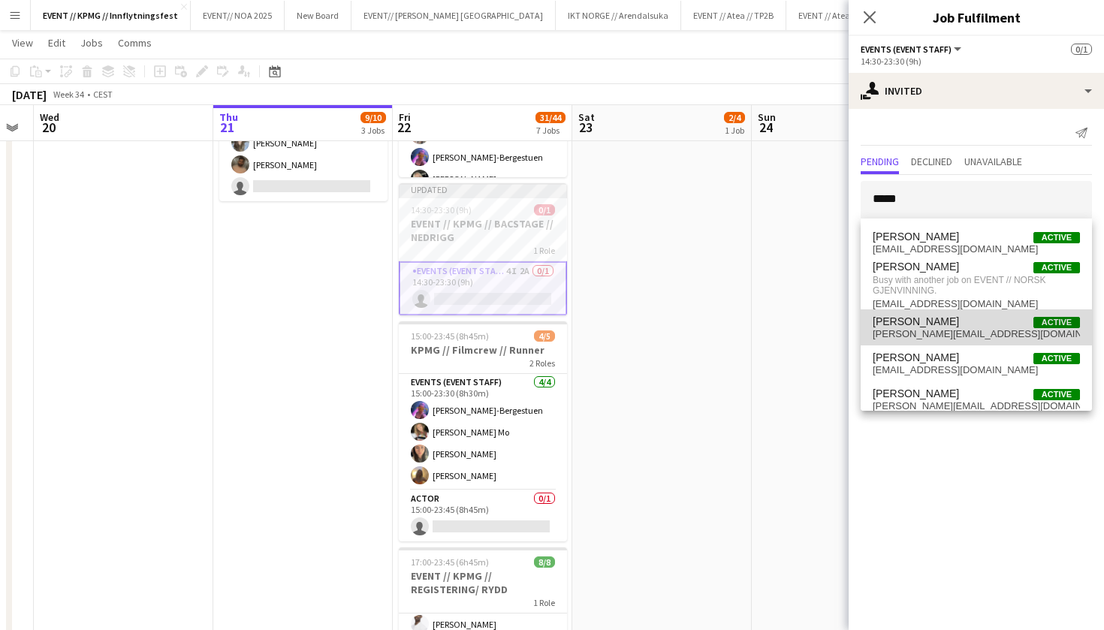
click at [966, 326] on span "[PERSON_NAME] Active" at bounding box center [975, 321] width 207 height 13
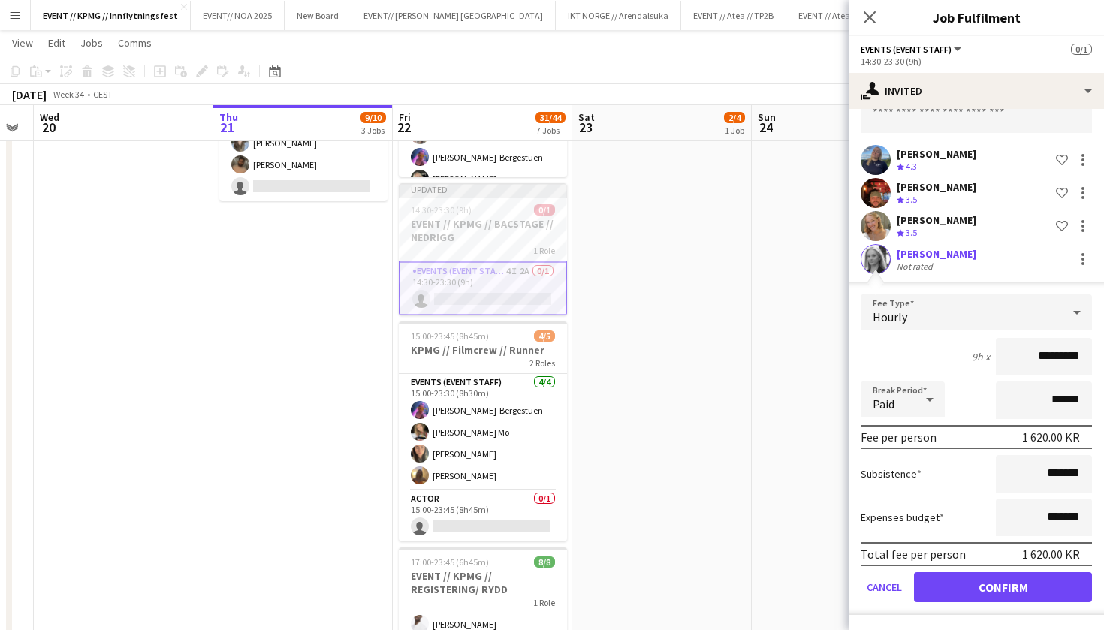
scroll to position [86, 0]
click at [1007, 583] on button "Confirm" at bounding box center [1003, 587] width 178 height 30
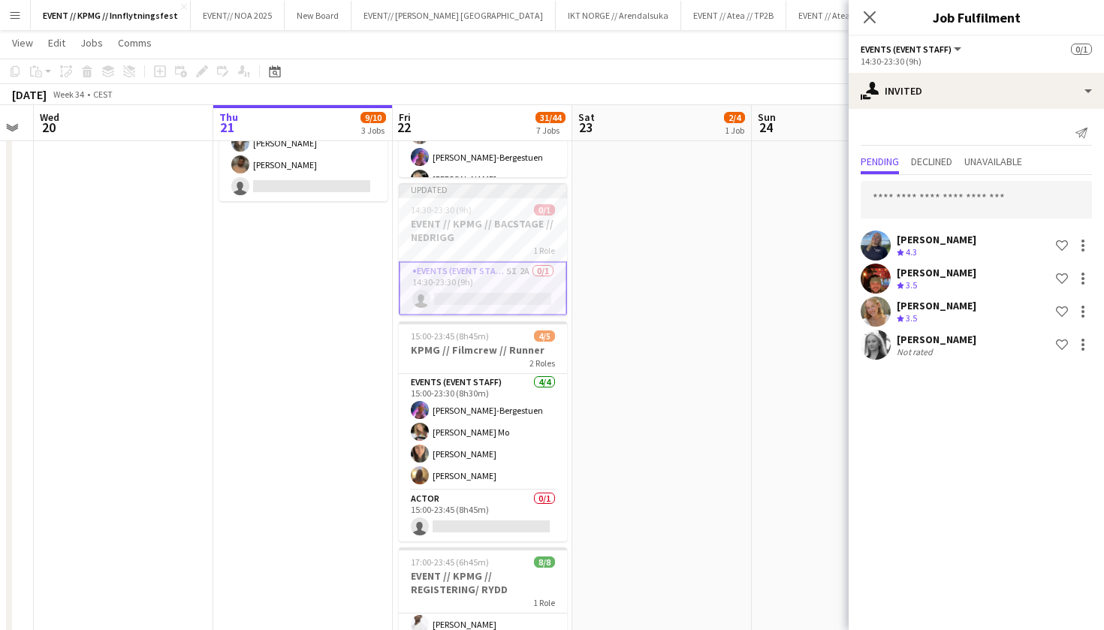
click at [604, 222] on app-date-cell "10:00-16:00 (6h) 2/4 EVENT // KPMG // tilbakelevering 1 Role Events (Event Staf…" at bounding box center [661, 498] width 179 height 1522
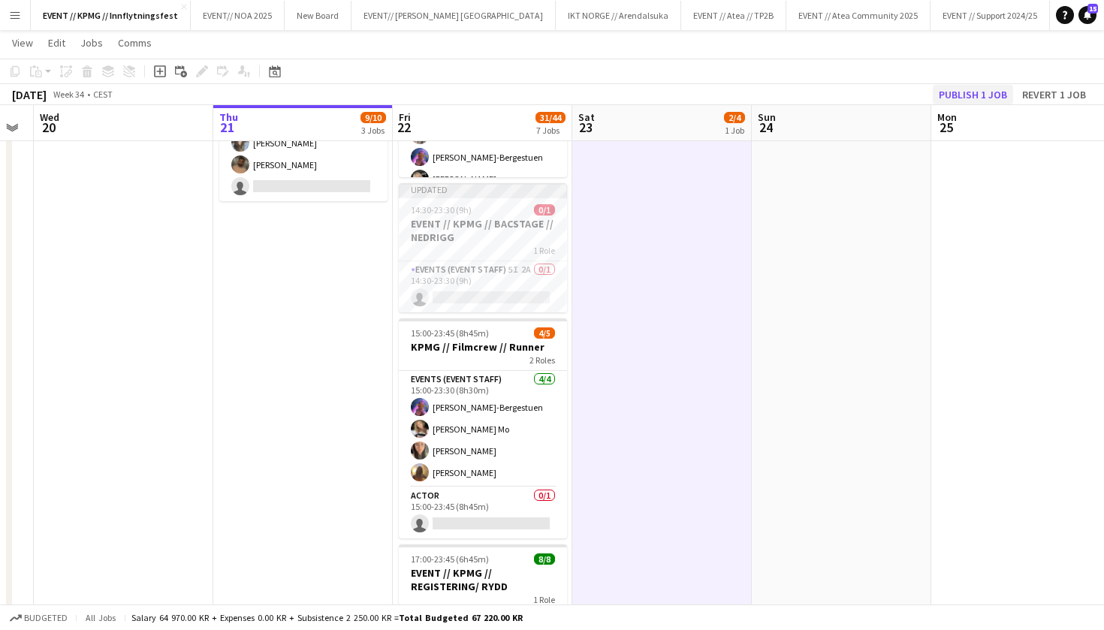
click at [969, 90] on button "Publish 1 job" at bounding box center [972, 95] width 80 height 20
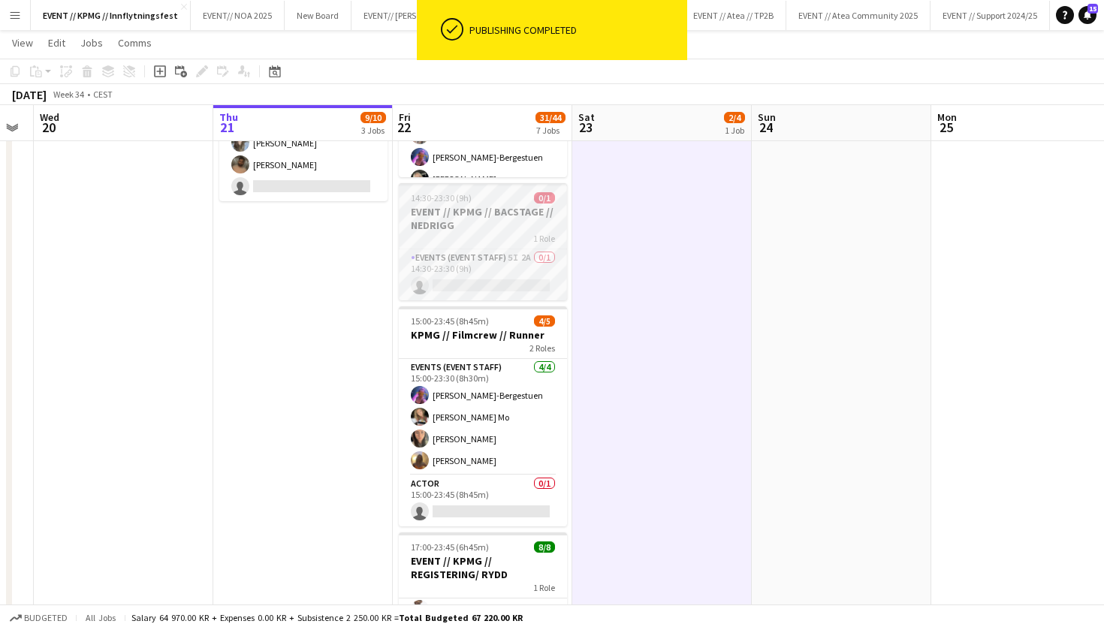
click at [525, 235] on div "1 Role" at bounding box center [483, 238] width 168 height 12
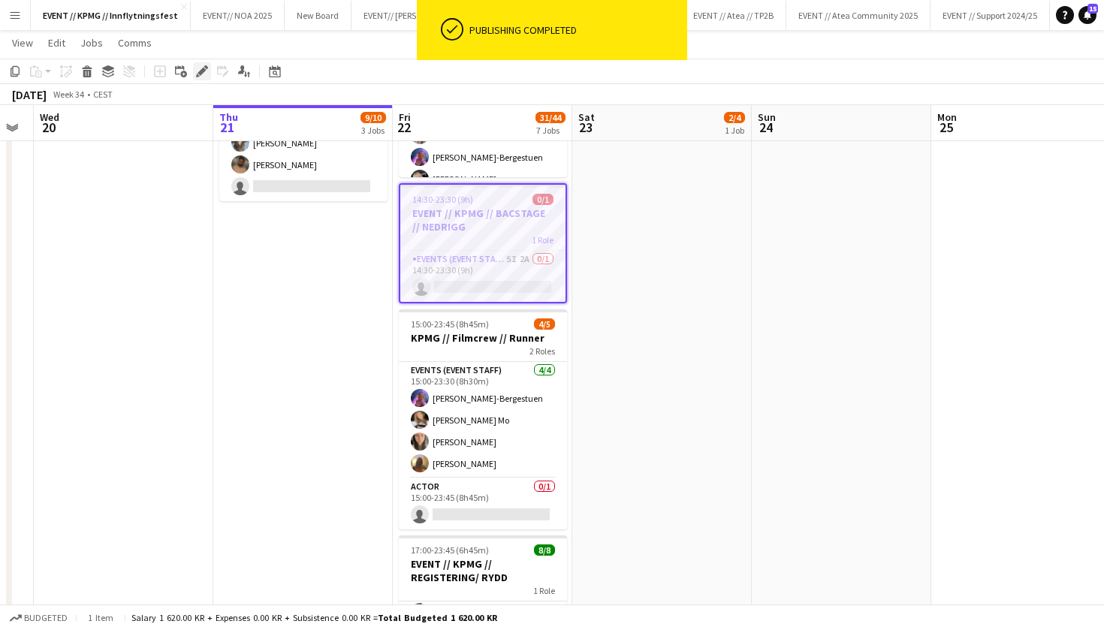
click at [200, 65] on icon "Edit" at bounding box center [202, 71] width 12 height 12
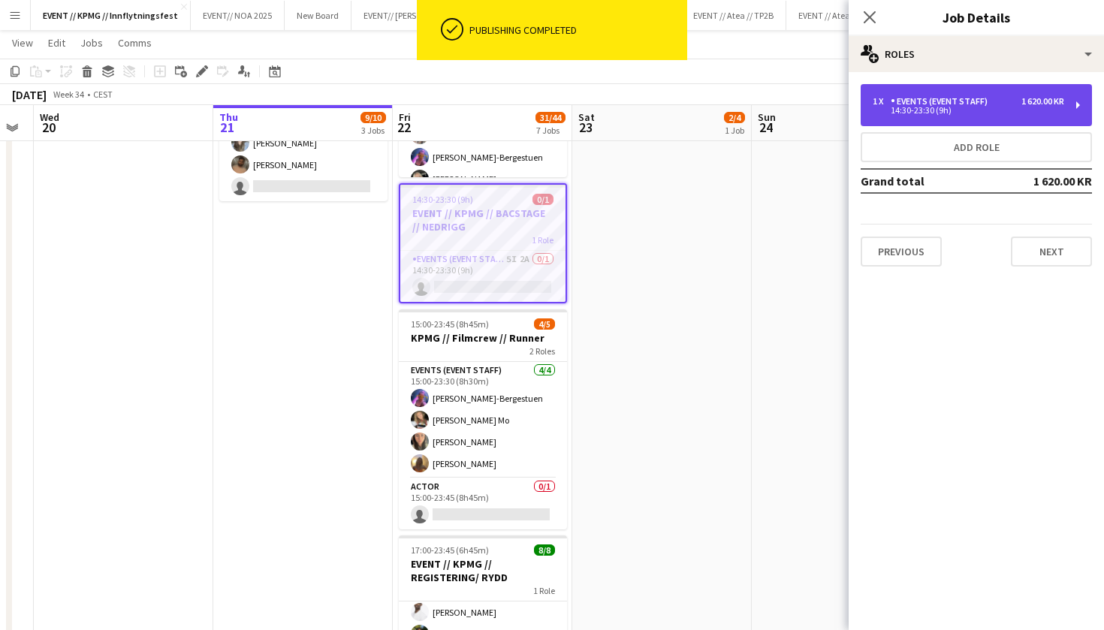
click at [940, 101] on div "Events (Event Staff)" at bounding box center [941, 101] width 103 height 11
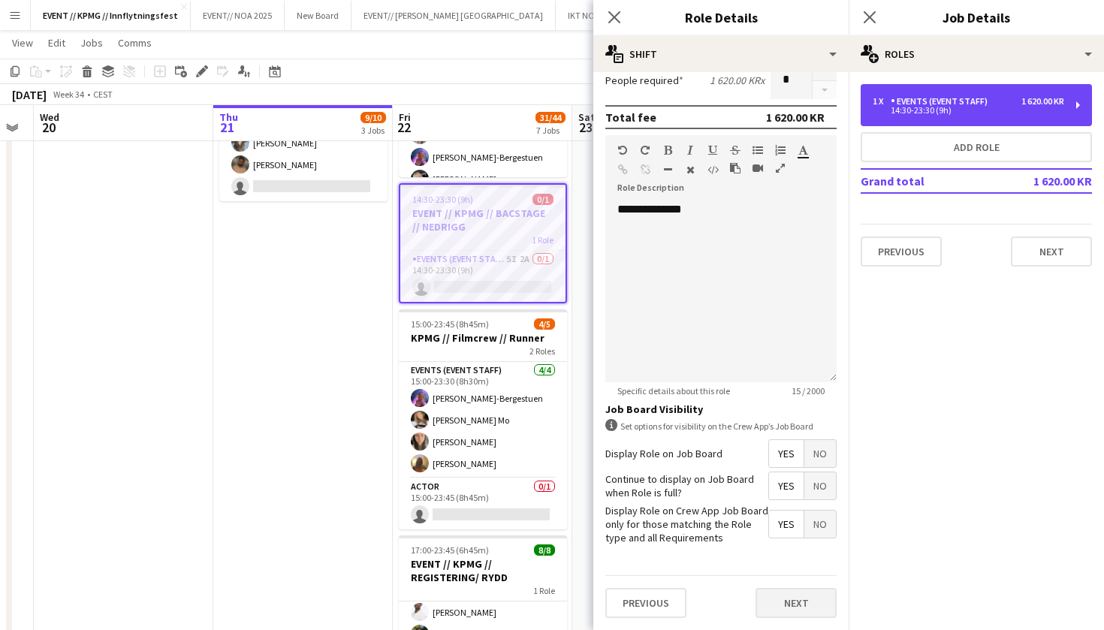
scroll to position [387, 0]
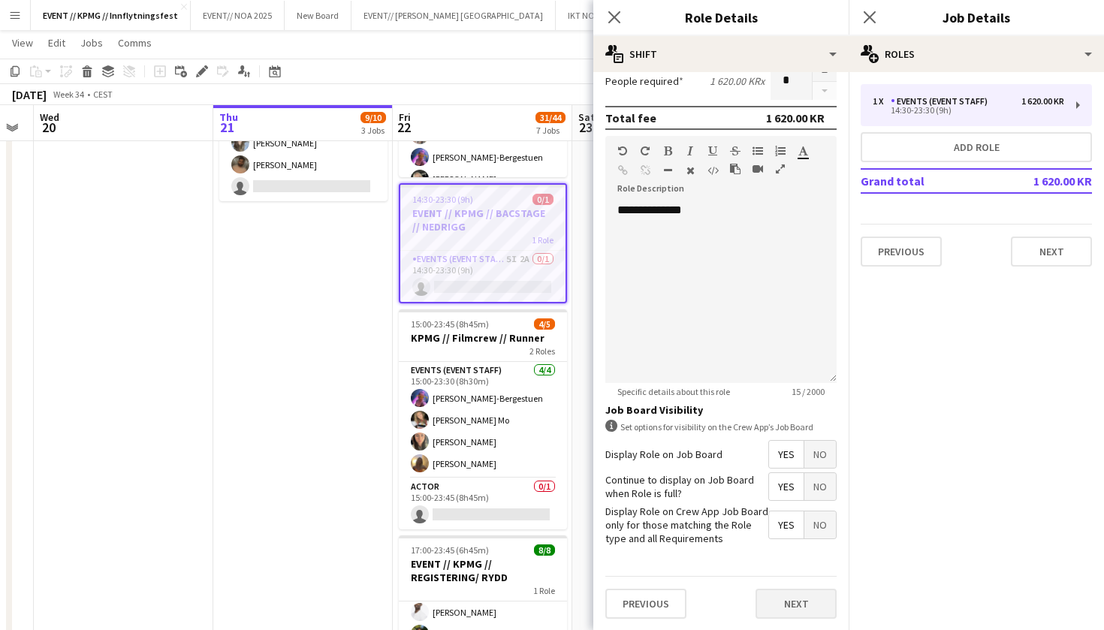
click at [771, 601] on button "Next" at bounding box center [795, 604] width 81 height 30
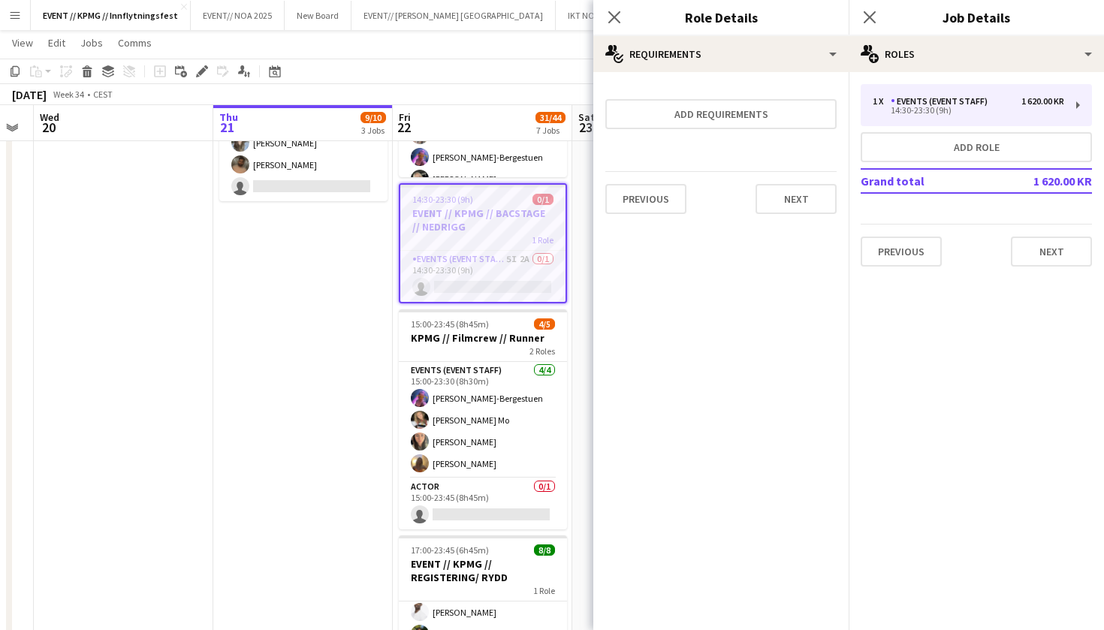
scroll to position [0, 0]
click at [804, 215] on div "Previous Next" at bounding box center [720, 198] width 231 height 55
click at [805, 211] on button "Next" at bounding box center [795, 199] width 81 height 30
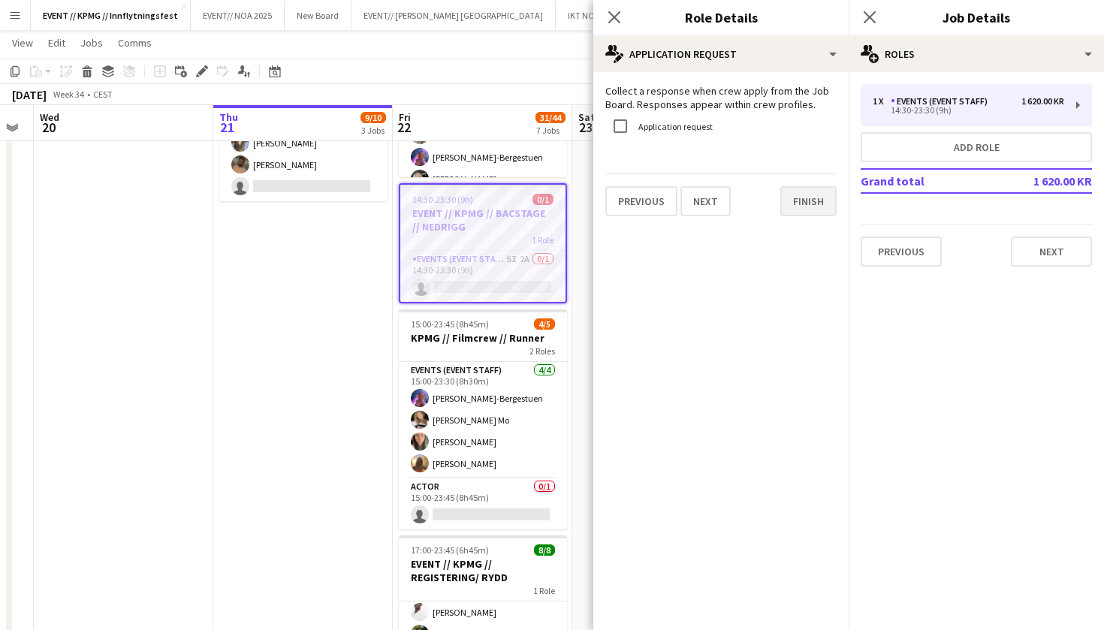
click at [805, 211] on button "Finish" at bounding box center [808, 201] width 56 height 30
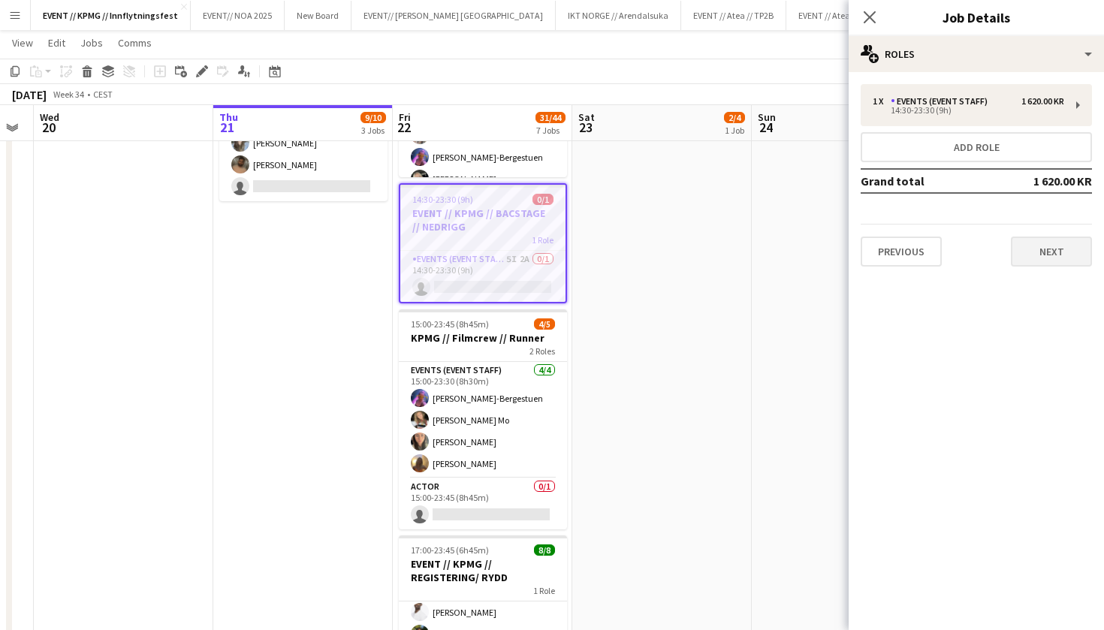
click at [1037, 252] on button "Next" at bounding box center [1051, 251] width 81 height 30
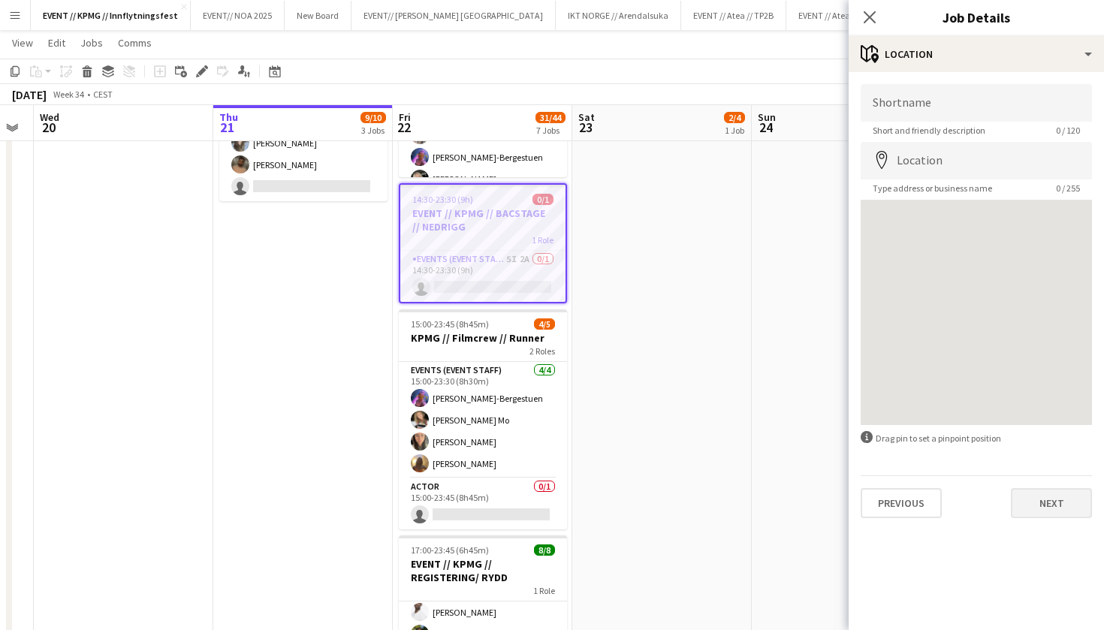
click at [1047, 512] on button "Next" at bounding box center [1051, 503] width 81 height 30
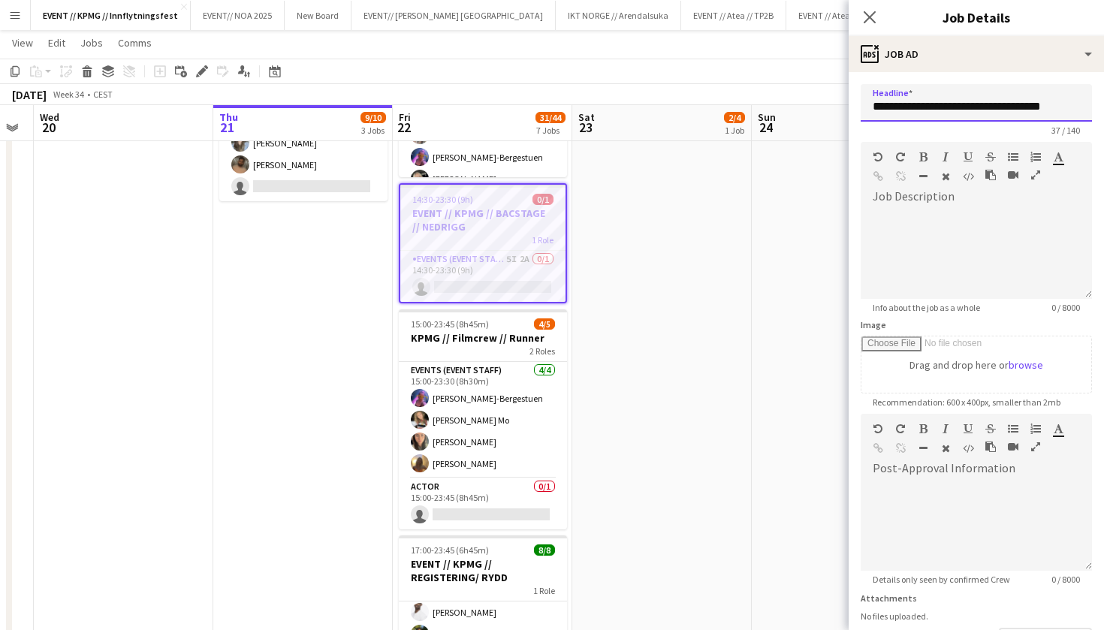
click at [1068, 108] on input "**********" at bounding box center [975, 103] width 231 height 38
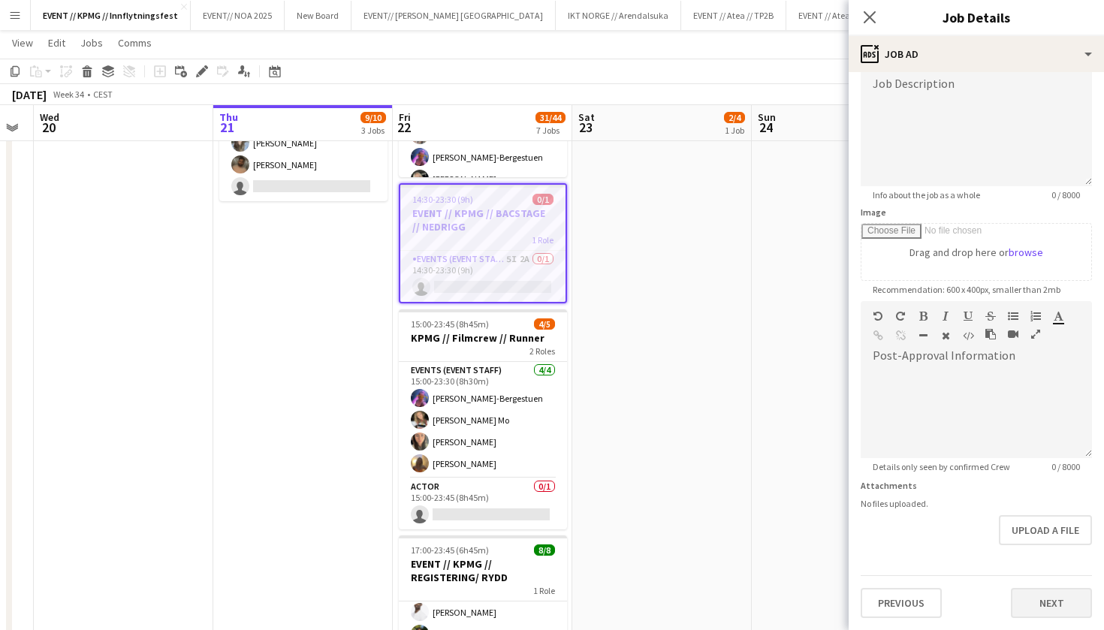
scroll to position [113, 0]
type input "**********"
click at [1051, 607] on button "Next" at bounding box center [1051, 603] width 81 height 30
type input "*******"
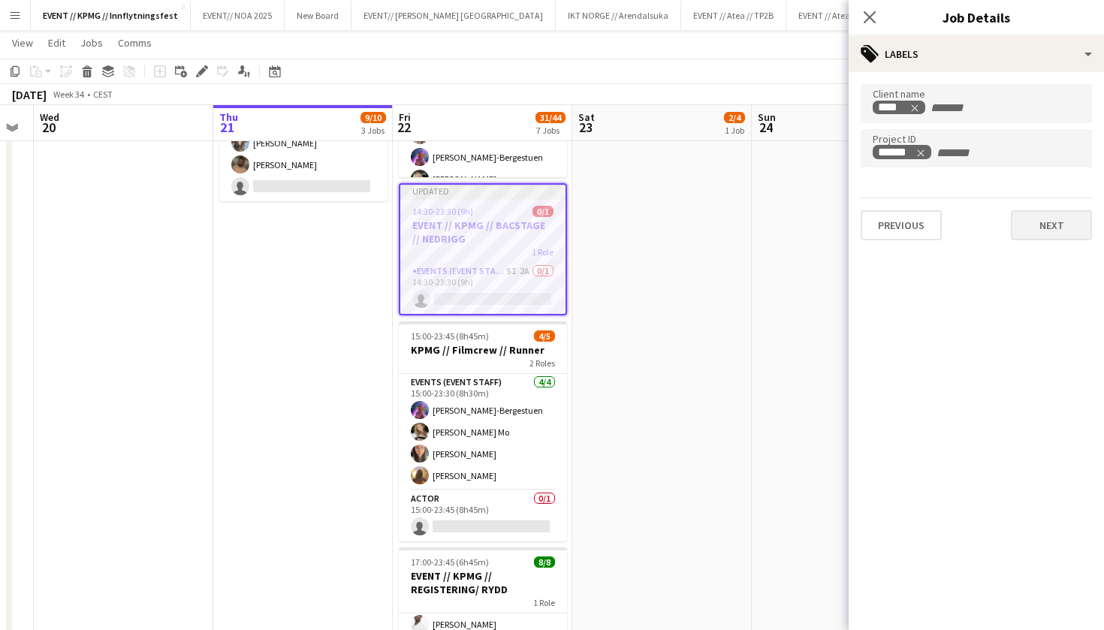
click at [1059, 236] on button "Next" at bounding box center [1051, 225] width 81 height 30
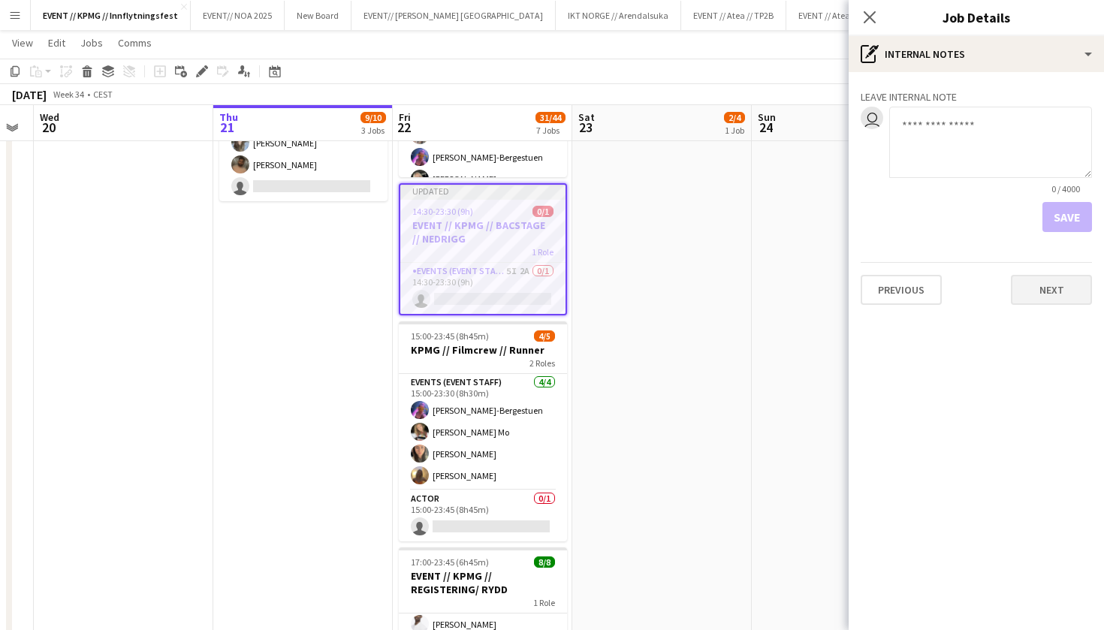
click at [1042, 288] on button "Next" at bounding box center [1051, 290] width 81 height 30
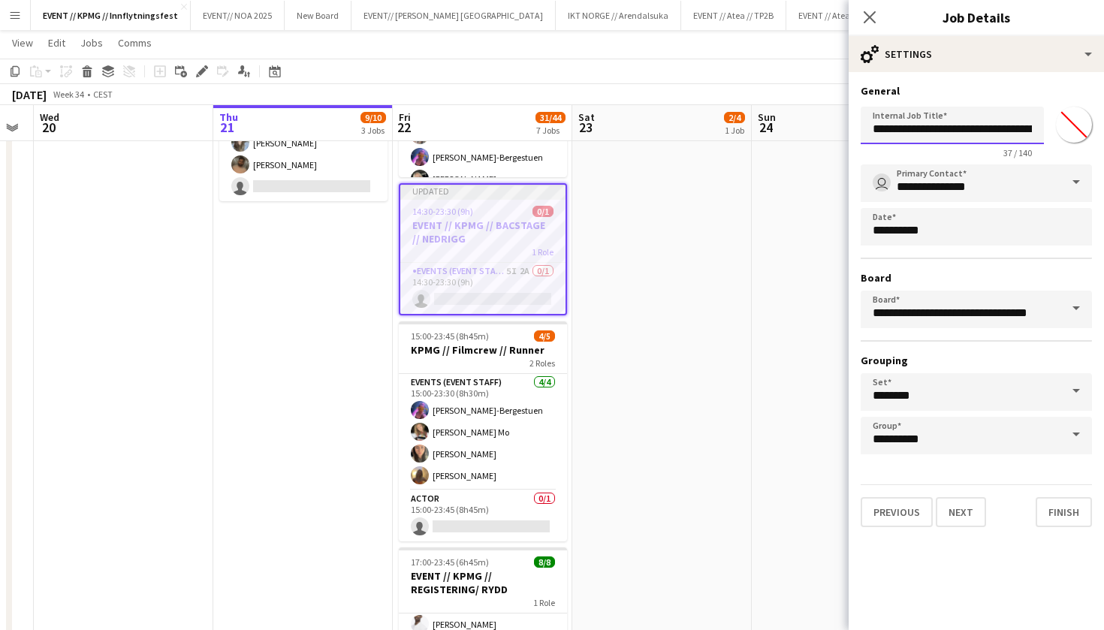
click at [1018, 122] on input "**********" at bounding box center [951, 126] width 183 height 38
click at [1032, 131] on input "**********" at bounding box center [951, 126] width 183 height 38
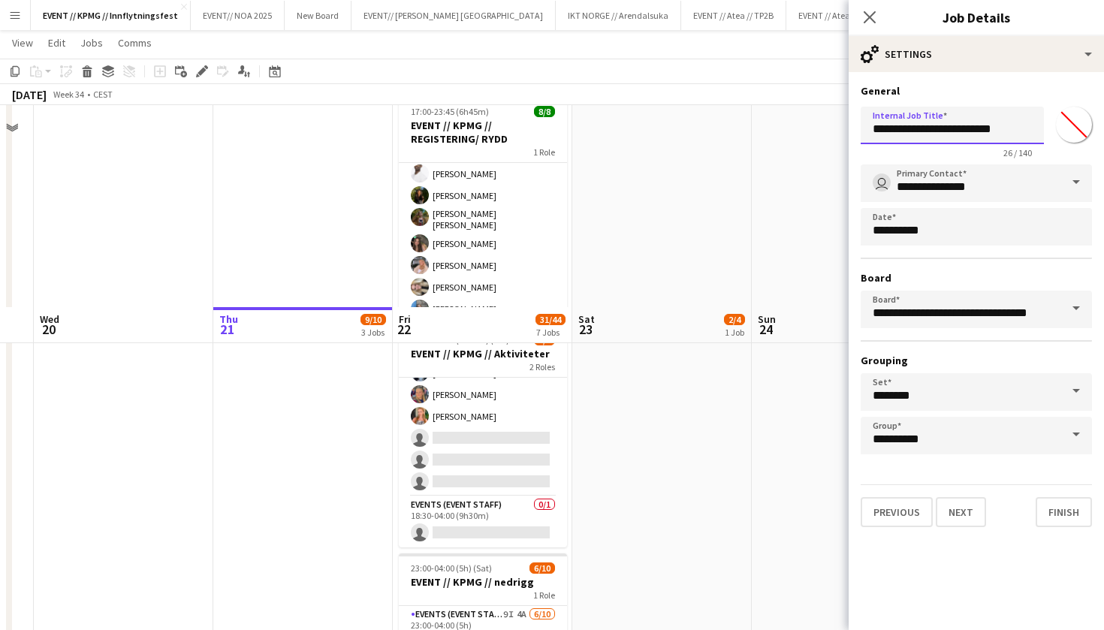
scroll to position [1086, 0]
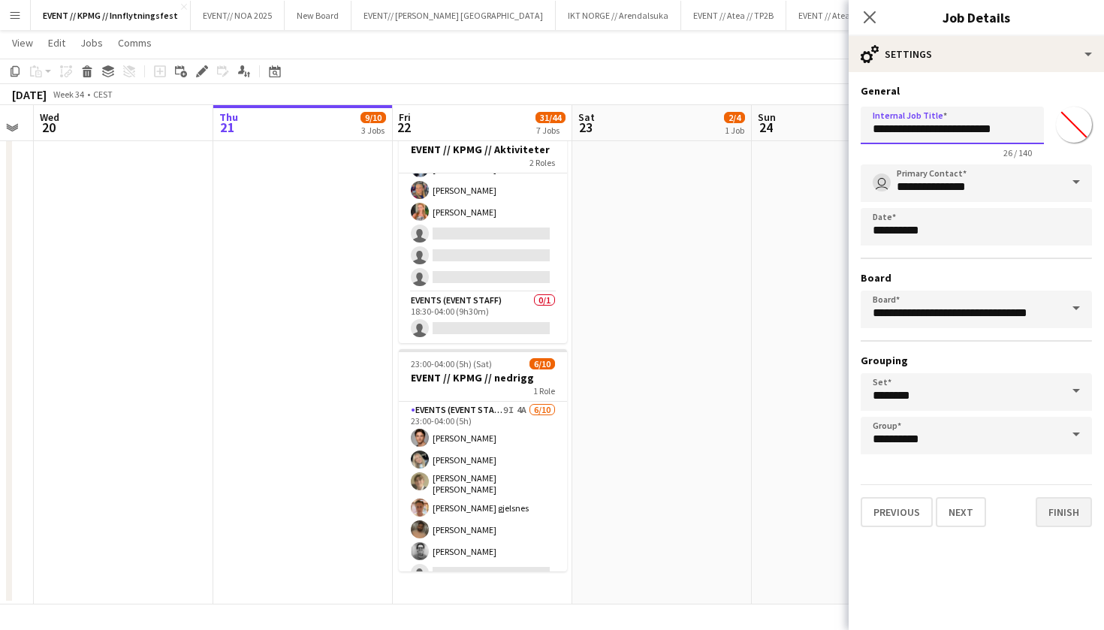
type input "**********"
click at [1077, 514] on button "Finish" at bounding box center [1063, 512] width 56 height 30
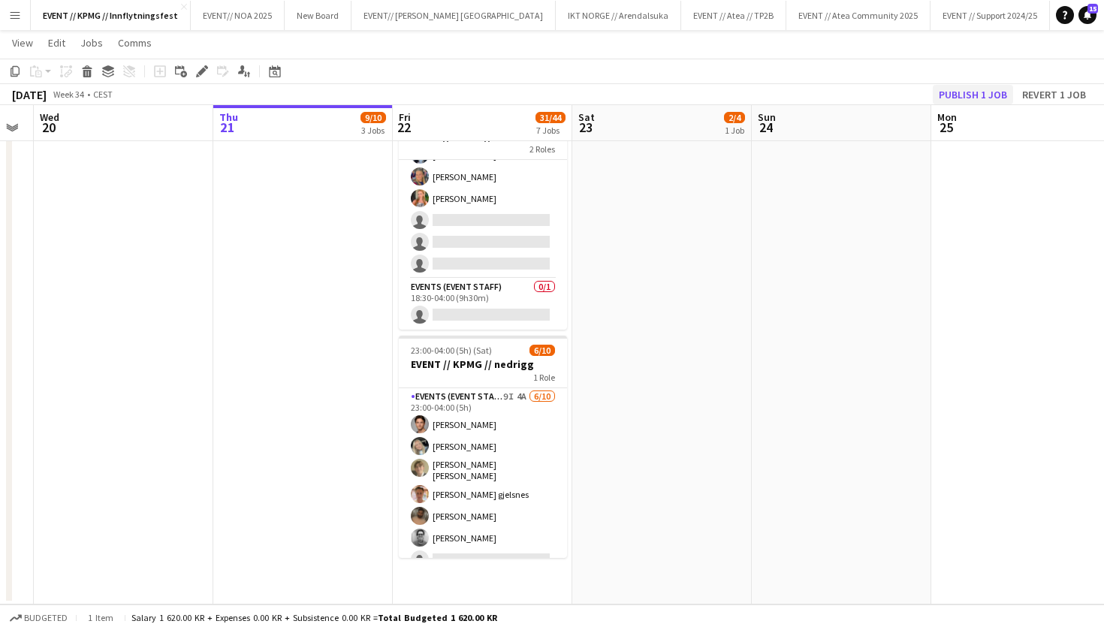
click at [970, 86] on button "Publish 1 job" at bounding box center [972, 95] width 80 height 20
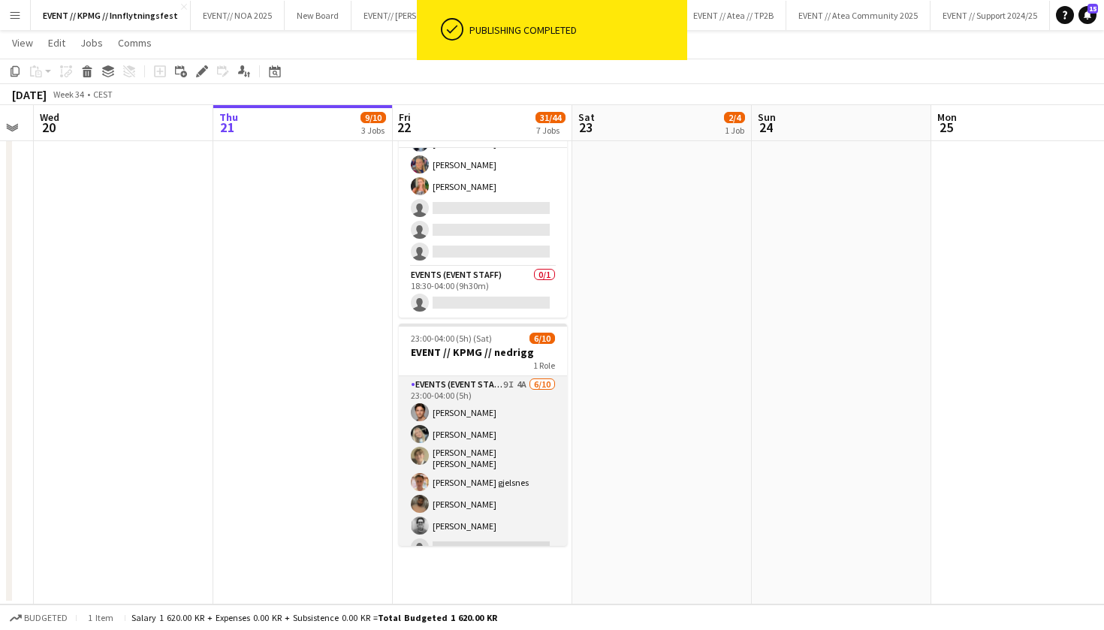
click at [481, 449] on app-card-role "Events (Event Staff) 9I 4A [DATE] 23:00-04:00 (5h) [PERSON_NAME] [PERSON_NAME] …" at bounding box center [483, 502] width 168 height 252
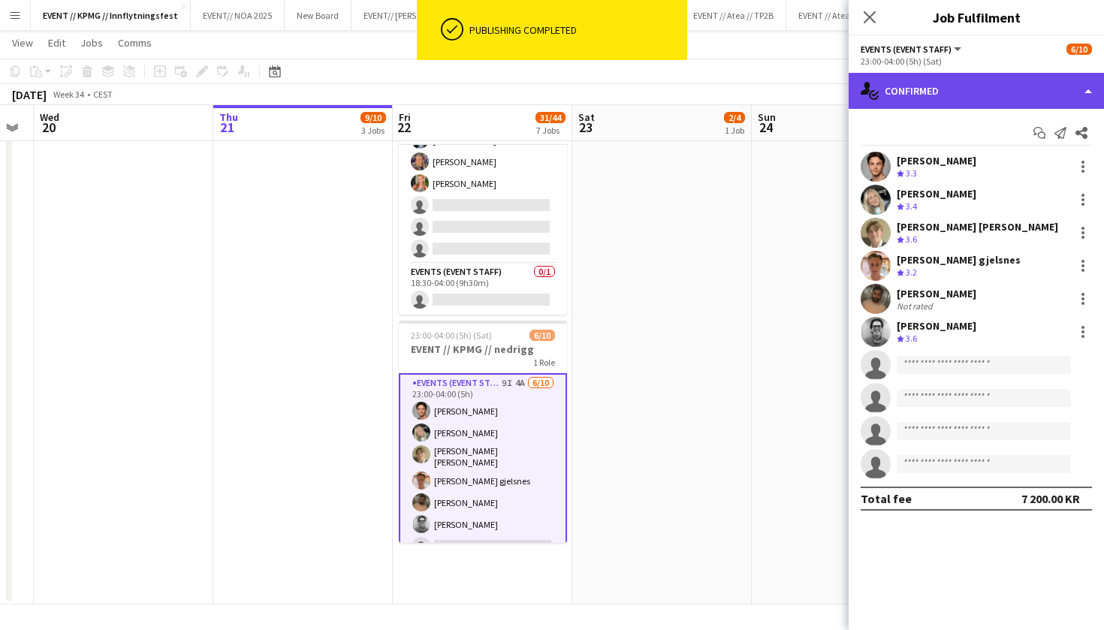
click at [1026, 82] on div "single-neutral-actions-check-2 Confirmed" at bounding box center [975, 91] width 255 height 36
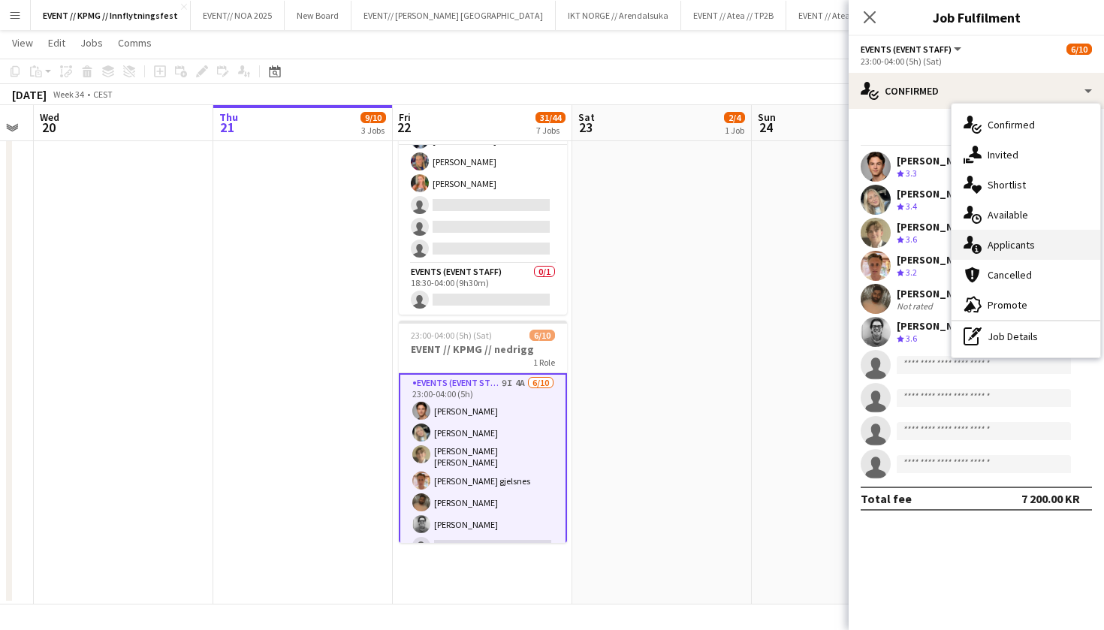
click at [1037, 237] on div "single-neutral-actions-information Applicants" at bounding box center [1025, 245] width 149 height 30
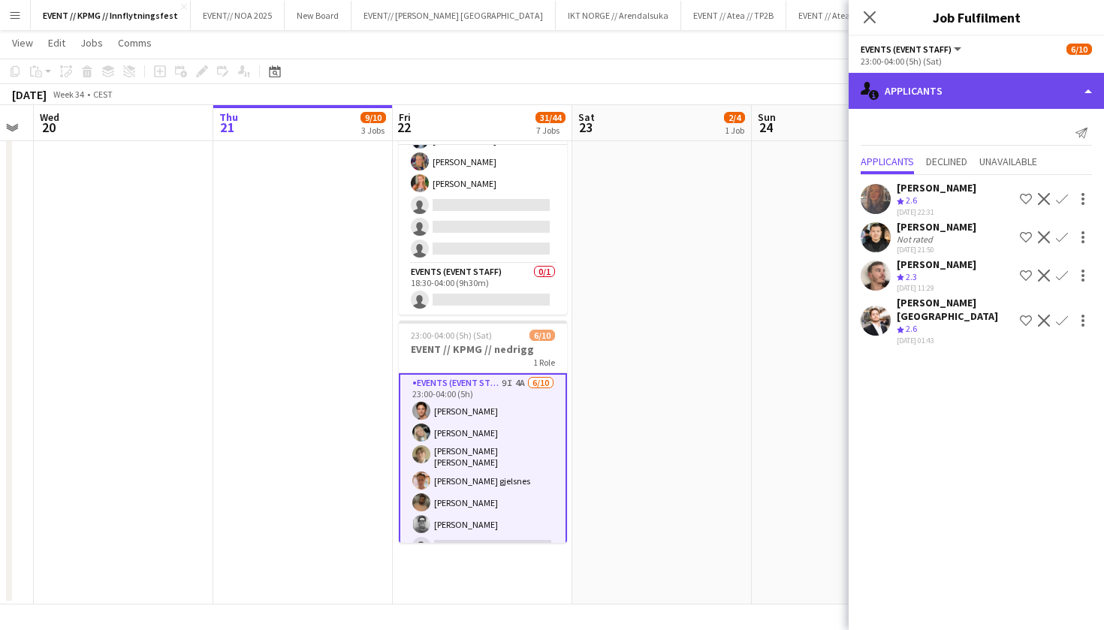
click at [993, 101] on div "single-neutral-actions-information Applicants" at bounding box center [975, 91] width 255 height 36
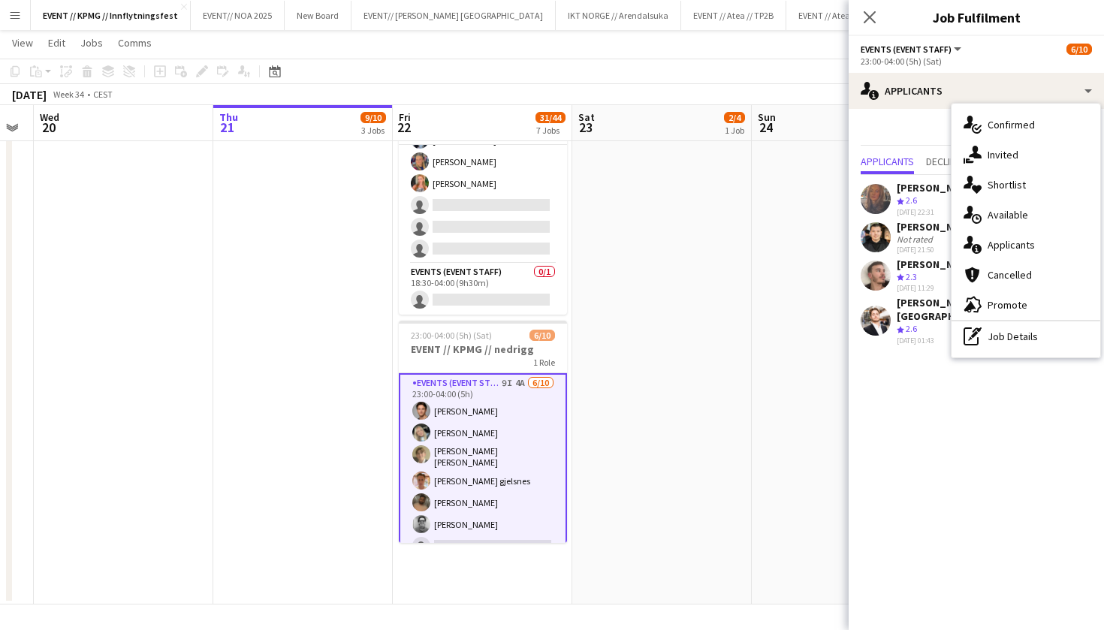
click at [478, 424] on app-card-role "Events (Event Staff) 9I 4A [DATE] 23:00-04:00 (5h) [PERSON_NAME] [PERSON_NAME] …" at bounding box center [483, 500] width 168 height 255
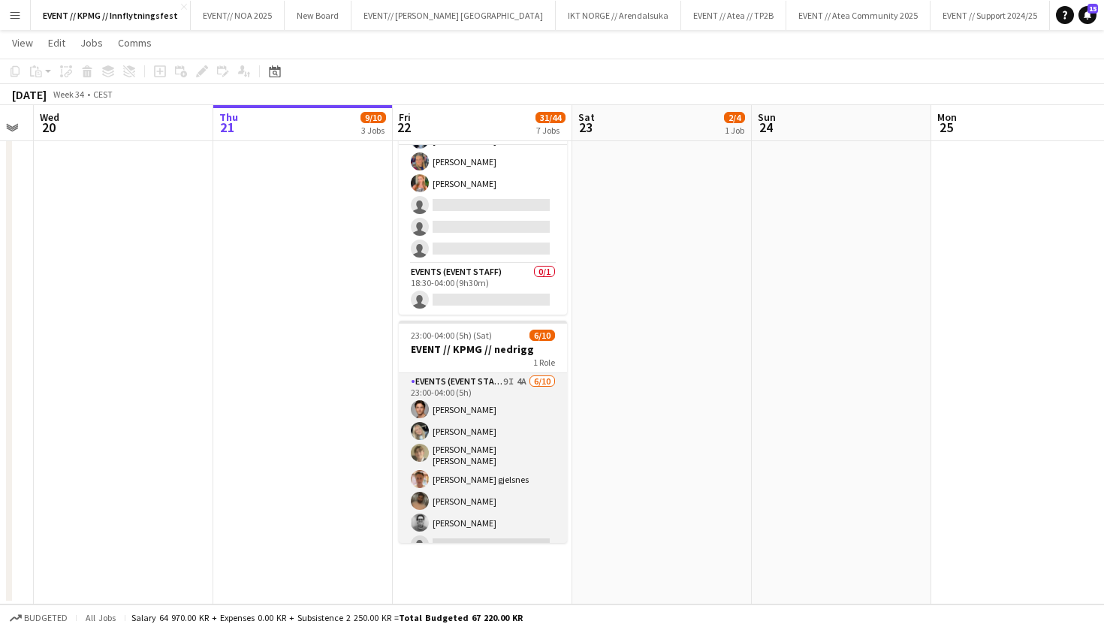
click at [517, 422] on app-card-role "Events (Event Staff) 9I 4A [DATE] 23:00-04:00 (5h) [PERSON_NAME] [PERSON_NAME] …" at bounding box center [483, 499] width 168 height 252
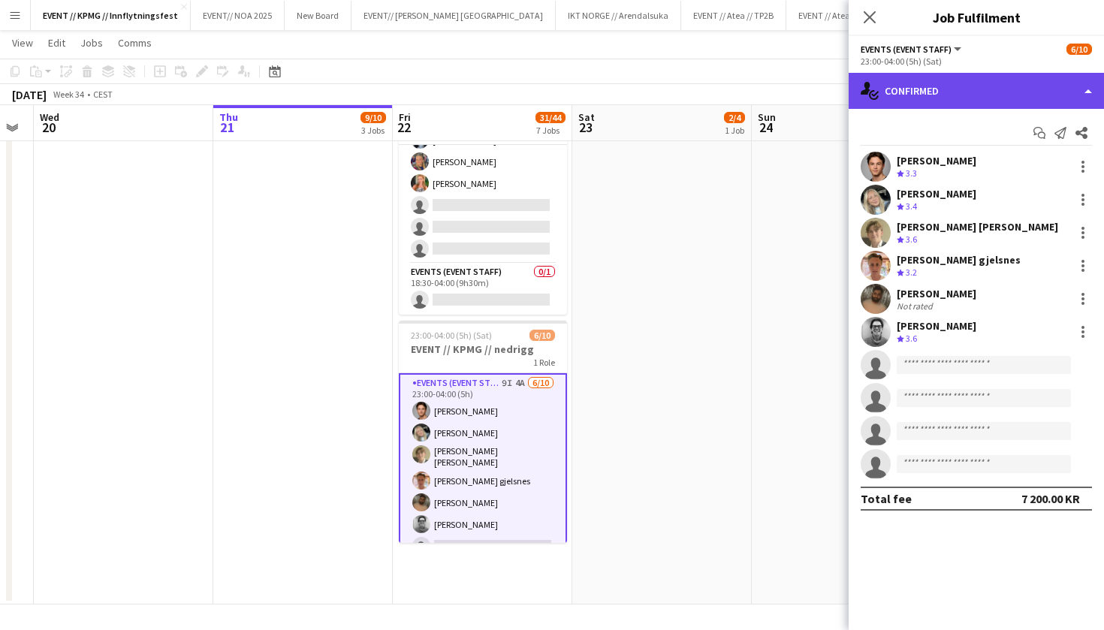
click at [963, 97] on div "single-neutral-actions-check-2 Confirmed" at bounding box center [975, 91] width 255 height 36
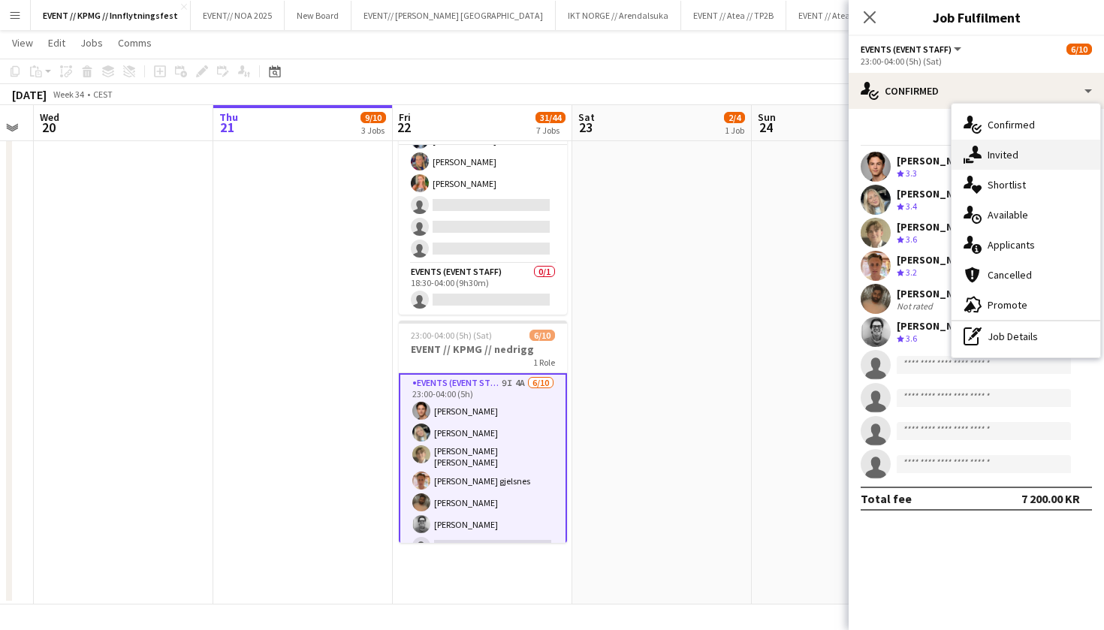
click at [1024, 147] on div "single-neutral-actions-share-1 Invited" at bounding box center [1025, 155] width 149 height 30
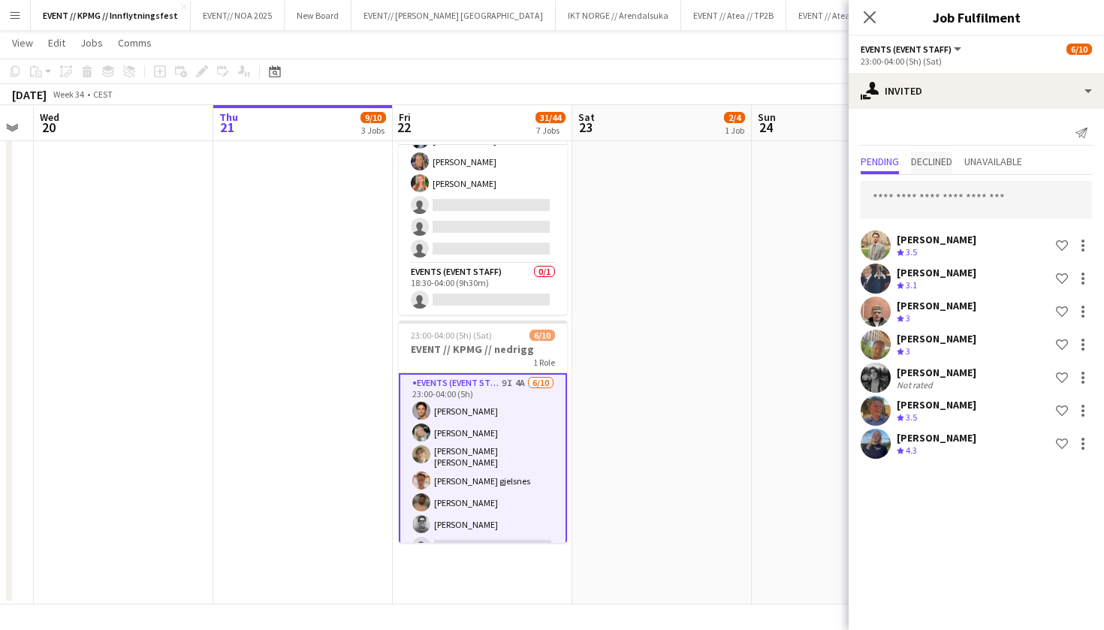
click at [930, 168] on span "Declined" at bounding box center [931, 163] width 41 height 23
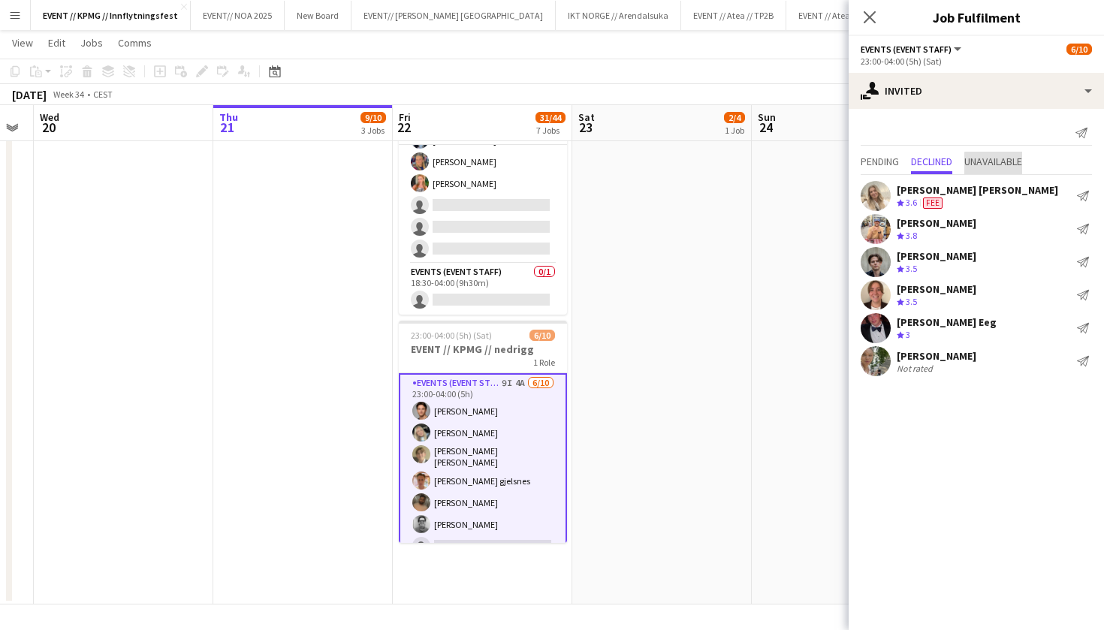
click at [1005, 163] on span "Unavailable" at bounding box center [993, 161] width 58 height 11
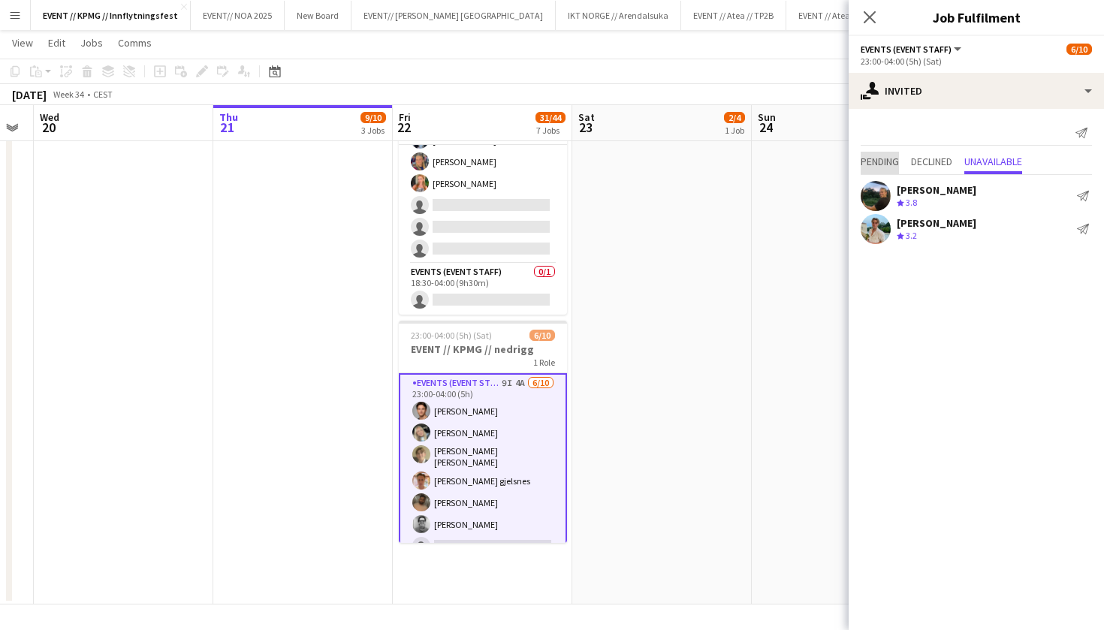
click at [869, 156] on span "Pending" at bounding box center [879, 161] width 38 height 11
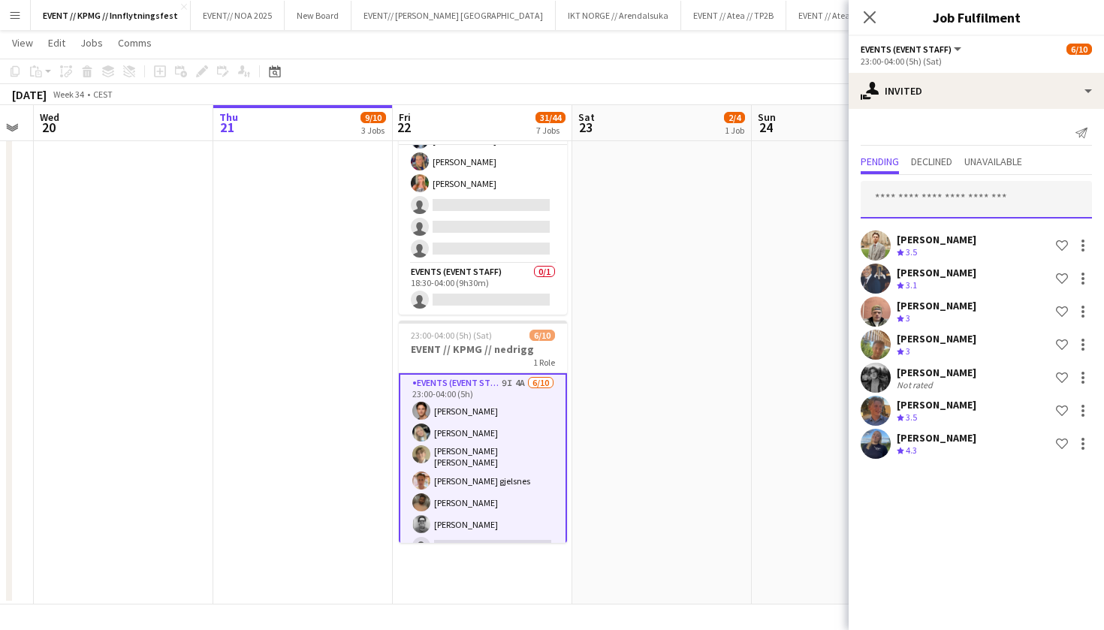
click at [943, 204] on input "text" at bounding box center [975, 200] width 231 height 38
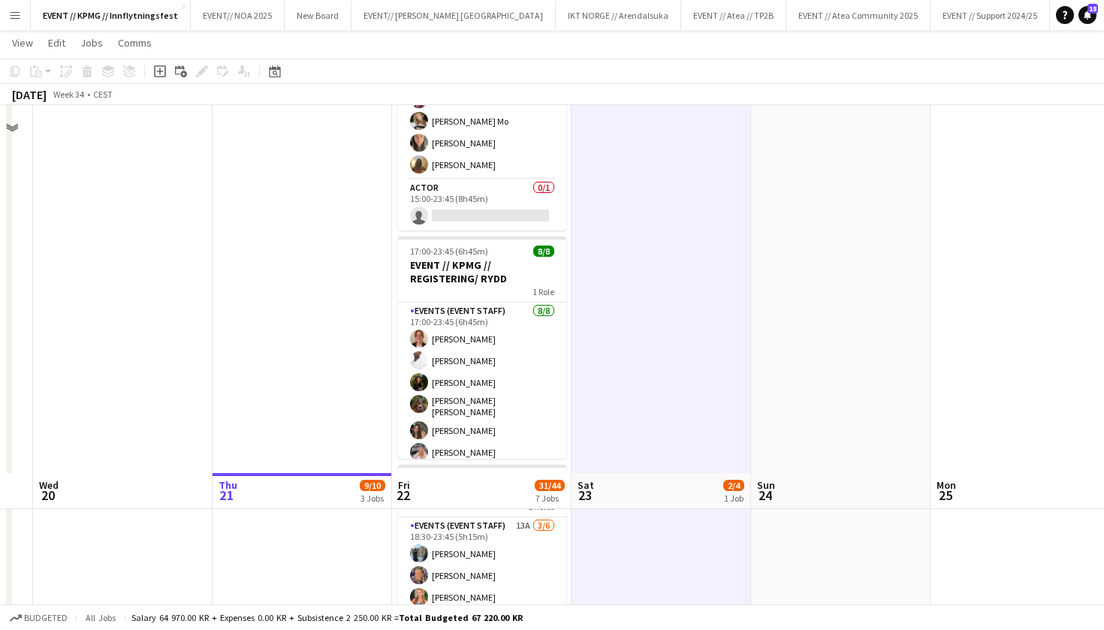
scroll to position [1110, 0]
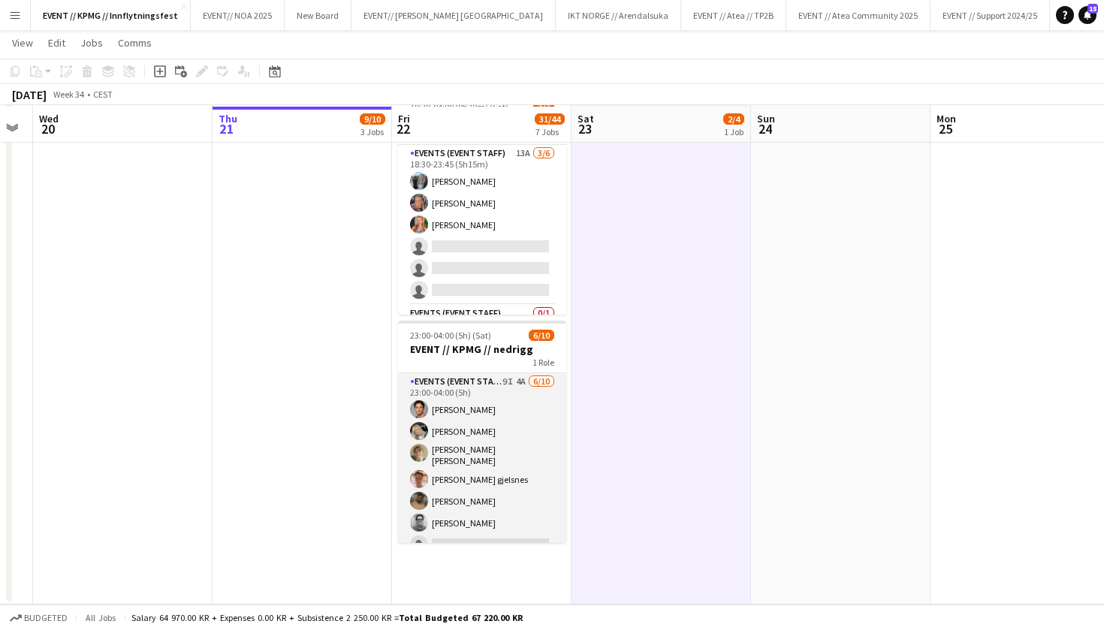
click at [529, 480] on app-card-role "Events (Event Staff) 9I 4A [DATE] 23:00-04:00 (5h) [PERSON_NAME] [PERSON_NAME] …" at bounding box center [482, 499] width 168 height 252
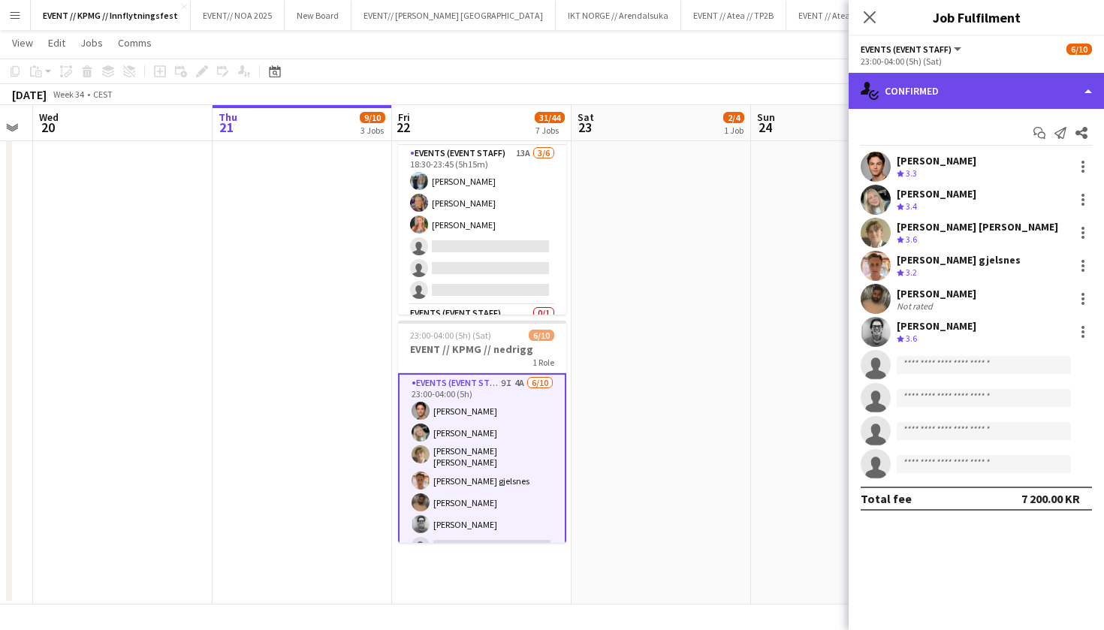
click at [1020, 96] on div "single-neutral-actions-check-2 Confirmed" at bounding box center [975, 91] width 255 height 36
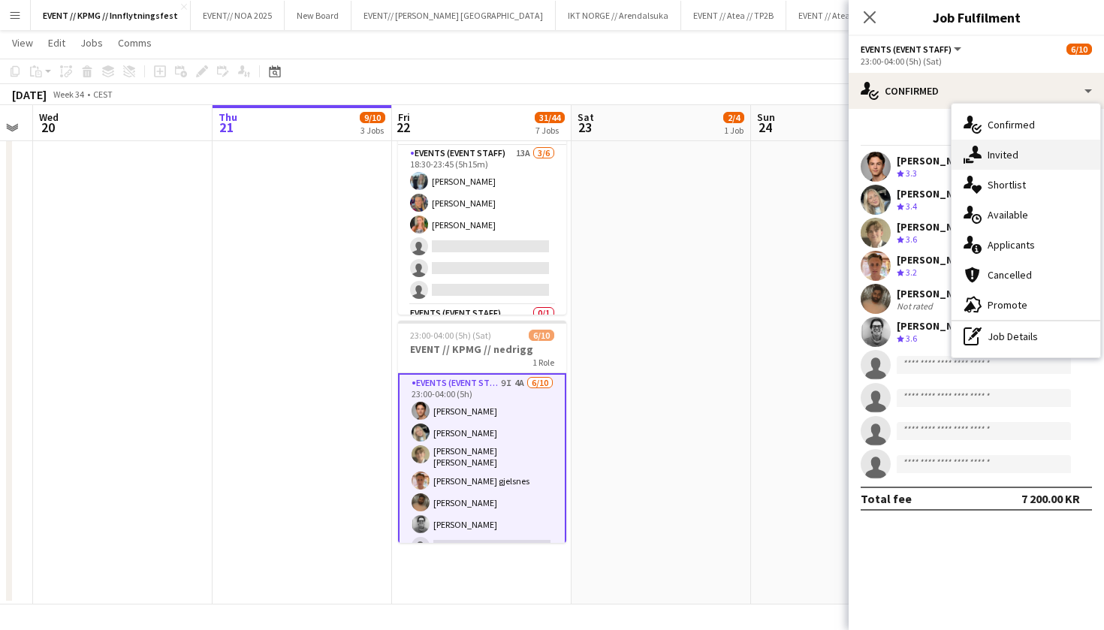
click at [1043, 148] on div "single-neutral-actions-share-1 Invited" at bounding box center [1025, 155] width 149 height 30
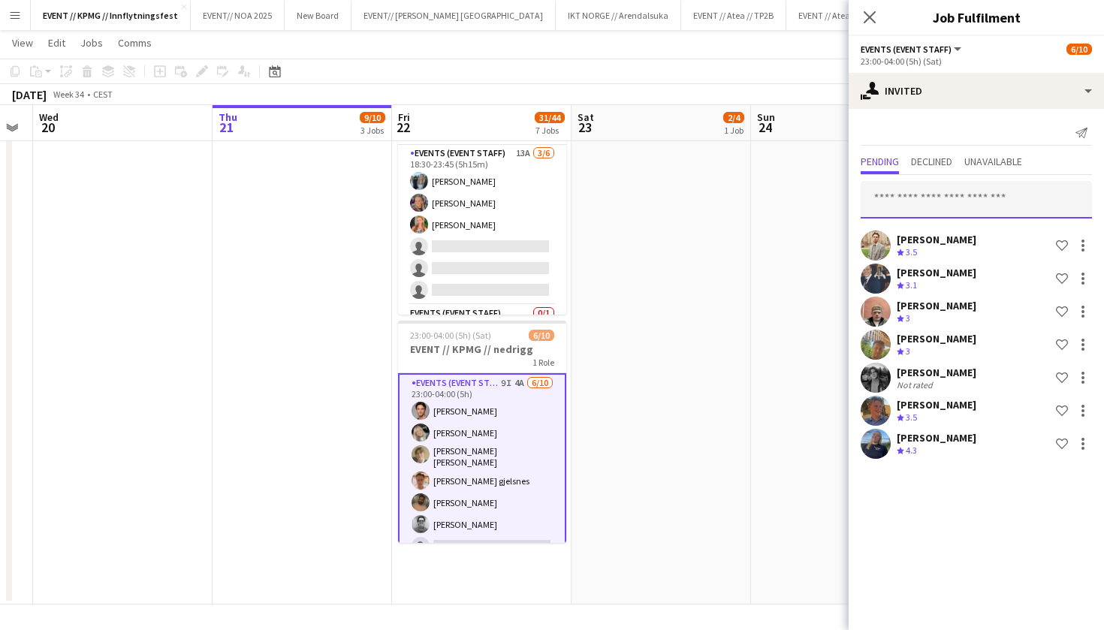
click at [958, 204] on input "text" at bounding box center [975, 200] width 231 height 38
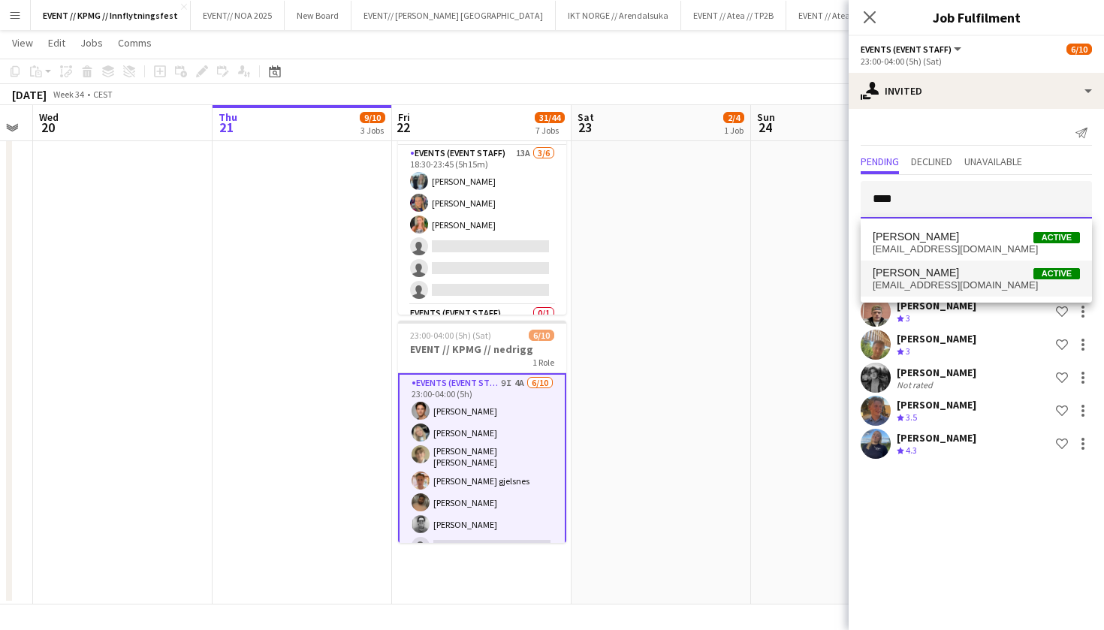
type input "****"
click at [920, 275] on span "[PERSON_NAME]" at bounding box center [915, 273] width 86 height 13
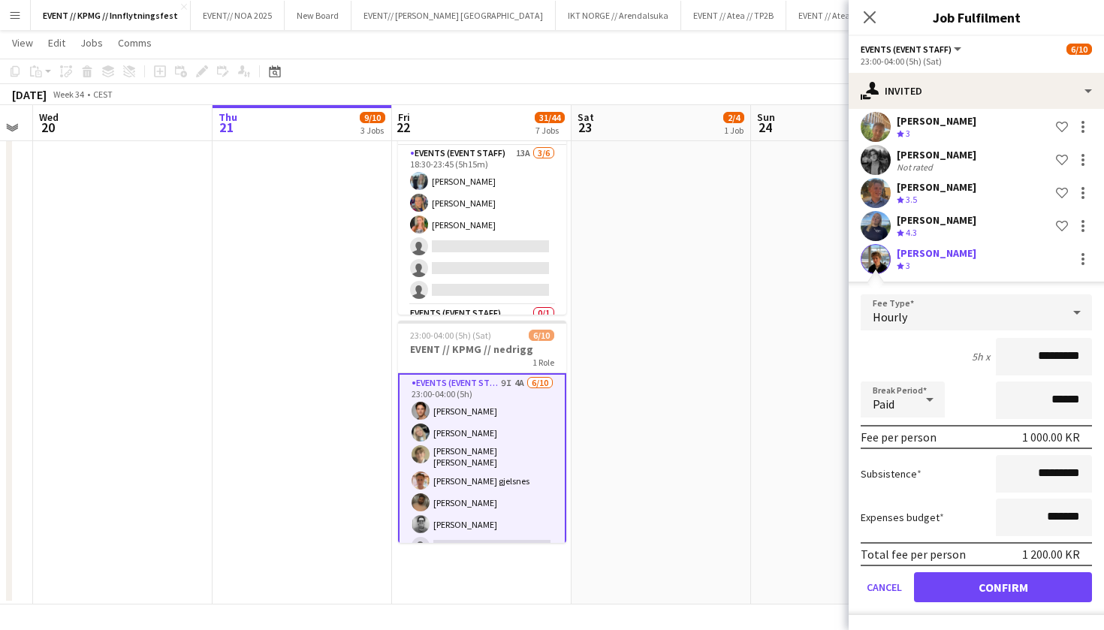
click at [1017, 588] on button "Confirm" at bounding box center [1003, 587] width 178 height 30
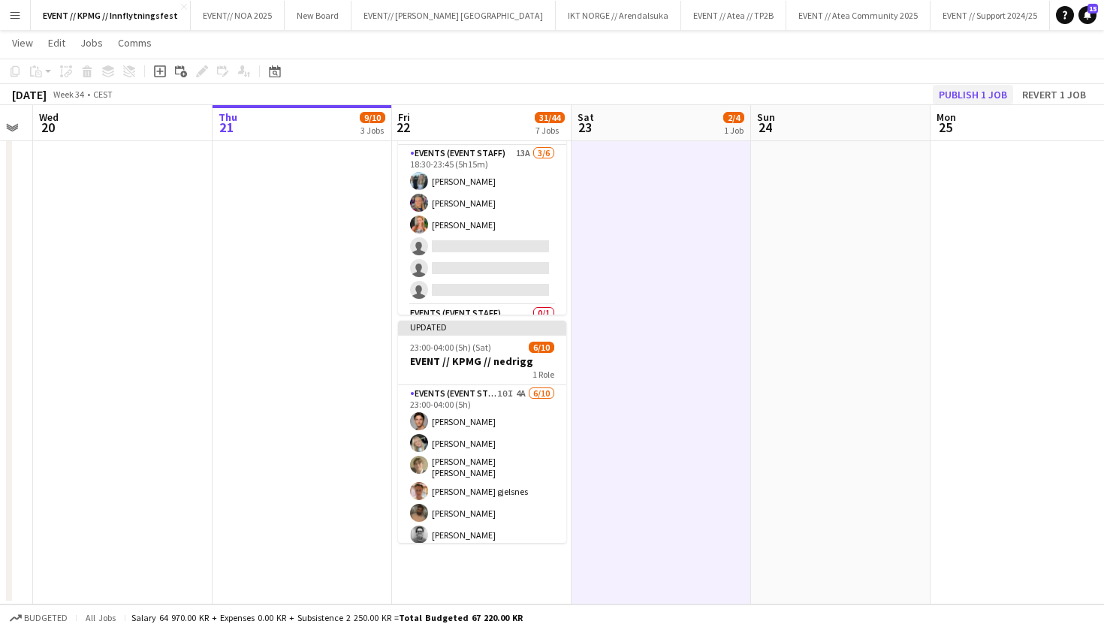
click at [990, 95] on button "Publish 1 job" at bounding box center [972, 95] width 80 height 20
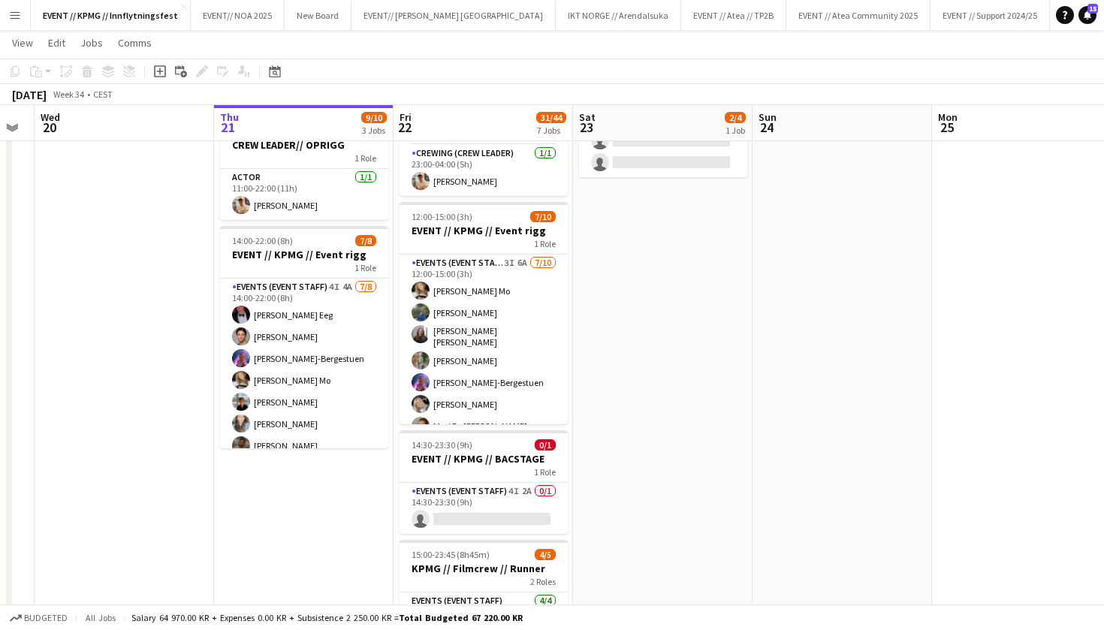
scroll to position [0, 0]
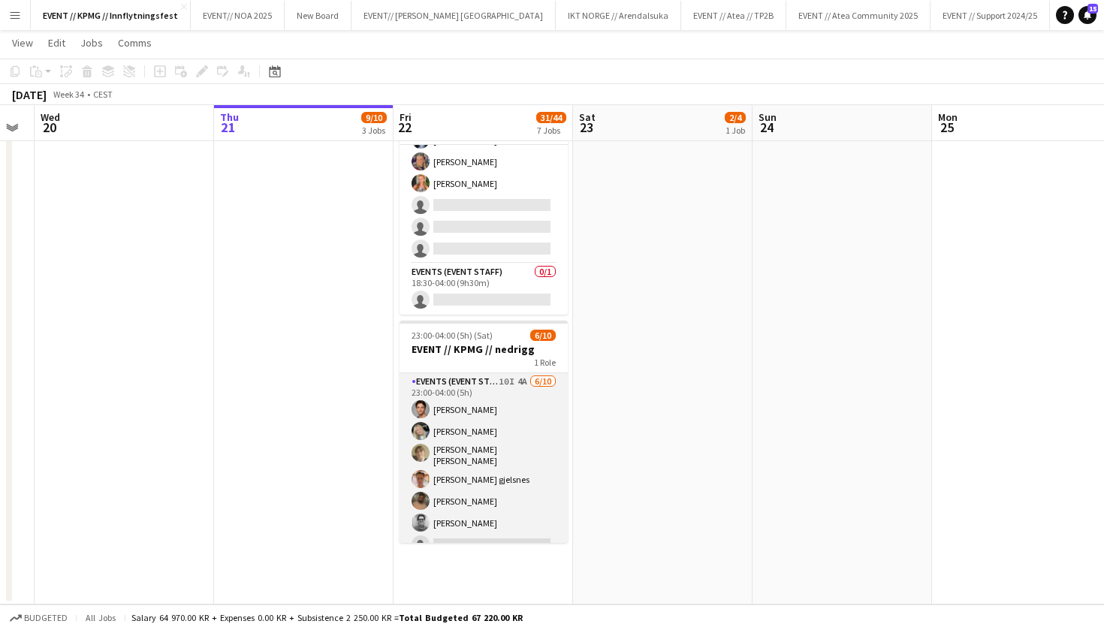
scroll to position [1086, 0]
click at [524, 489] on app-card-role "Events (Event Staff) 10I 4A [DATE] 23:00-04:00 (5h) [PERSON_NAME] [PERSON_NAME]…" at bounding box center [483, 499] width 168 height 252
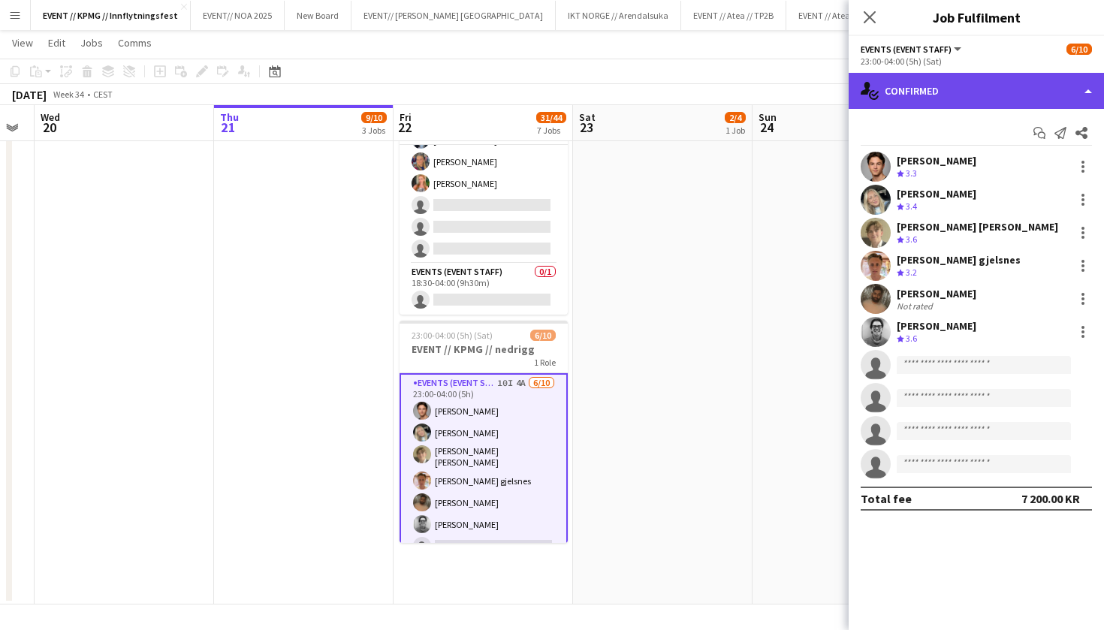
click at [1018, 85] on div "single-neutral-actions-check-2 Confirmed" at bounding box center [975, 91] width 255 height 36
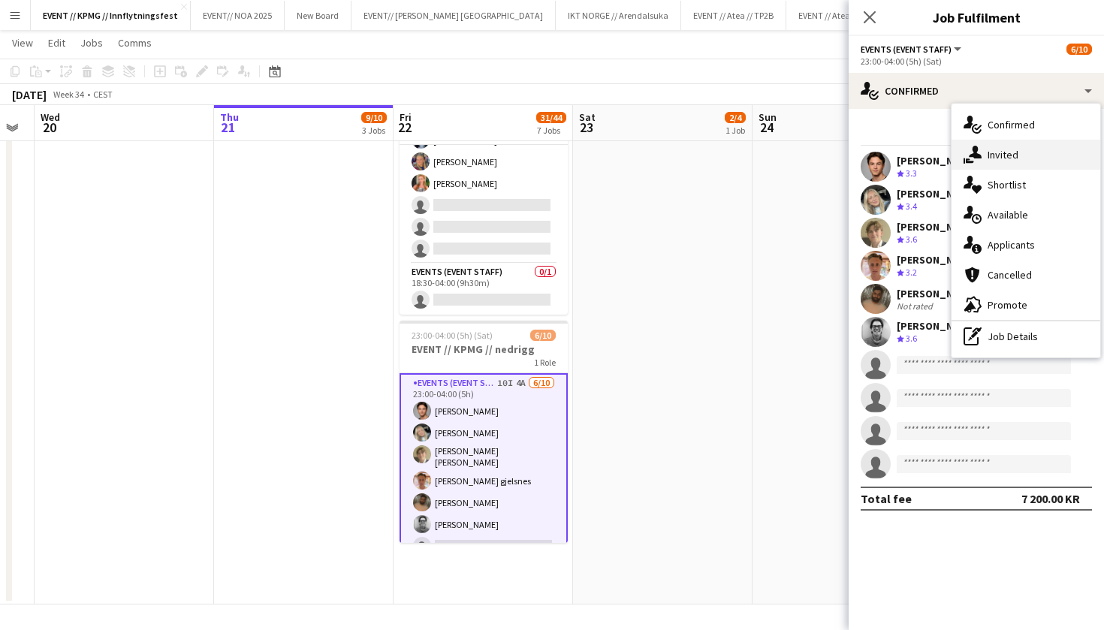
click at [1037, 153] on div "single-neutral-actions-share-1 Invited" at bounding box center [1025, 155] width 149 height 30
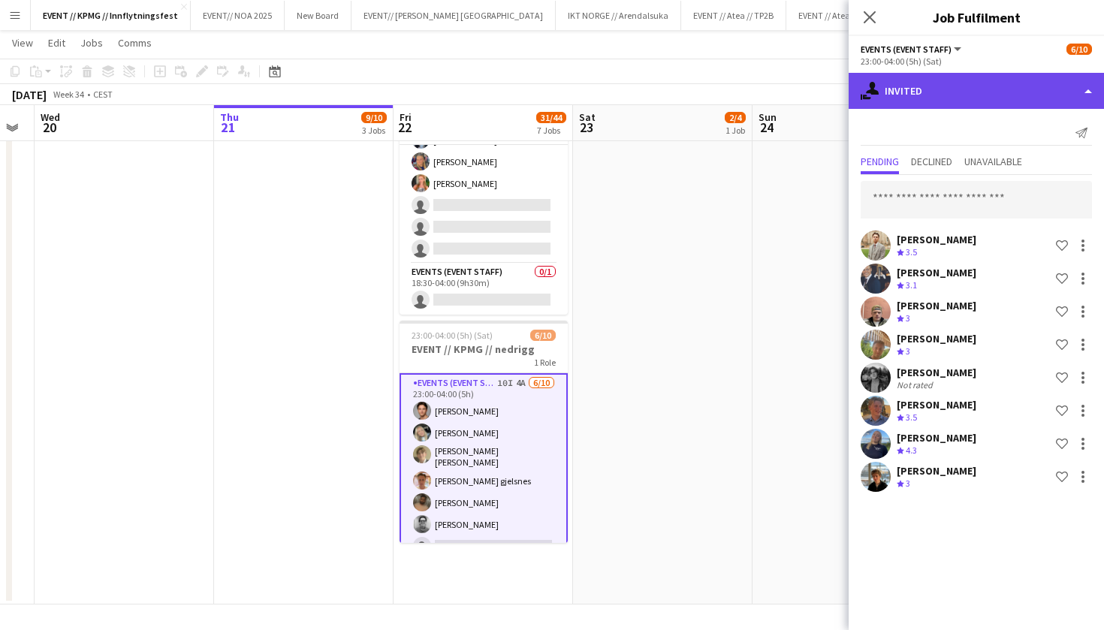
click at [936, 79] on div "single-neutral-actions-share-1 Invited" at bounding box center [975, 91] width 255 height 36
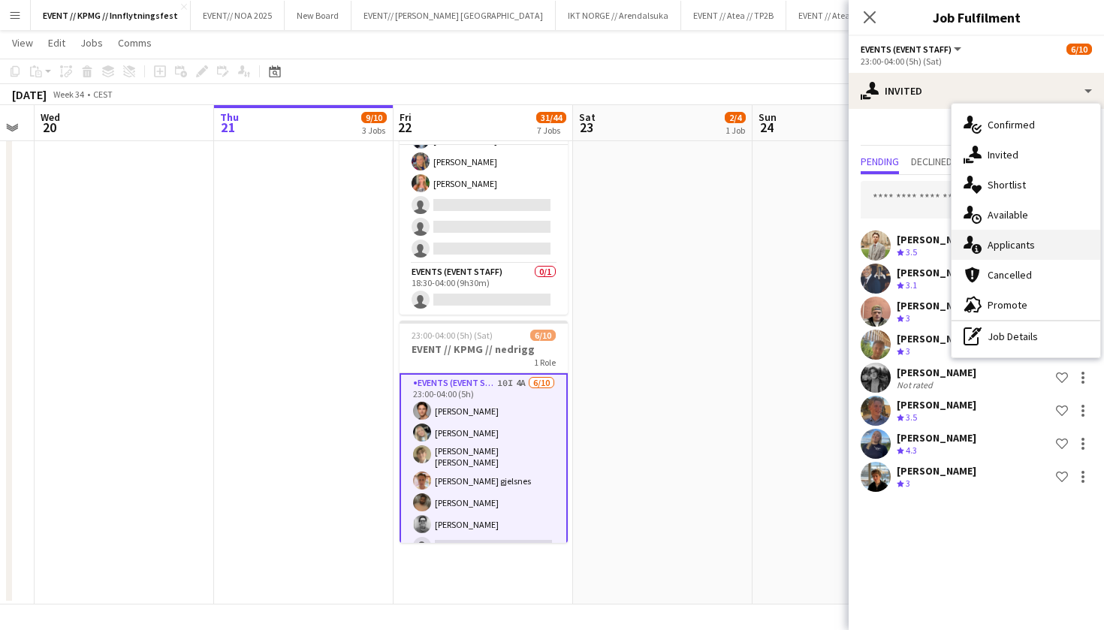
click at [1029, 253] on div "single-neutral-actions-information Applicants" at bounding box center [1025, 245] width 149 height 30
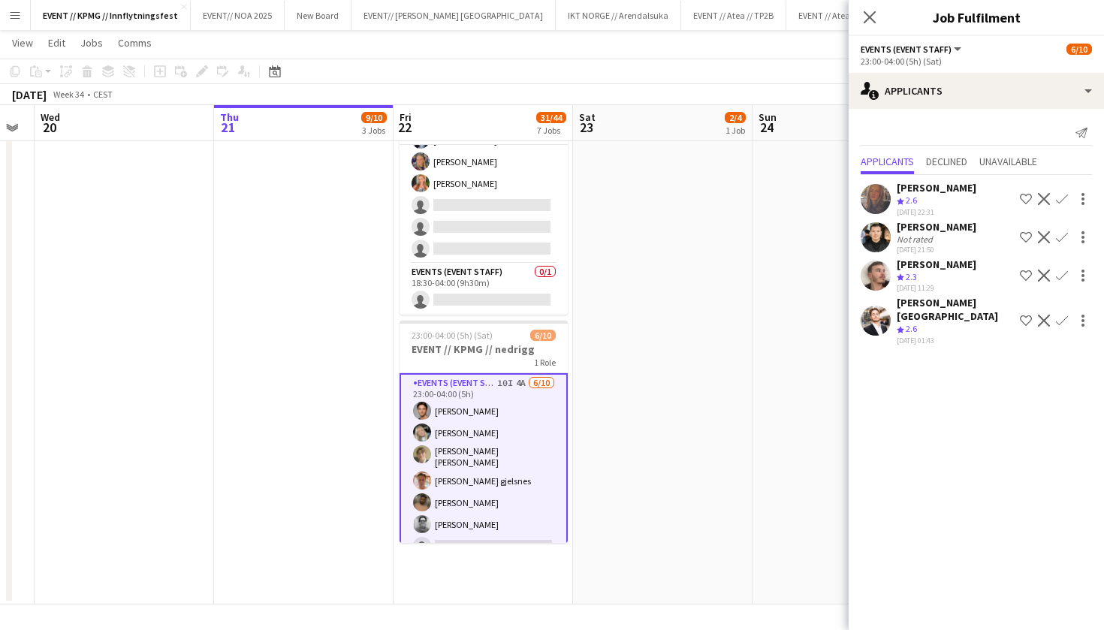
click at [947, 309] on div "[PERSON_NAME][GEOGRAPHIC_DATA]" at bounding box center [954, 309] width 117 height 27
